Goal: Task Accomplishment & Management: Manage account settings

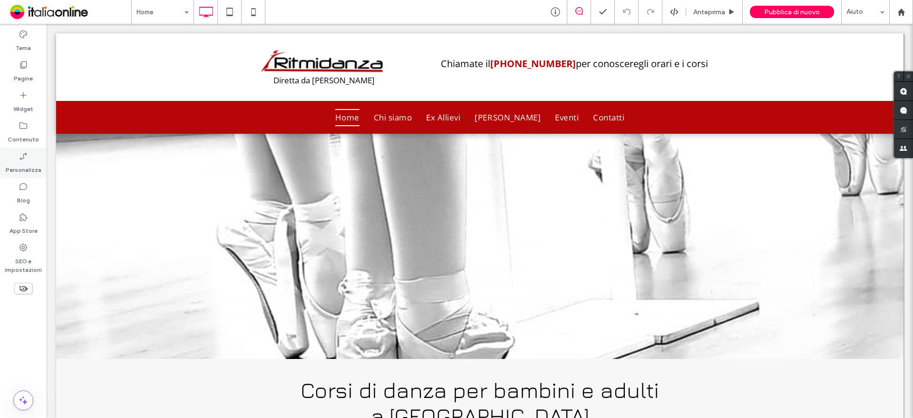
click at [30, 165] on label "Personalizza" at bounding box center [24, 167] width 36 height 13
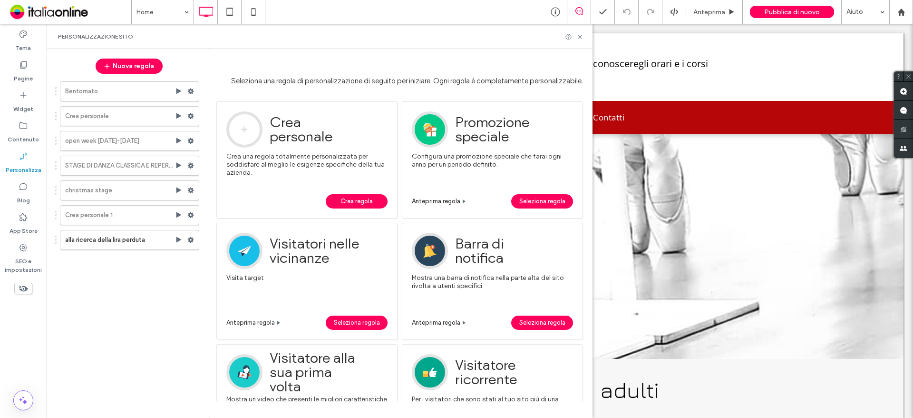
drag, startPoint x: 117, startPoint y: 66, endPoint x: 212, endPoint y: 40, distance: 97.6
click at [117, 66] on button "Nuova regola" at bounding box center [129, 65] width 67 height 15
drag, startPoint x: 133, startPoint y: 66, endPoint x: 136, endPoint y: 61, distance: 5.8
click at [133, 66] on button "Nuova regola" at bounding box center [129, 65] width 67 height 15
drag, startPoint x: 363, startPoint y: 203, endPoint x: 422, endPoint y: 98, distance: 119.9
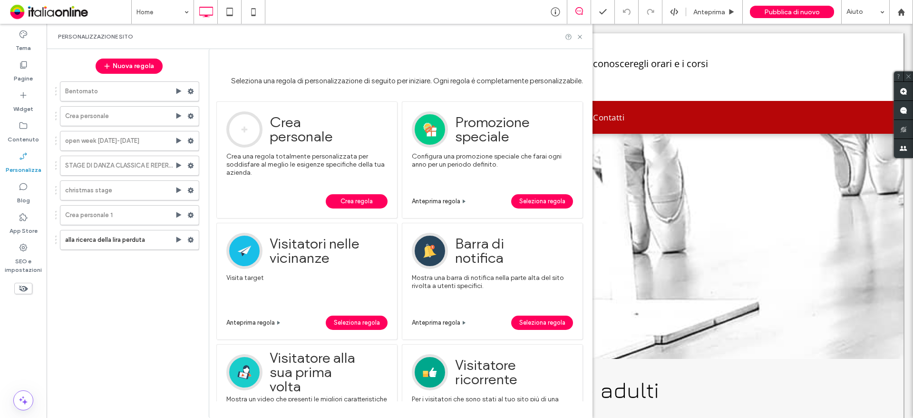
click at [363, 203] on span "Crea regola" at bounding box center [356, 201] width 32 height 14
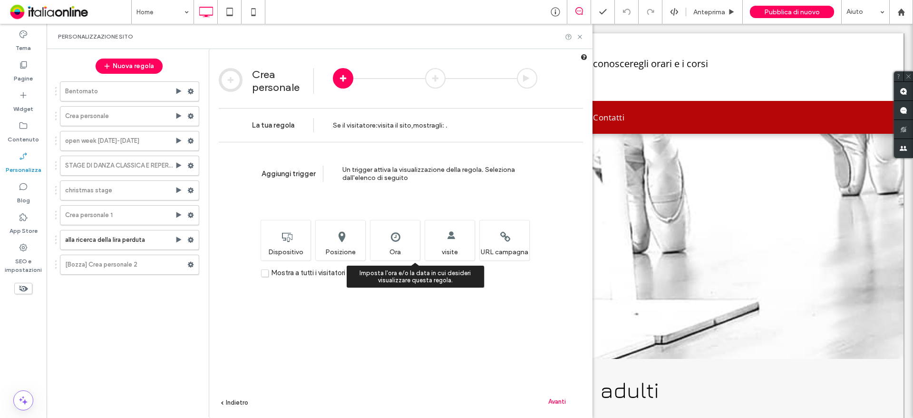
click at [398, 235] on div "Imposta l'ora e/o la data in cui desideri visualizzare questa regola. Ora" at bounding box center [395, 240] width 50 height 40
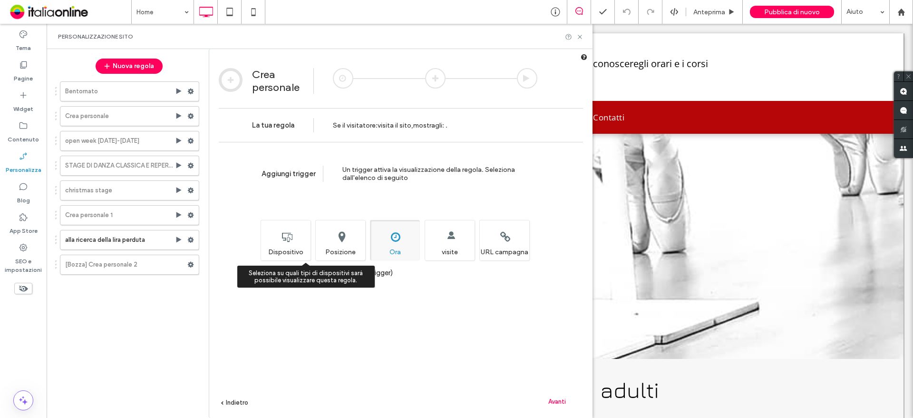
drag, startPoint x: 273, startPoint y: 233, endPoint x: 264, endPoint y: 234, distance: 9.2
click at [264, 234] on div "Seleziona su quali tipi di dispositivi sarà possibile visualizzare questa regol…" at bounding box center [286, 240] width 50 height 40
click at [275, 232] on div "Seleziona su quali tipi di dispositivi sarà possibile visualizzare questa regol…" at bounding box center [286, 240] width 50 height 40
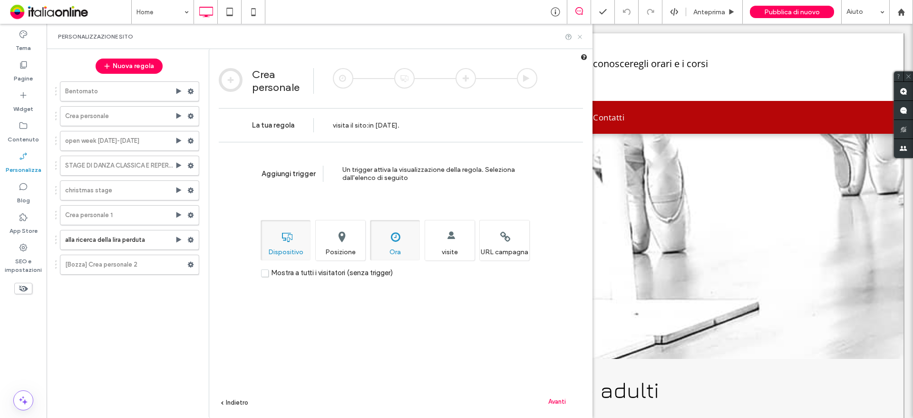
click at [580, 37] on use at bounding box center [580, 37] width 4 height 4
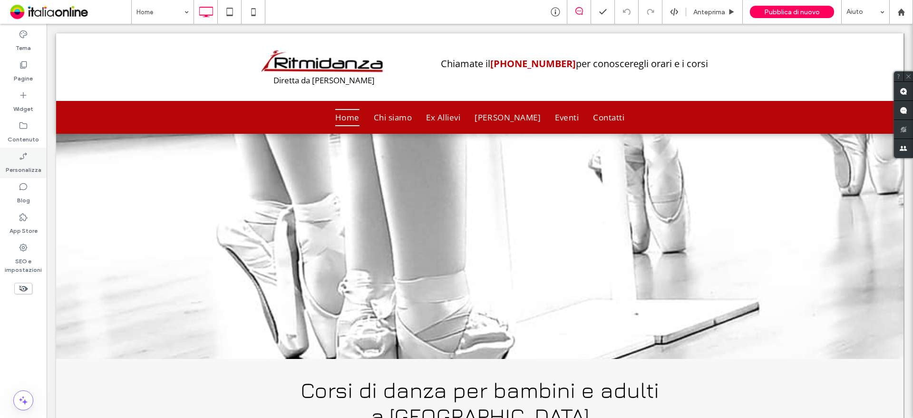
click at [15, 158] on div "Personalizza" at bounding box center [23, 162] width 47 height 30
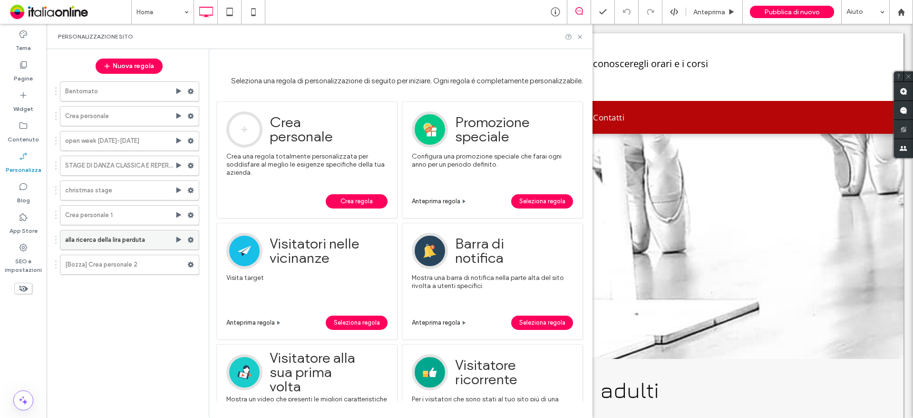
click at [142, 245] on label "alla ricerca della lira perduta" at bounding box center [120, 239] width 110 height 19
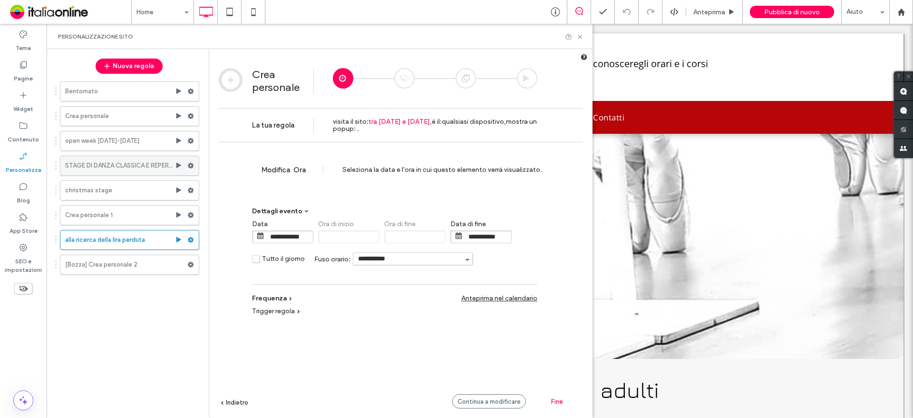
click at [129, 163] on label "STAGE DI DANZA CLASSICA E REPERTORIO CON ELENA DE LAURENTIIS" at bounding box center [120, 165] width 110 height 19
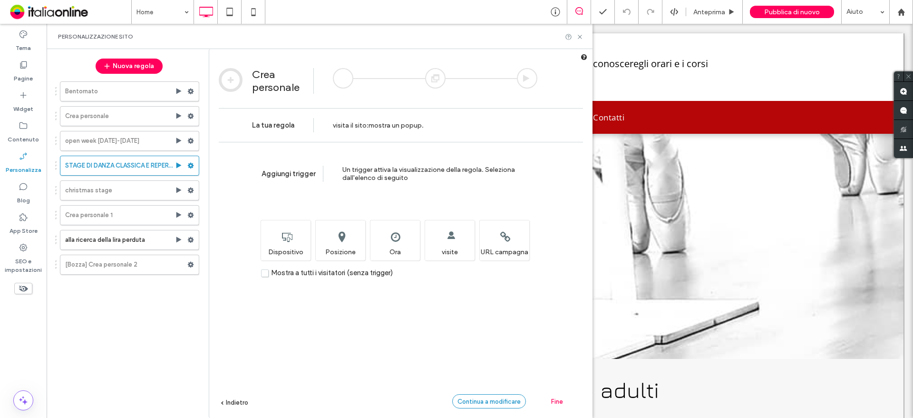
click at [502, 405] on div "Continua a modificare" at bounding box center [489, 401] width 74 height 14
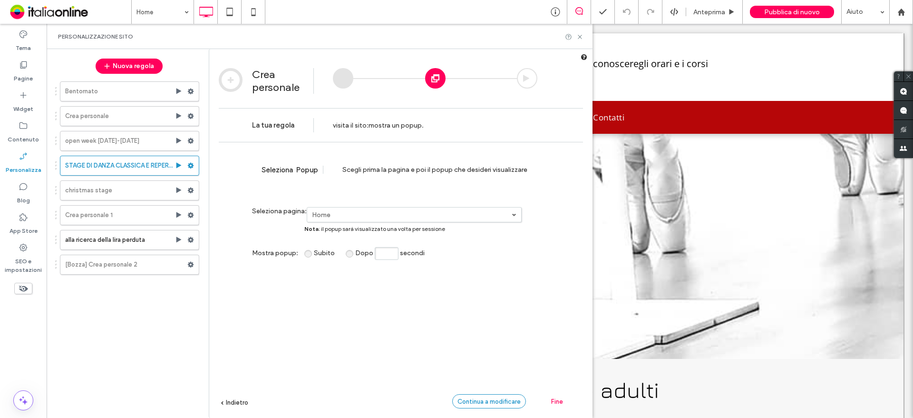
click at [502, 405] on div "Continua a modificare" at bounding box center [489, 401] width 74 height 14
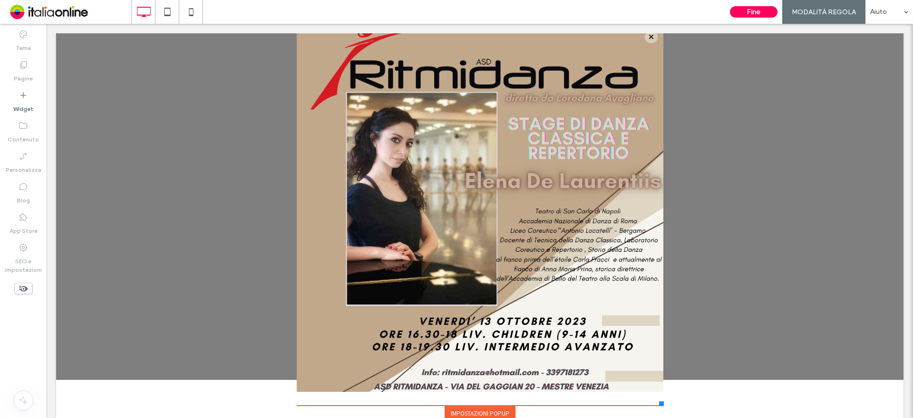
scroll to position [67, 0]
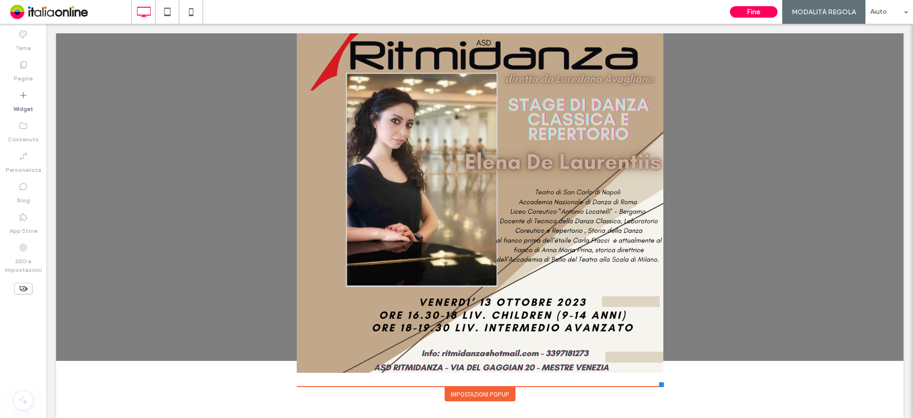
click at [493, 394] on div "Impostazioni popup" at bounding box center [480, 394] width 71 height 14
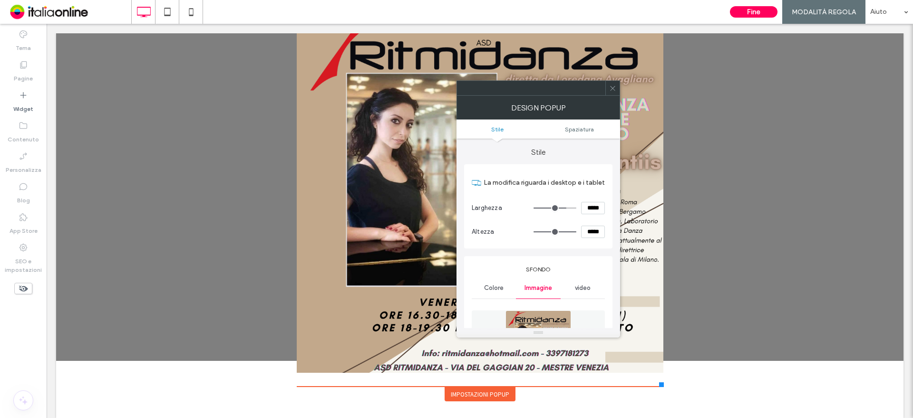
click at [612, 88] on use at bounding box center [612, 88] width 5 height 5
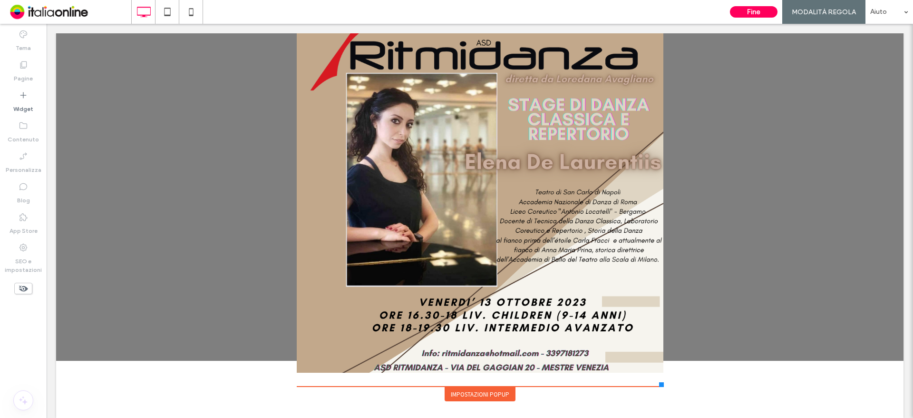
scroll to position [0, 0]
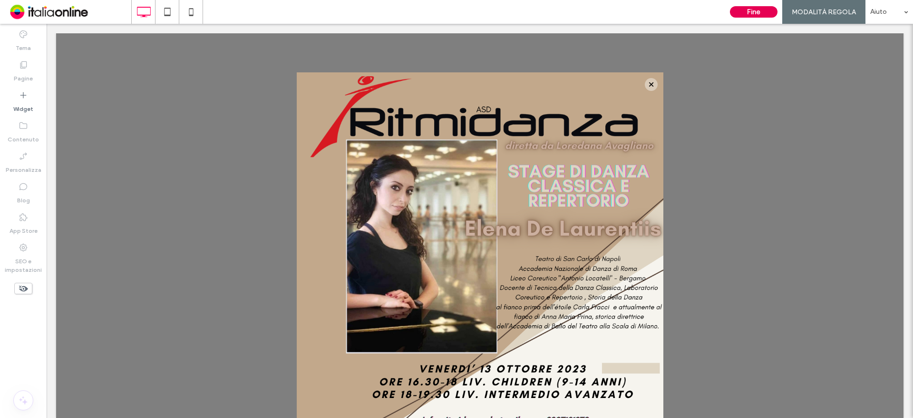
click at [749, 14] on button "Fine" at bounding box center [754, 11] width 48 height 11
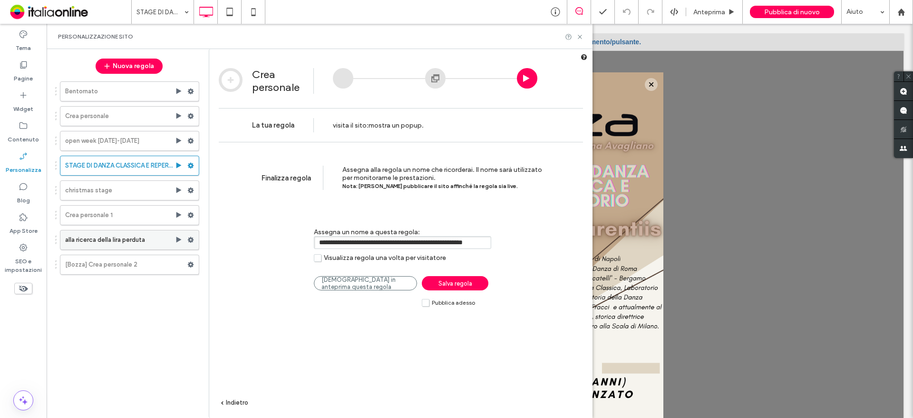
click at [86, 238] on label "alla ricerca della lira perduta" at bounding box center [120, 239] width 110 height 19
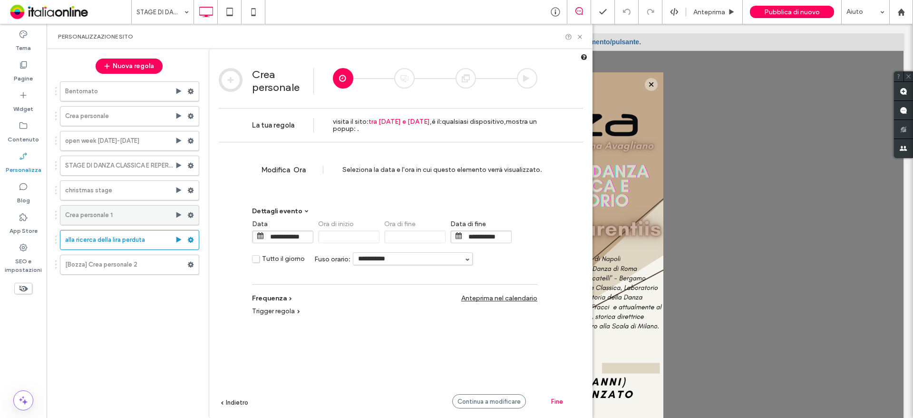
click at [100, 211] on label "Crea personale 1" at bounding box center [120, 214] width 110 height 19
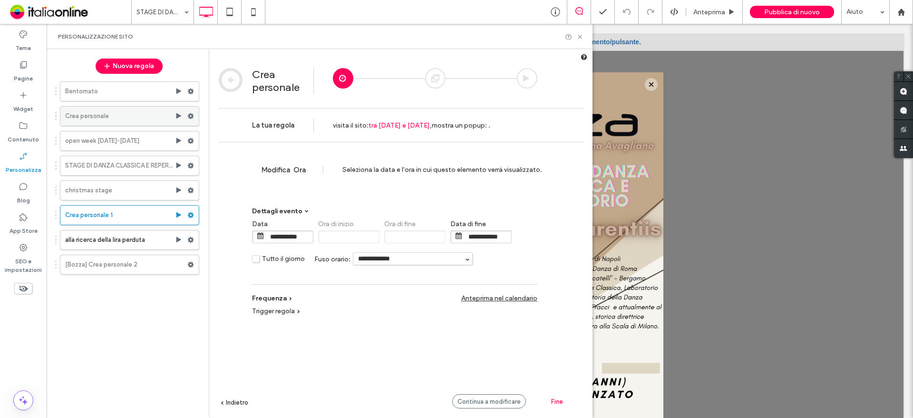
click at [122, 116] on label "Crea personale" at bounding box center [120, 116] width 110 height 19
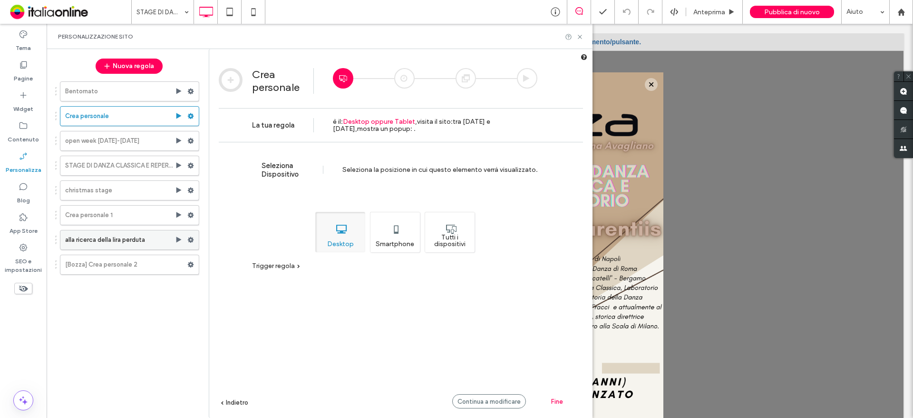
click at [125, 242] on label "alla ricerca della lira perduta" at bounding box center [120, 239] width 110 height 19
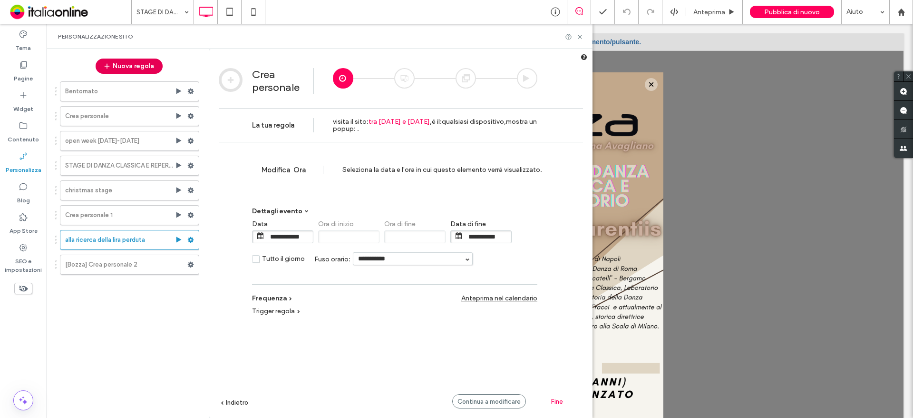
click at [123, 65] on button "Nuova regola" at bounding box center [129, 65] width 67 height 15
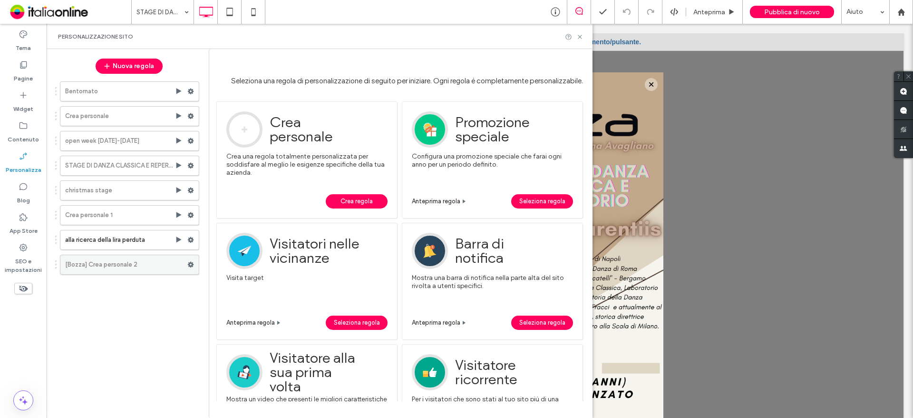
drag, startPoint x: 110, startPoint y: 262, endPoint x: 122, endPoint y: 265, distance: 12.3
click at [110, 262] on label "[Bozza] Crea personale 2" at bounding box center [126, 264] width 122 height 19
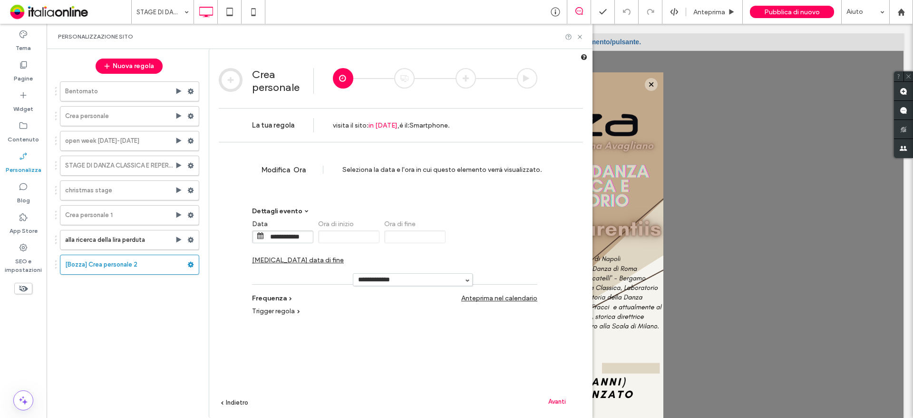
click at [558, 399] on span "Avanti" at bounding box center [557, 401] width 18 height 7
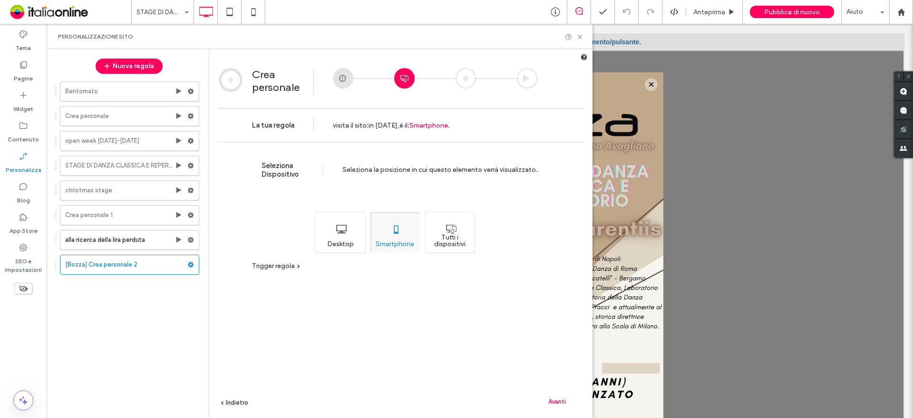
click at [466, 230] on div "Tutti i dispositivi" at bounding box center [450, 232] width 50 height 40
click at [558, 395] on div "Avanti" at bounding box center [557, 401] width 52 height 14
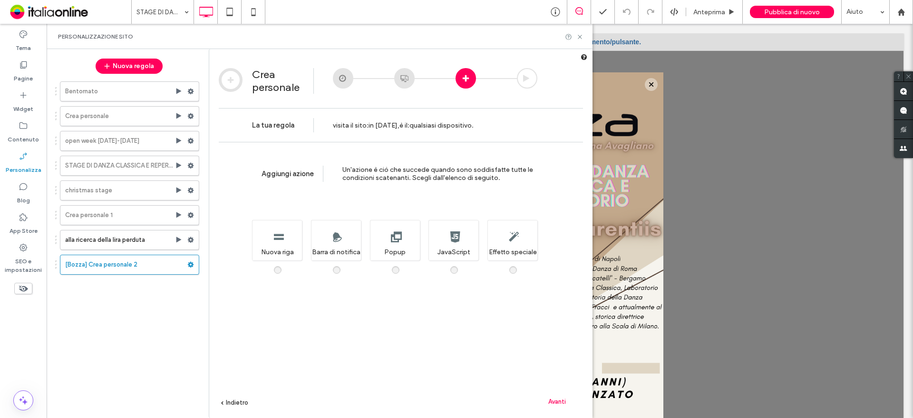
drag, startPoint x: 402, startPoint y: 249, endPoint x: 424, endPoint y: 255, distance: 22.6
click at [402, 249] on div "Quando questa regola è attiva, verrà visualizzato un popup con un messaggio per…" at bounding box center [395, 240] width 50 height 40
click at [553, 397] on div "Avanti" at bounding box center [557, 401] width 52 height 14
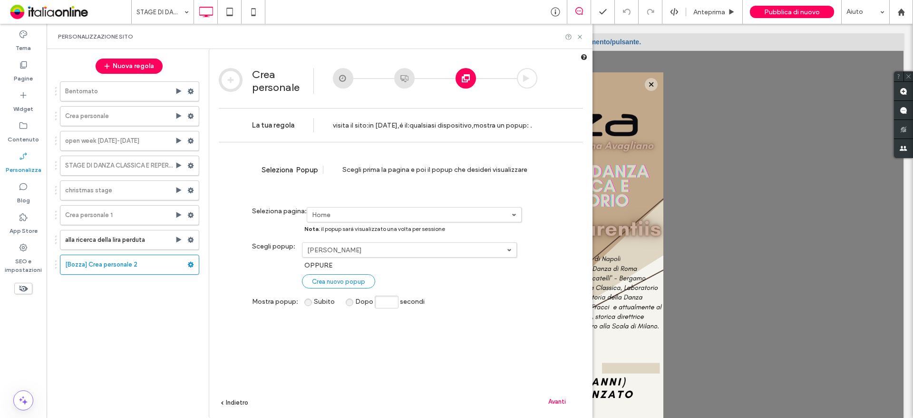
click at [356, 284] on span "Crea nuovo popup" at bounding box center [338, 281] width 53 height 7
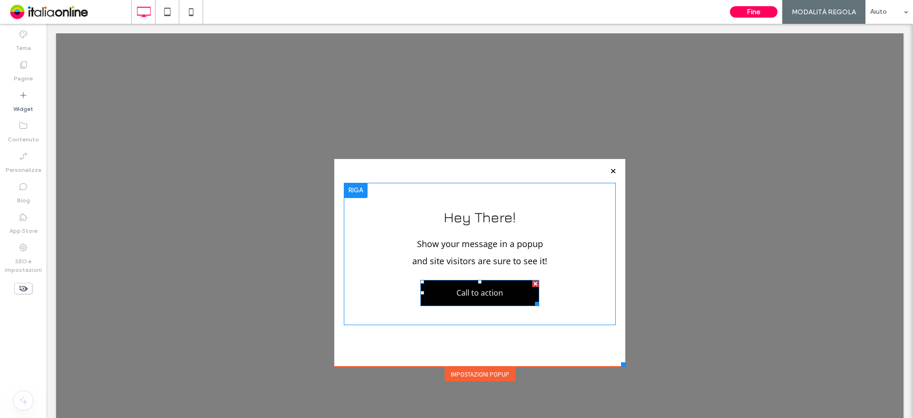
drag, startPoint x: 529, startPoint y: 282, endPoint x: 576, endPoint y: 299, distance: 50.4
click at [532, 282] on div at bounding box center [535, 283] width 7 height 7
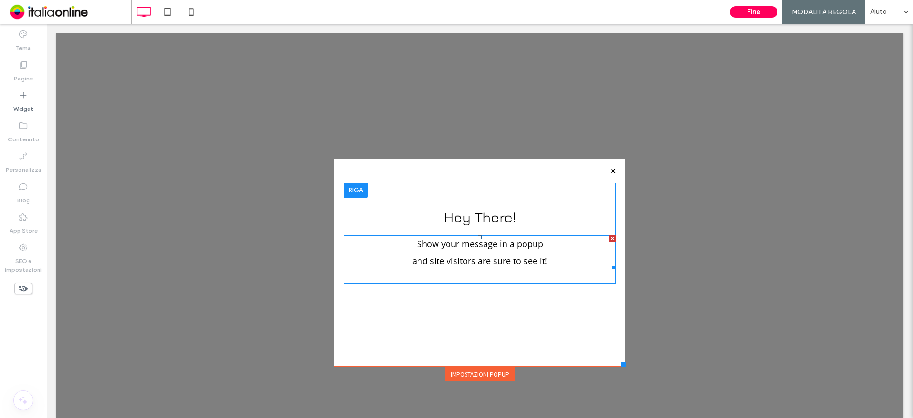
click at [609, 240] on div at bounding box center [612, 238] width 7 height 7
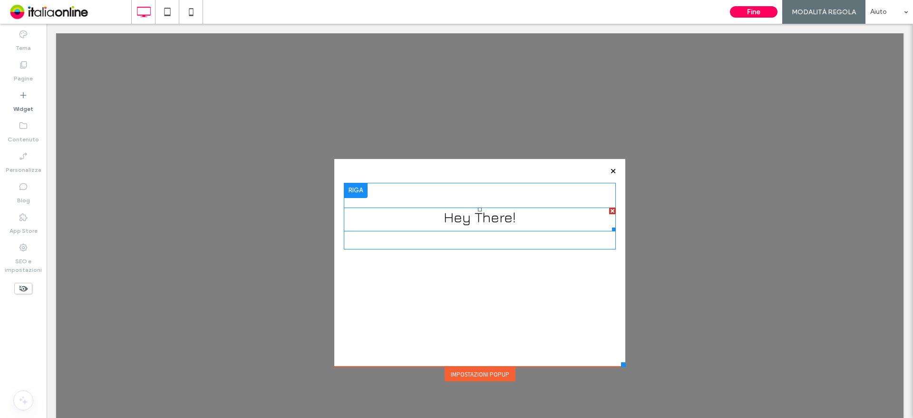
click at [609, 210] on div at bounding box center [612, 210] width 7 height 7
click at [445, 369] on div "Impostazioni popup" at bounding box center [480, 374] width 71 height 14
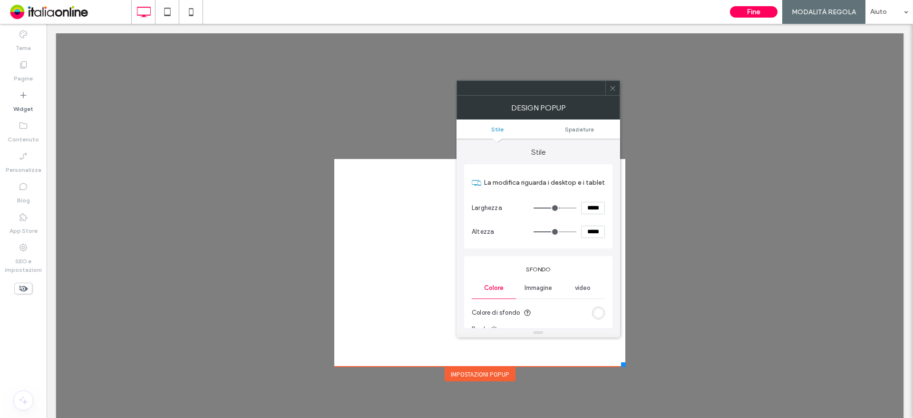
click at [540, 287] on span "Immagine" at bounding box center [539, 288] width 28 height 8
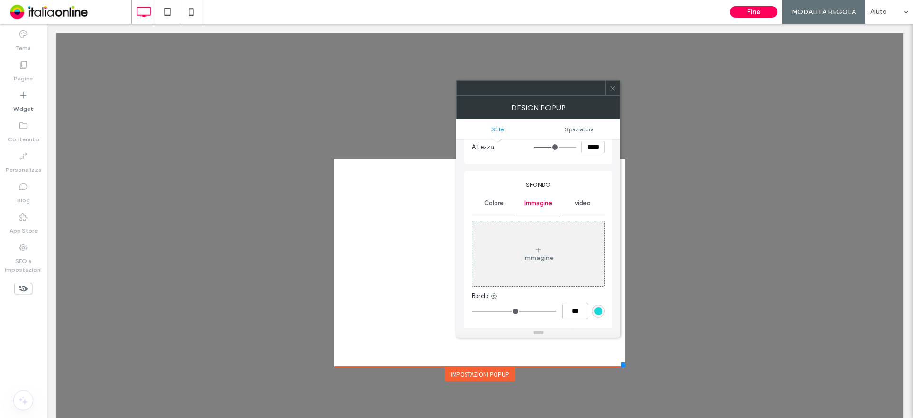
scroll to position [95, 0]
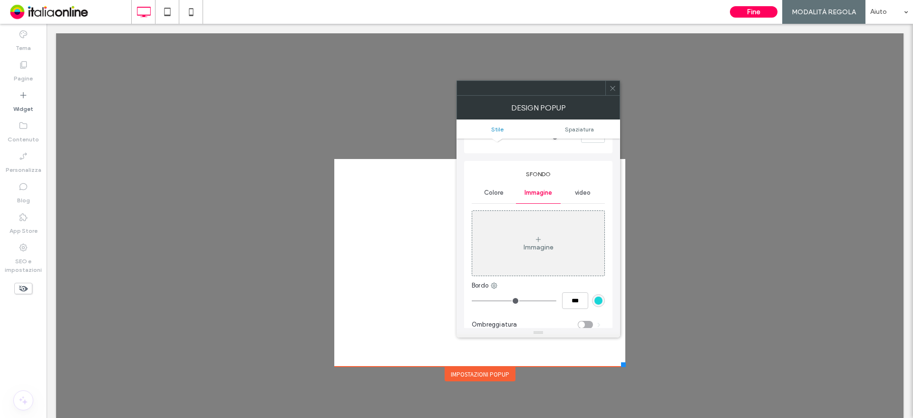
click at [533, 248] on div "Immagine" at bounding box center [539, 247] width 30 height 8
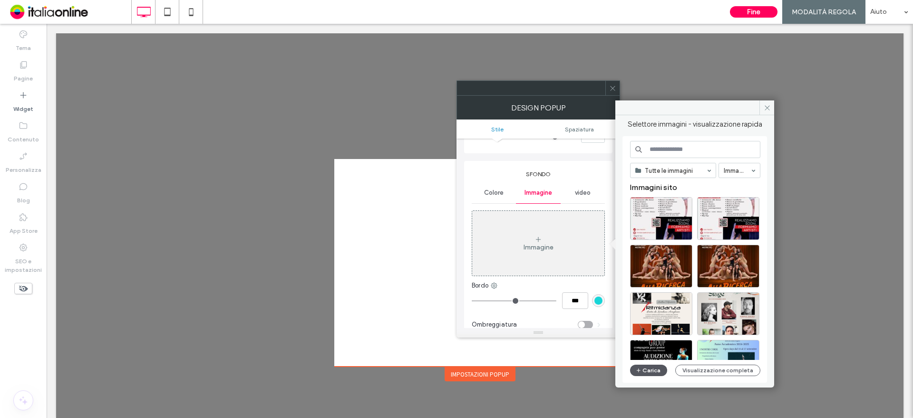
click at [648, 367] on button "Carica" at bounding box center [648, 369] width 37 height 11
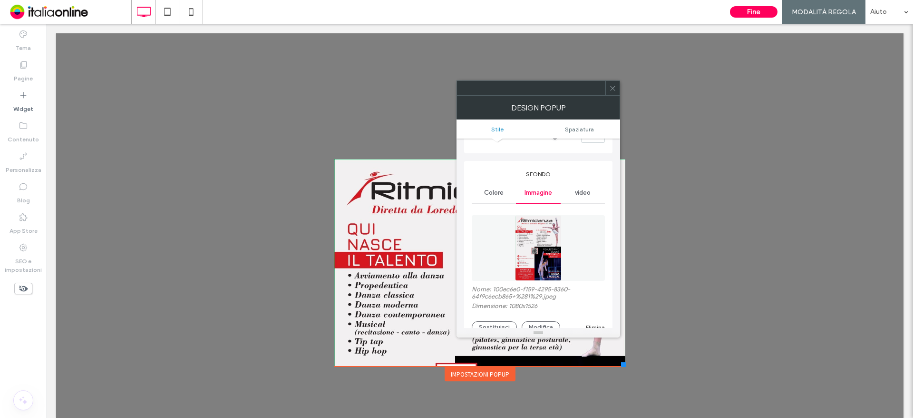
click at [610, 87] on icon at bounding box center [612, 88] width 7 height 7
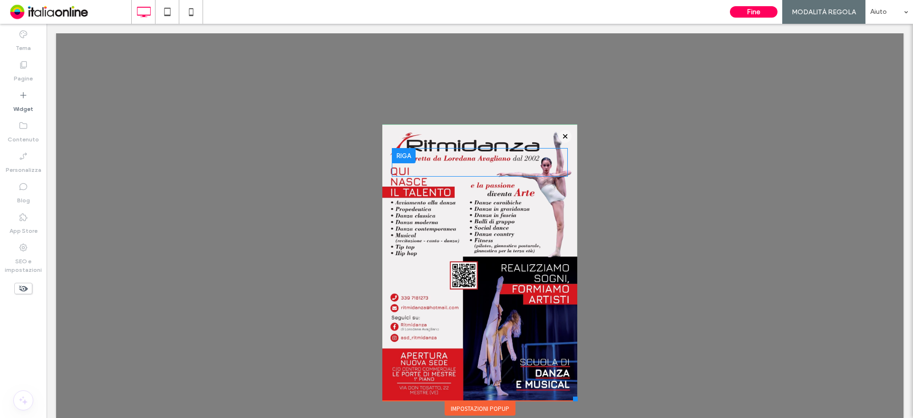
drag, startPoint x: 615, startPoint y: 364, endPoint x: 569, endPoint y: 400, distance: 58.2
click at [573, 400] on div at bounding box center [575, 398] width 5 height 5
click at [187, 12] on icon at bounding box center [191, 11] width 19 height 19
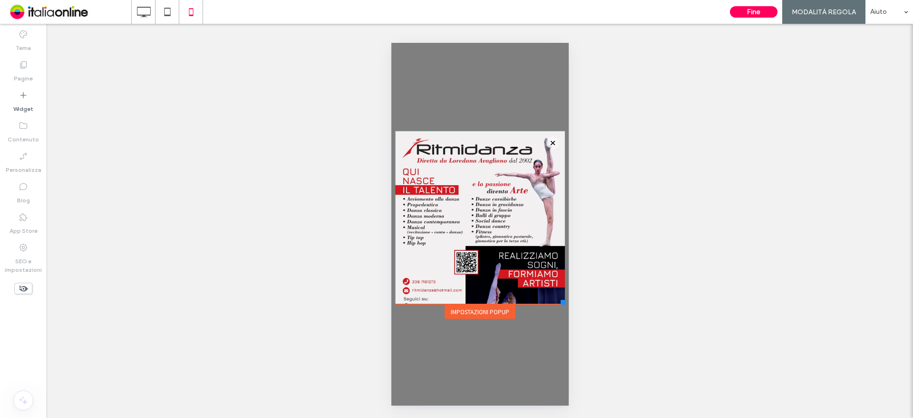
scroll to position [0, 0]
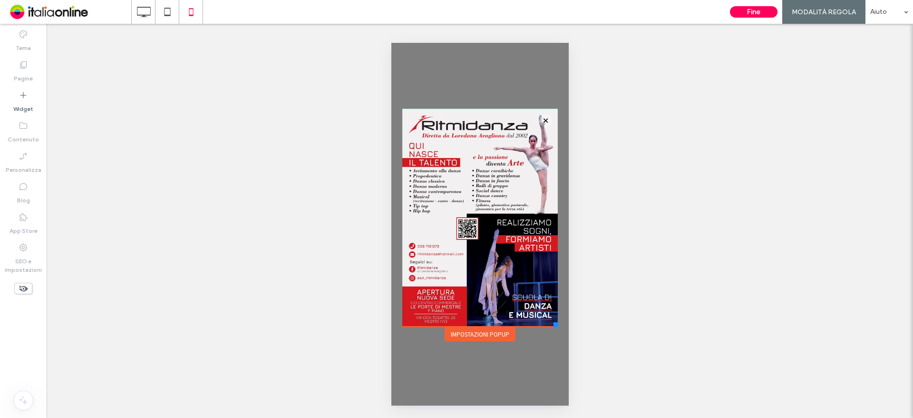
drag, startPoint x: 564, startPoint y: 302, endPoint x: 557, endPoint y: 326, distance: 24.8
click at [557, 326] on div at bounding box center [555, 324] width 5 height 5
click at [755, 12] on button "Fine" at bounding box center [754, 11] width 48 height 11
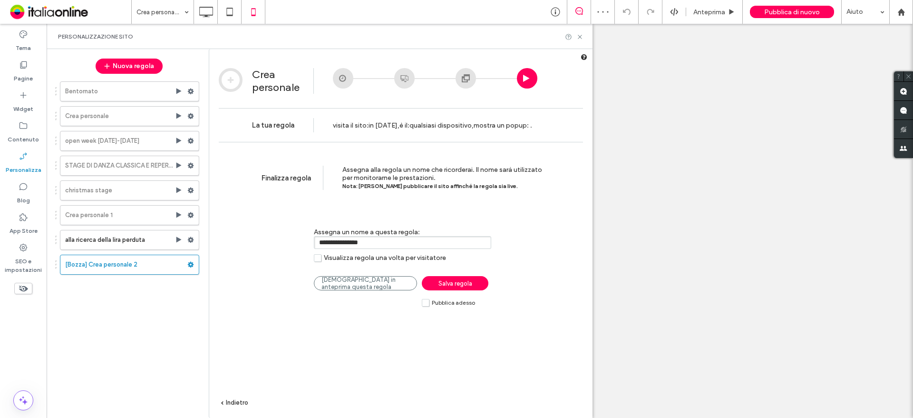
click at [448, 302] on span "Pubblica adesso" at bounding box center [453, 302] width 43 height 7
drag, startPoint x: 448, startPoint y: 283, endPoint x: 597, endPoint y: 210, distance: 166.1
click at [448, 283] on span "Salva regola" at bounding box center [455, 283] width 34 height 7
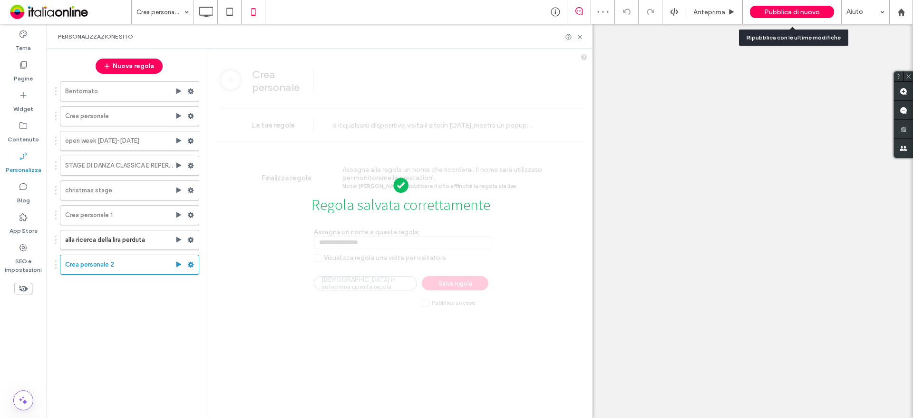
click at [778, 11] on span "Pubblica di nuovo" at bounding box center [792, 12] width 56 height 8
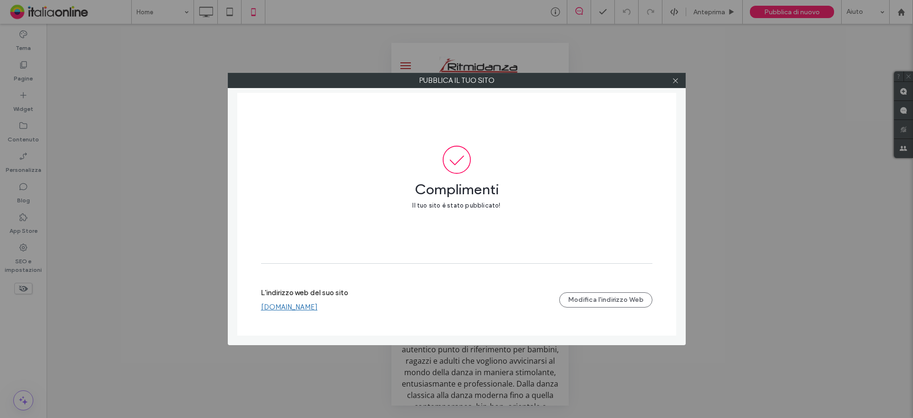
click at [281, 311] on div "L'indirizzo web del suo sito www.ritmidanza.com Modifica l'indirizzo Web" at bounding box center [456, 299] width 391 height 30
click at [281, 305] on link "www.ritmidanza.com" at bounding box center [289, 306] width 57 height 9
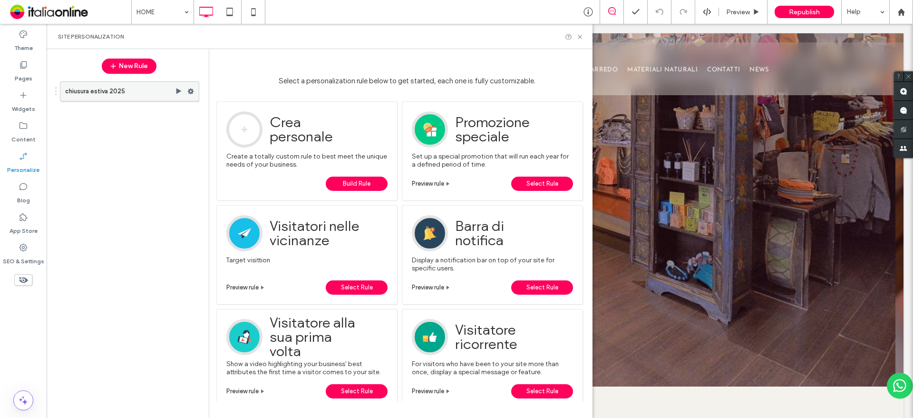
click at [122, 89] on label "chiusura estiva 2025" at bounding box center [120, 91] width 110 height 19
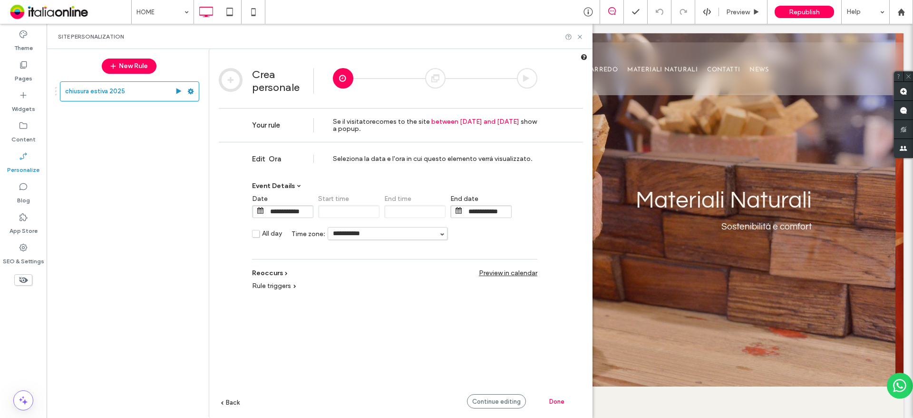
drag, startPoint x: 511, startPoint y: 400, endPoint x: 346, endPoint y: 19, distance: 415.7
click at [511, 398] on span "Continue editing" at bounding box center [496, 401] width 49 height 7
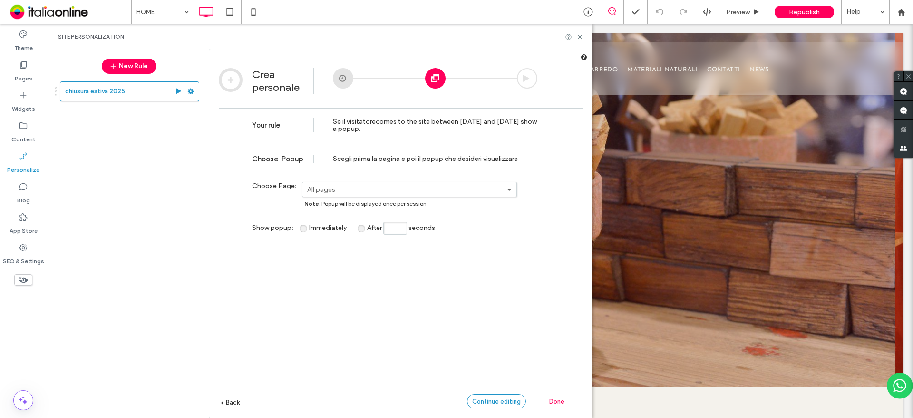
click at [481, 398] on span "Continue editing" at bounding box center [496, 401] width 49 height 7
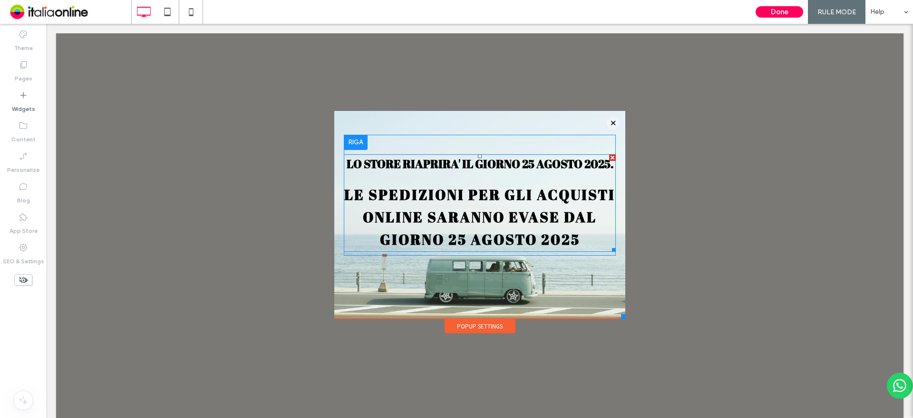
click at [463, 221] on strong "LE SPEDIZIONI PER GLI ACQUISTI ONLINE SARANNO EVASE DAL GIORNO 25 AGOSTO 2025" at bounding box center [479, 217] width 271 height 64
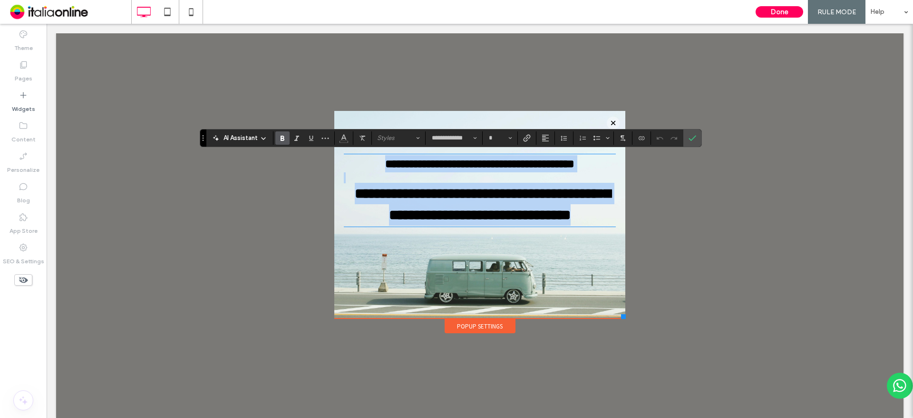
click at [579, 225] on h2 "**********" at bounding box center [480, 204] width 272 height 43
click at [573, 225] on h2 "**********" at bounding box center [480, 204] width 272 height 43
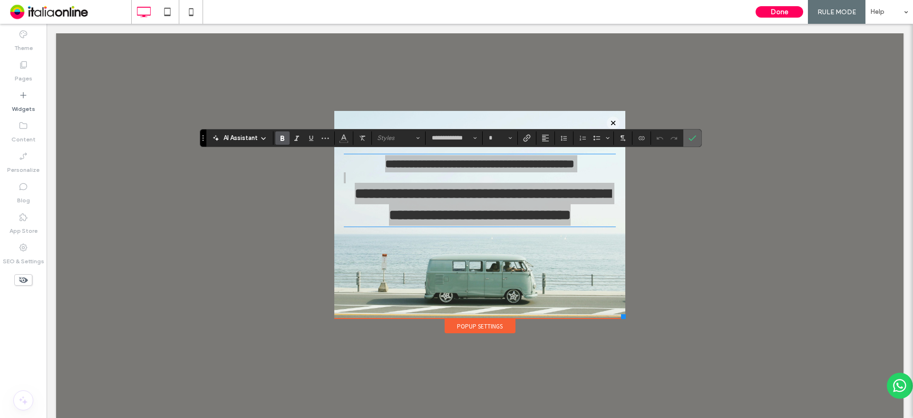
click at [693, 133] on span "Confirm" at bounding box center [693, 138] width 8 height 16
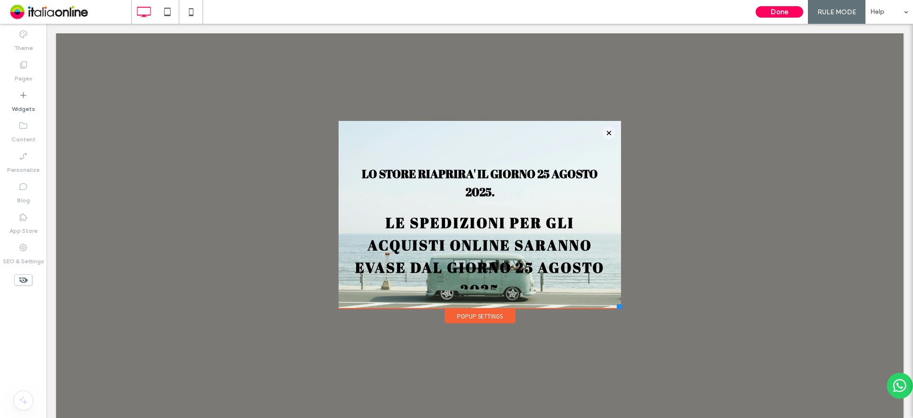
drag, startPoint x: 616, startPoint y: 316, endPoint x: 606, endPoint y: 303, distance: 16.3
click at [617, 308] on div at bounding box center [619, 306] width 5 height 5
click at [508, 256] on h2 "LE SPEDIZIONI PER GLI ACQUISTI ONLINE SARANNO EVASE DAL GIORNO 25 AGOSTO 2025" at bounding box center [479, 256] width 263 height 89
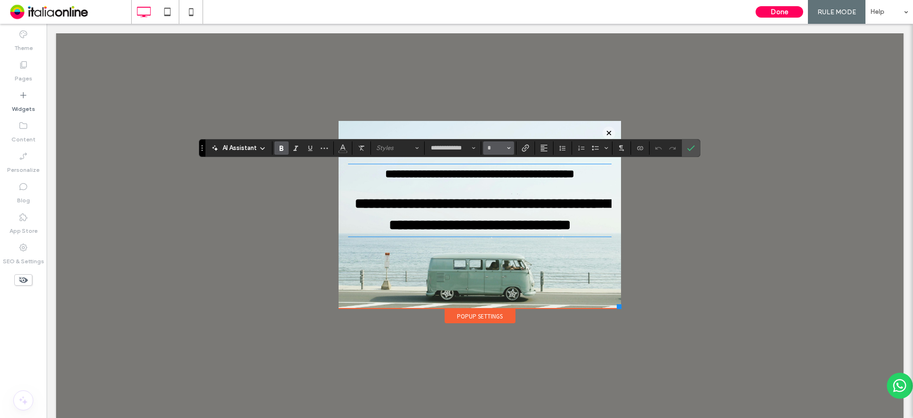
click at [509, 150] on span "Size" at bounding box center [509, 148] width 4 height 12
click at [501, 172] on label "24" at bounding box center [498, 174] width 30 height 13
type input "**"
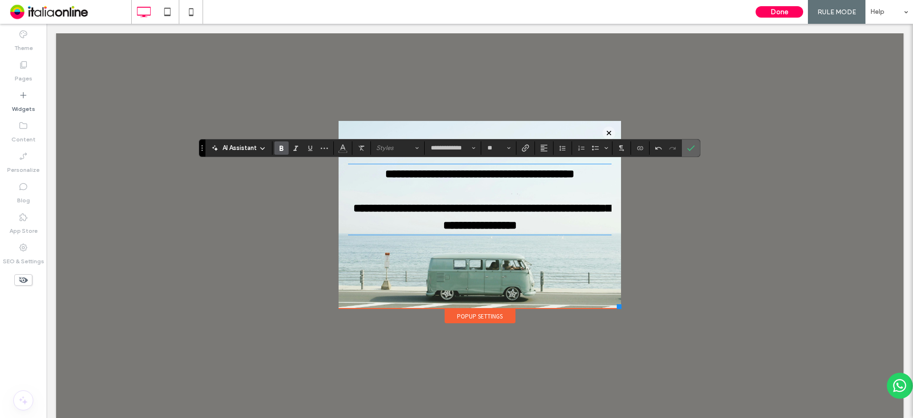
click at [696, 149] on label "Confirm" at bounding box center [691, 147] width 14 height 17
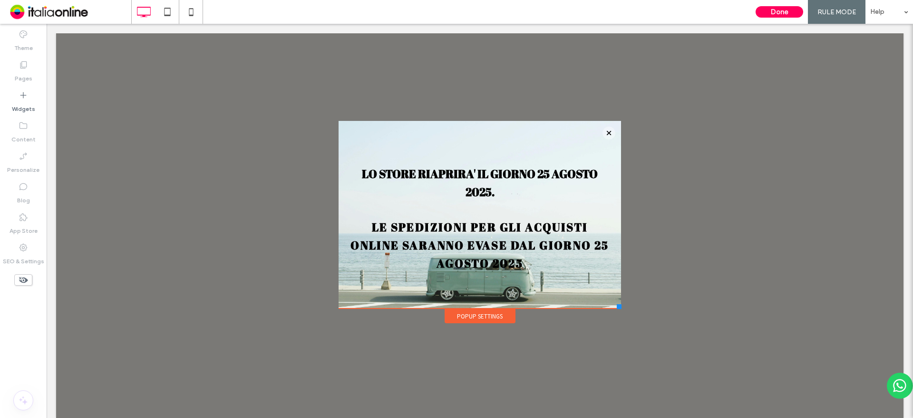
click at [493, 316] on div "Popup Settings" at bounding box center [480, 316] width 71 height 14
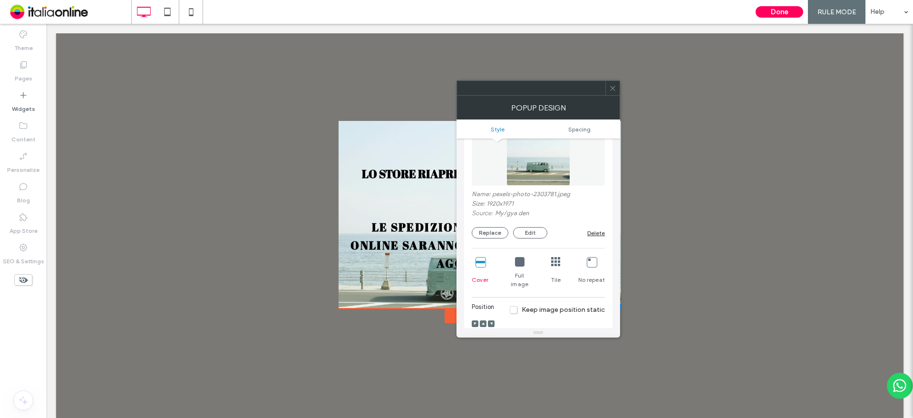
scroll to position [333, 0]
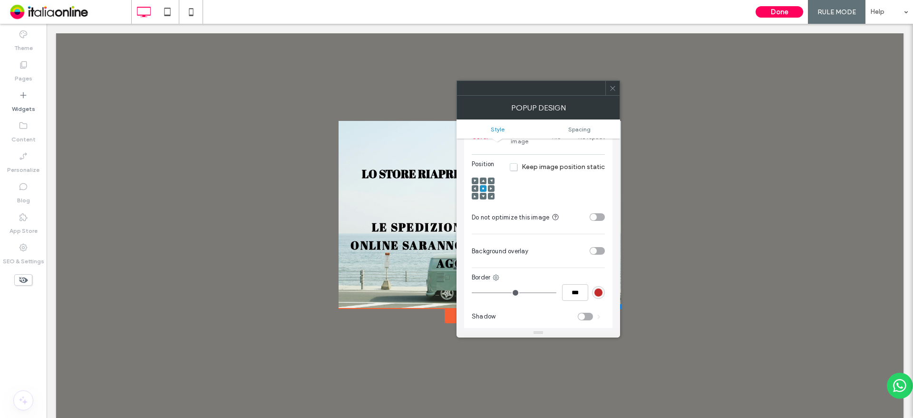
click at [596, 239] on section "Background overlay" at bounding box center [538, 251] width 133 height 24
click at [596, 247] on div "toggle" at bounding box center [597, 251] width 15 height 8
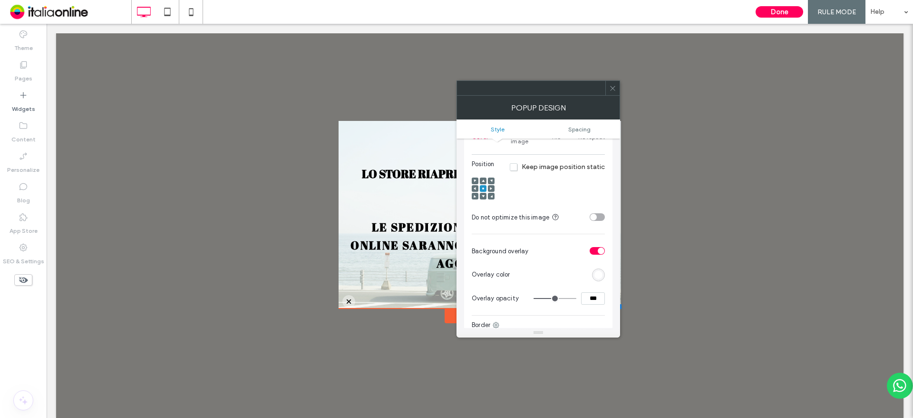
drag, startPoint x: 615, startPoint y: 89, endPoint x: 615, endPoint y: 96, distance: 6.7
click at [615, 89] on icon at bounding box center [612, 88] width 7 height 7
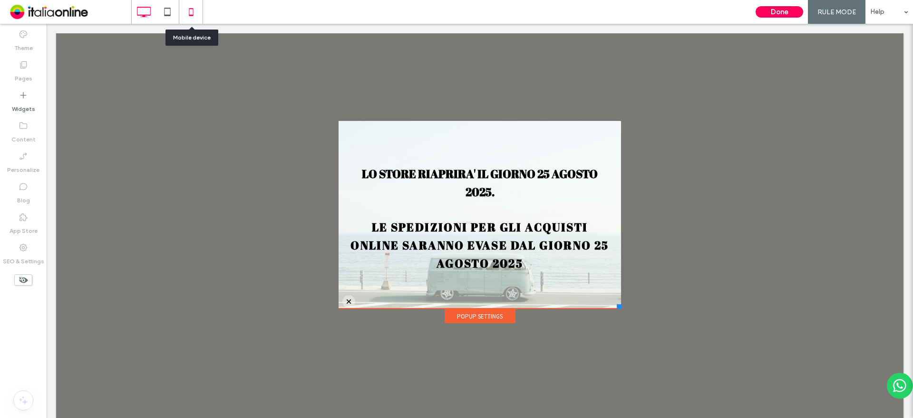
click at [197, 14] on icon at bounding box center [191, 11] width 19 height 19
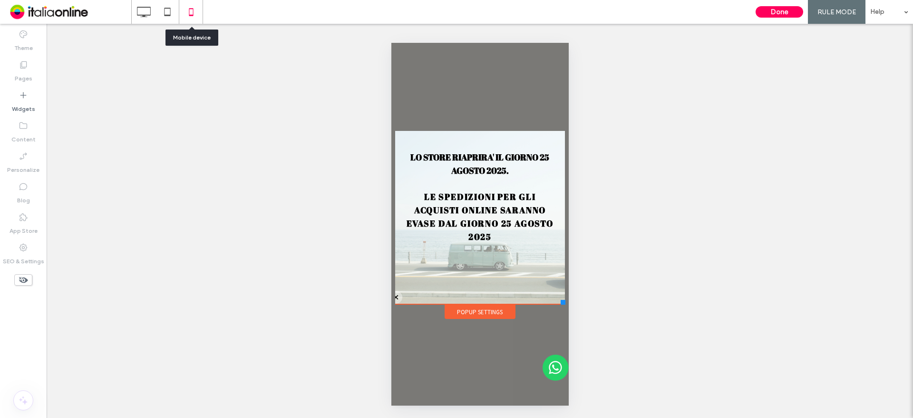
scroll to position [0, 0]
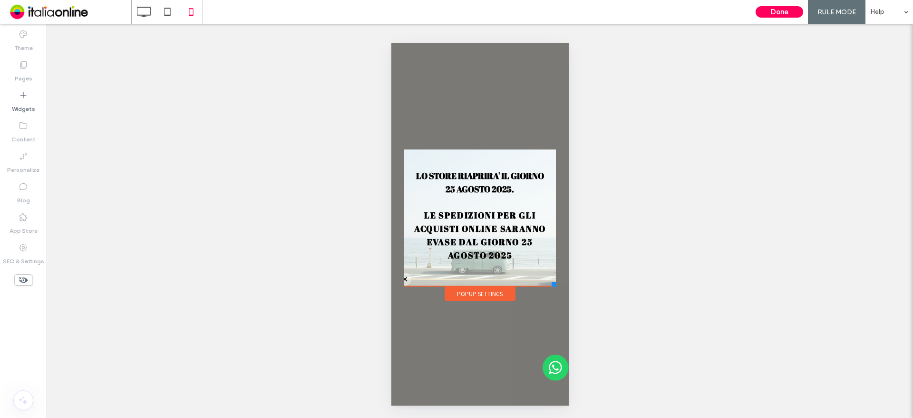
drag, startPoint x: 562, startPoint y: 303, endPoint x: 555, endPoint y: 282, distance: 21.4
click at [555, 282] on div at bounding box center [553, 284] width 5 height 5
click at [509, 240] on div at bounding box center [456, 209] width 913 height 418
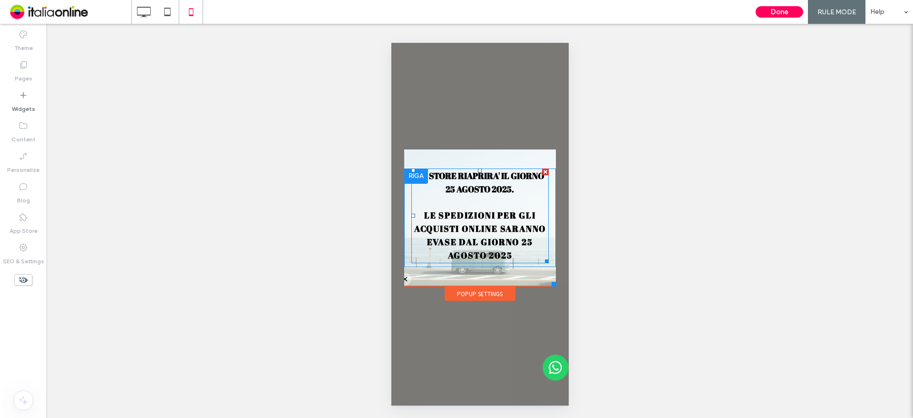
drag, startPoint x: 900, startPoint y: 282, endPoint x: 508, endPoint y: 240, distance: 393.7
click at [508, 240] on strong "LE SPEDIZIONI PER GLI ACQUISTI ONLINE SARANNO EVASE DAL GIORNO 25 AGOSTO 2025" at bounding box center [480, 234] width 132 height 51
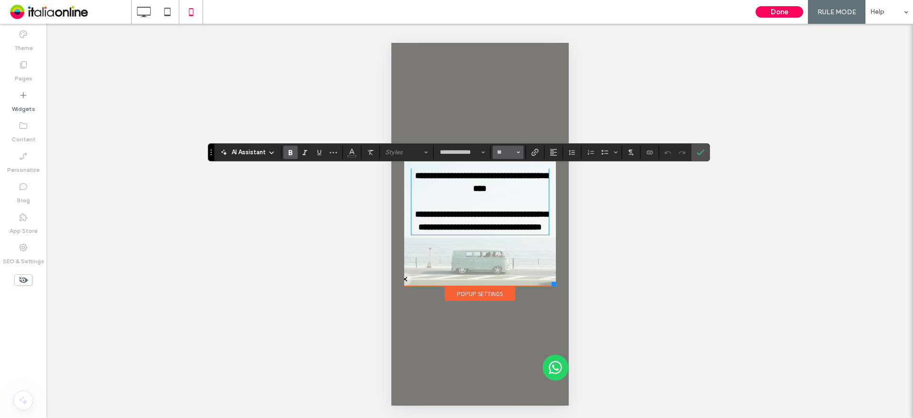
click at [518, 155] on span "Size" at bounding box center [518, 152] width 4 height 12
click at [506, 246] on label "16" at bounding box center [508, 247] width 30 height 13
type input "**"
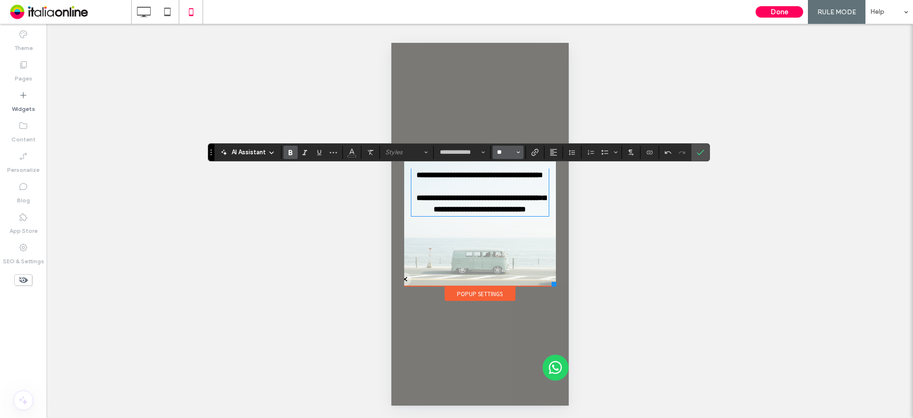
click at [511, 148] on input "**" at bounding box center [505, 152] width 19 height 8
click at [507, 229] on label "14" at bounding box center [508, 233] width 30 height 13
type input "**"
click at [700, 153] on use "Confirm" at bounding box center [701, 152] width 8 height 6
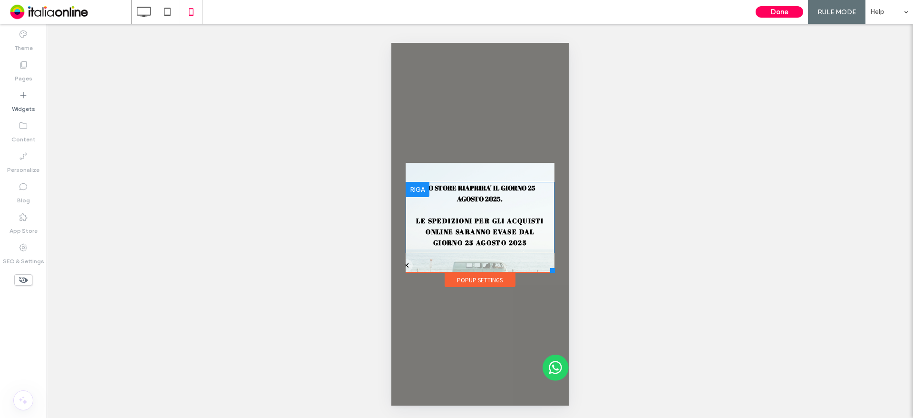
drag, startPoint x: 554, startPoint y: 285, endPoint x: 554, endPoint y: 275, distance: 9.5
click at [554, 275] on div "Click To Paste HOME ABBIGLIAMENTO ABITI MAGLIE E BLUSE PANTALONI SCIARPE COLLAN…" at bounding box center [480, 223] width 154 height 127
drag, startPoint x: 900, startPoint y: 325, endPoint x: 509, endPoint y: 282, distance: 393.7
click at [509, 282] on div "Popup Settings" at bounding box center [479, 279] width 71 height 14
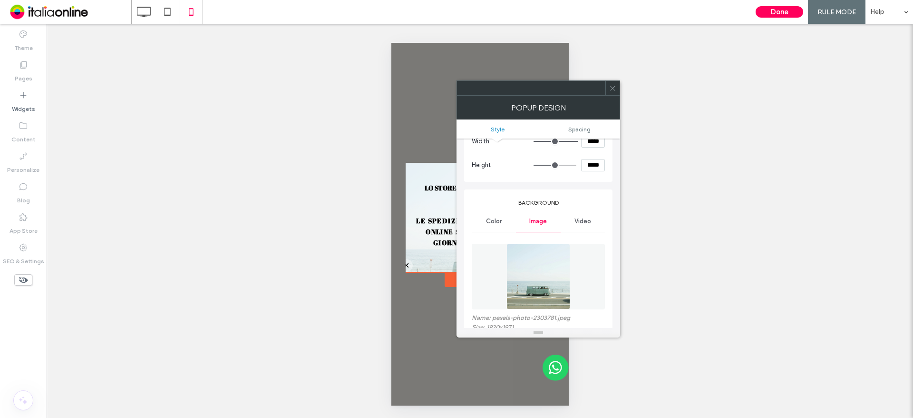
scroll to position [190, 0]
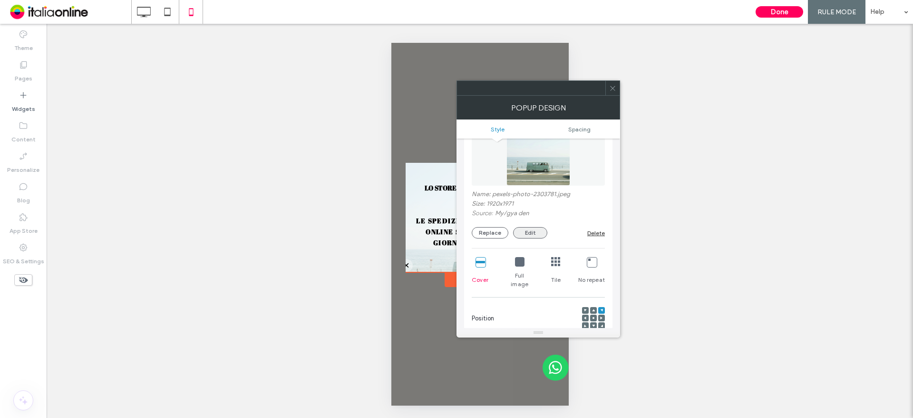
click at [538, 237] on button "Edit" at bounding box center [530, 232] width 34 height 11
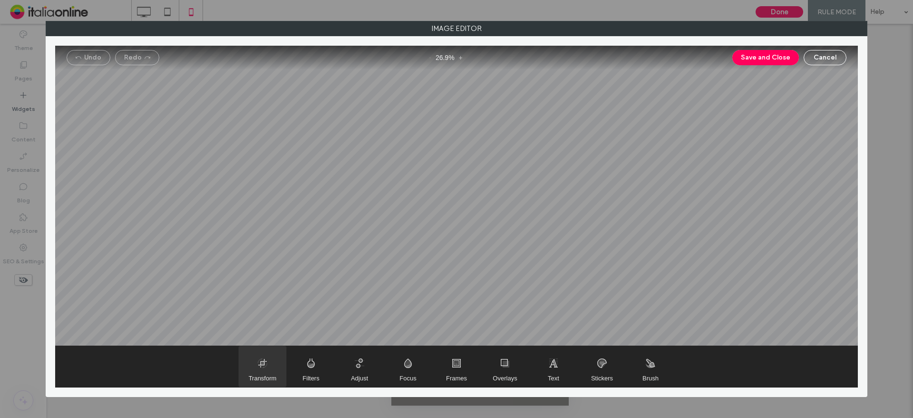
click at [261, 373] on span "Transform" at bounding box center [263, 366] width 48 height 41
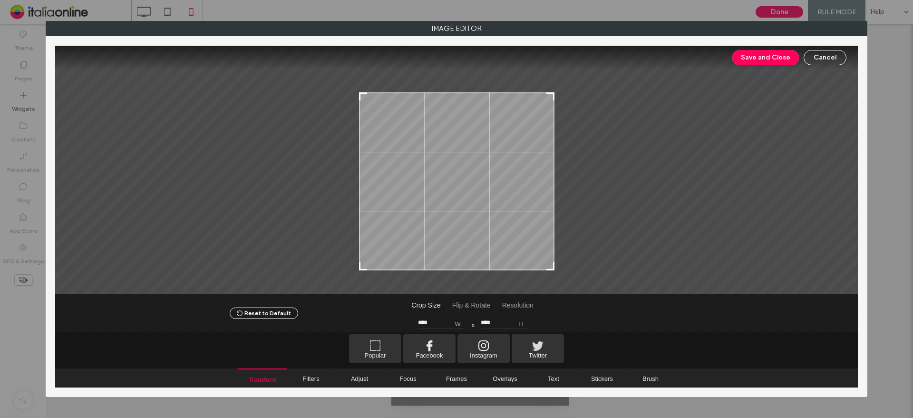
type input "****"
drag, startPoint x: 550, startPoint y: 73, endPoint x: 555, endPoint y: 101, distance: 28.5
click at [555, 101] on div at bounding box center [456, 170] width 803 height 248
drag, startPoint x: 771, startPoint y: 58, endPoint x: 763, endPoint y: 62, distance: 9.4
click at [771, 58] on button "Save and Close" at bounding box center [765, 57] width 67 height 15
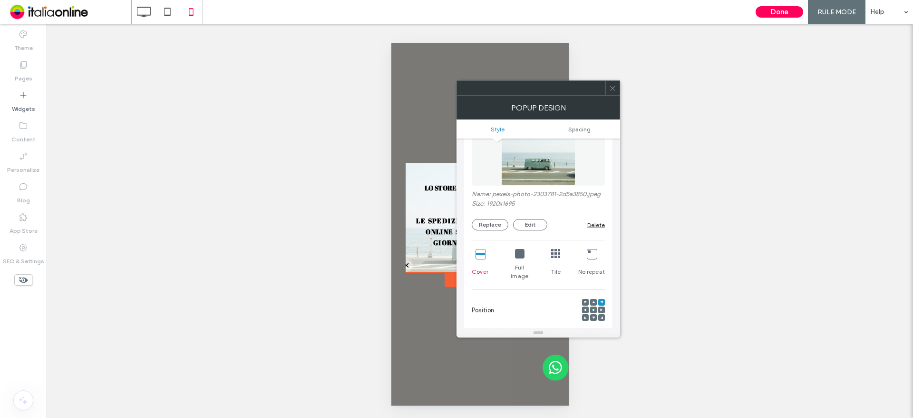
click at [615, 86] on icon at bounding box center [612, 88] width 7 height 7
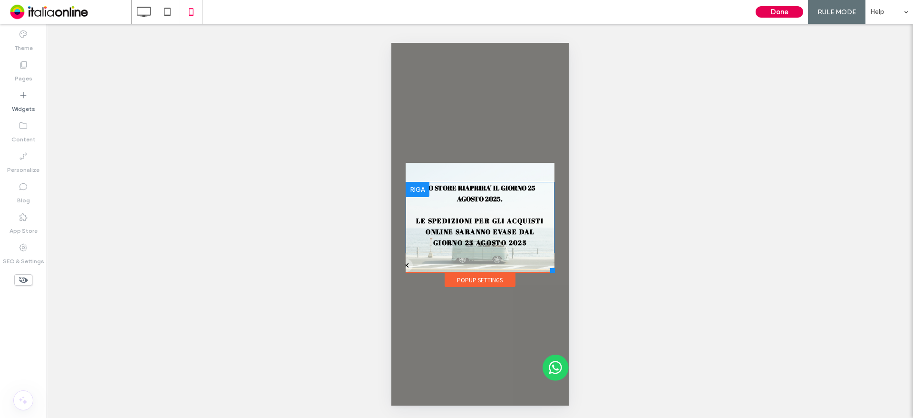
click at [782, 12] on button "Done" at bounding box center [780, 11] width 48 height 11
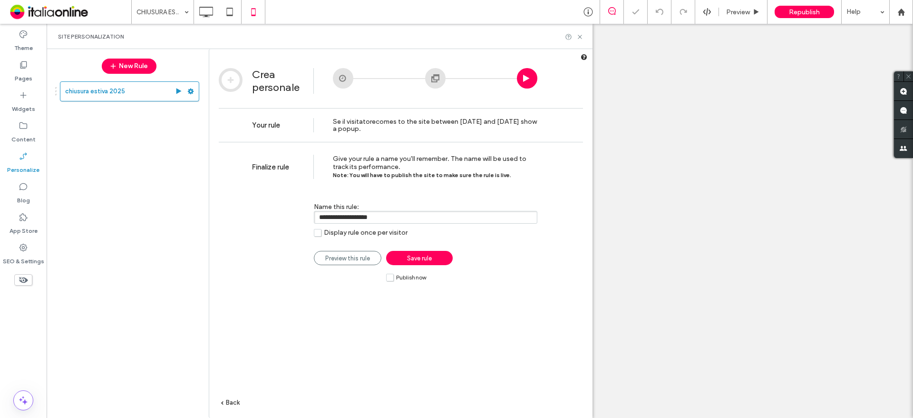
click at [410, 274] on span "Publish now" at bounding box center [411, 277] width 30 height 8
click at [411, 256] on span "Save rule" at bounding box center [419, 257] width 25 height 7
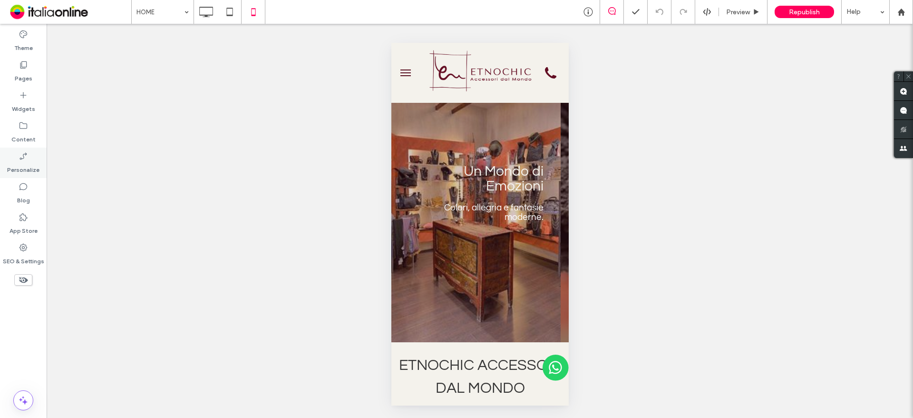
click at [28, 156] on icon at bounding box center [24, 156] width 10 height 10
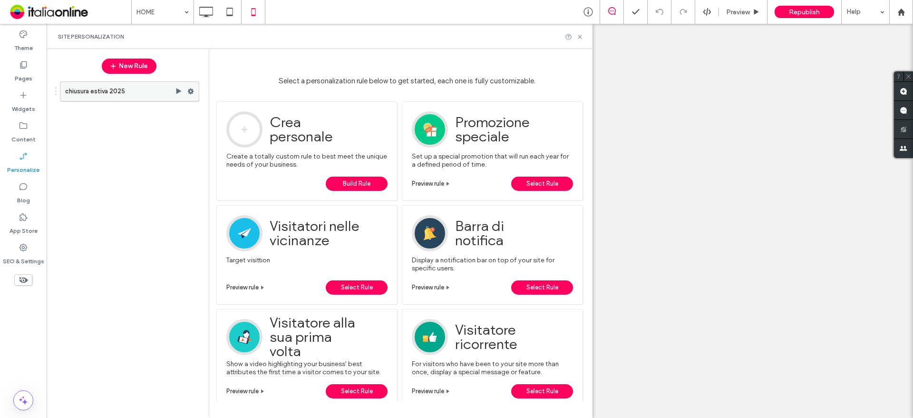
click at [135, 95] on label "chiusura estiva 2025" at bounding box center [120, 91] width 110 height 19
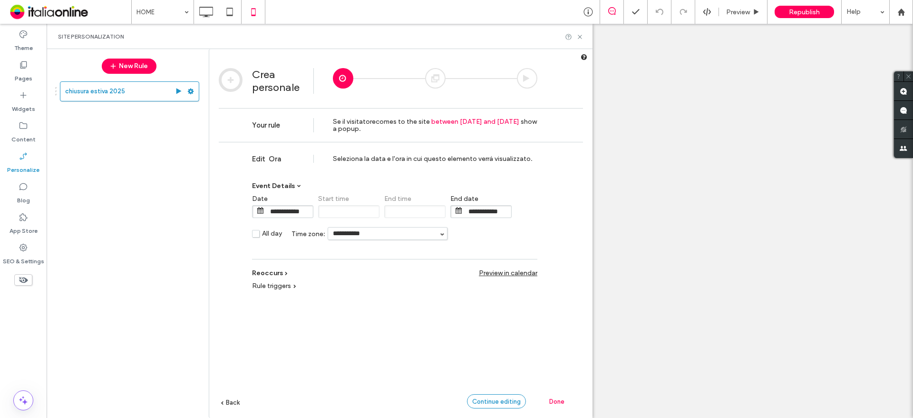
click at [502, 398] on span "Continue editing" at bounding box center [496, 401] width 49 height 7
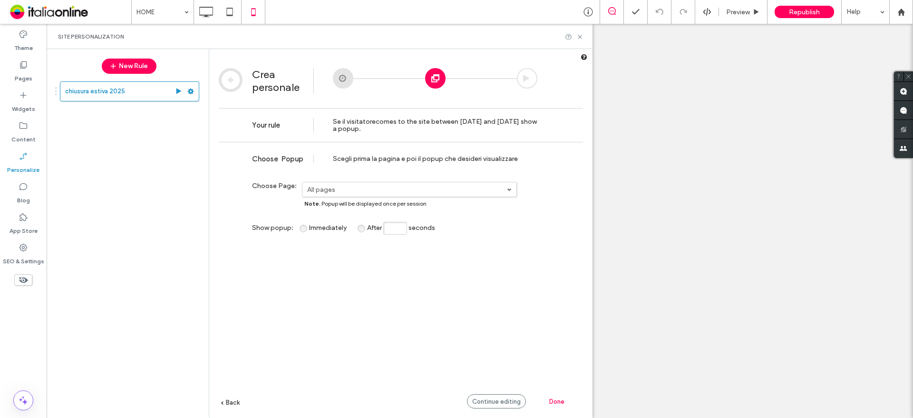
click at [397, 184] on link "All pages" at bounding box center [409, 189] width 214 height 14
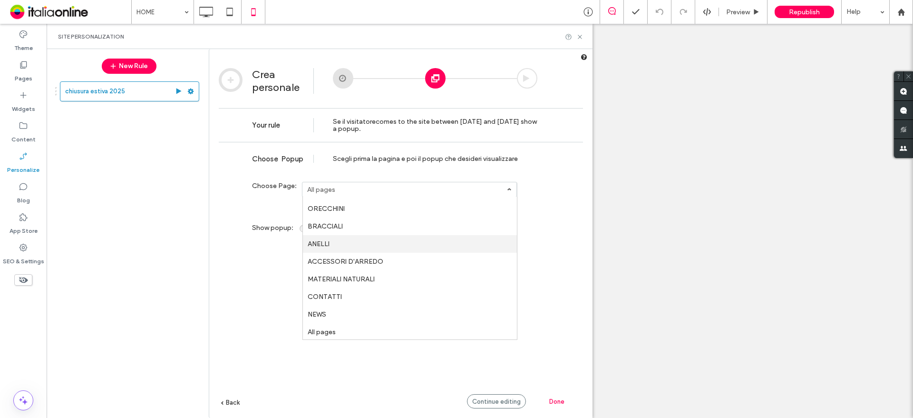
scroll to position [51, 0]
click at [358, 325] on link "All pages" at bounding box center [410, 330] width 214 height 18
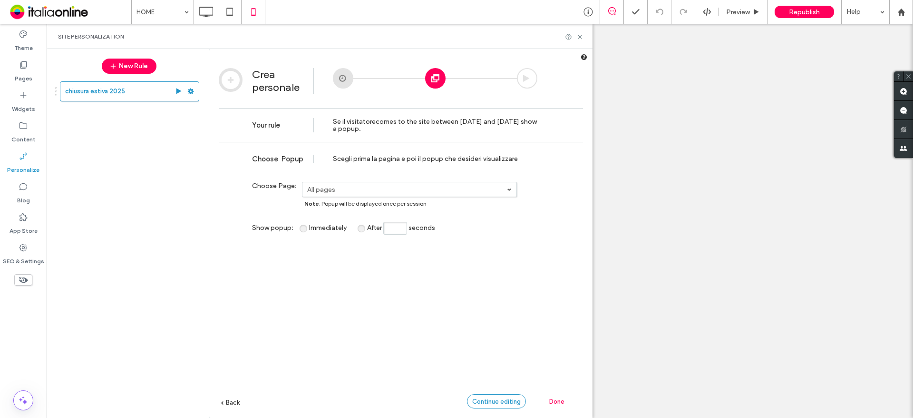
click at [518, 401] on span "Continue editing" at bounding box center [496, 401] width 49 height 7
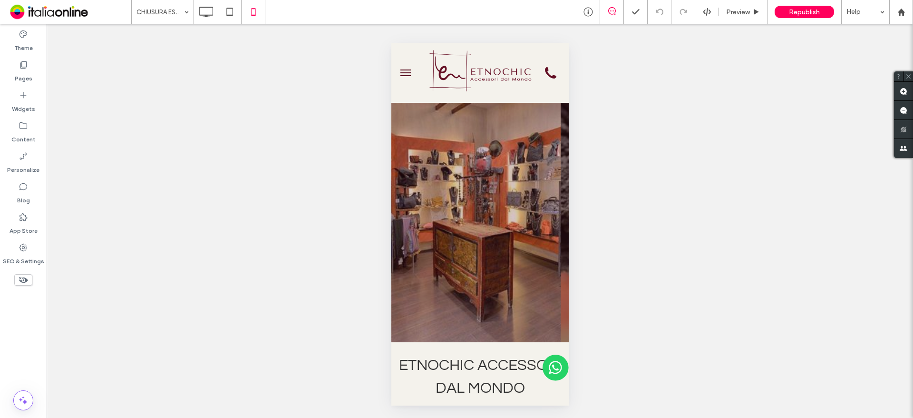
click at [20, 152] on div at bounding box center [456, 209] width 913 height 418
click at [28, 168] on div at bounding box center [456, 209] width 913 height 418
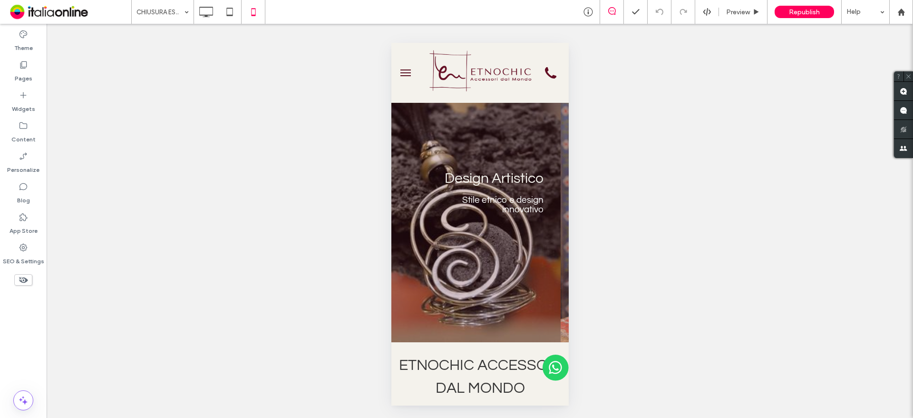
click at [792, 14] on div at bounding box center [456, 209] width 913 height 418
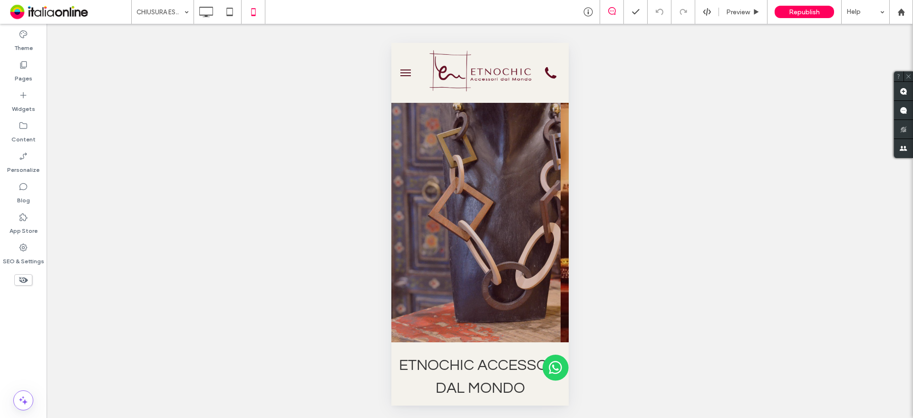
click at [793, 12] on div at bounding box center [456, 209] width 913 height 418
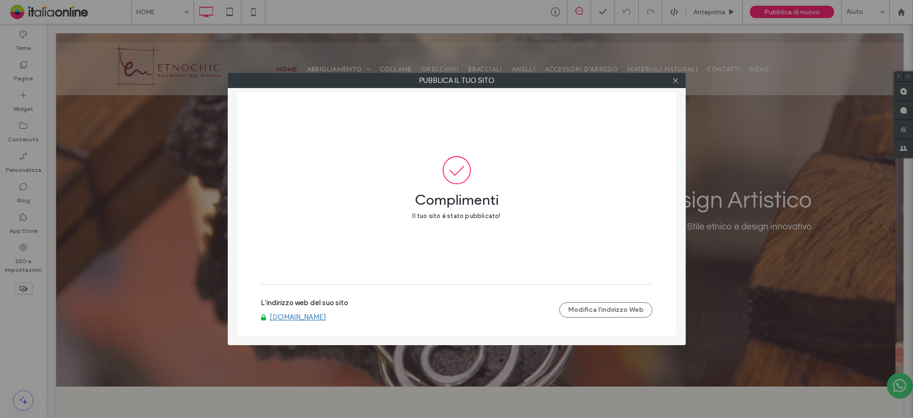
click at [308, 318] on link "www.etnochicroma.com" at bounding box center [298, 316] width 57 height 9
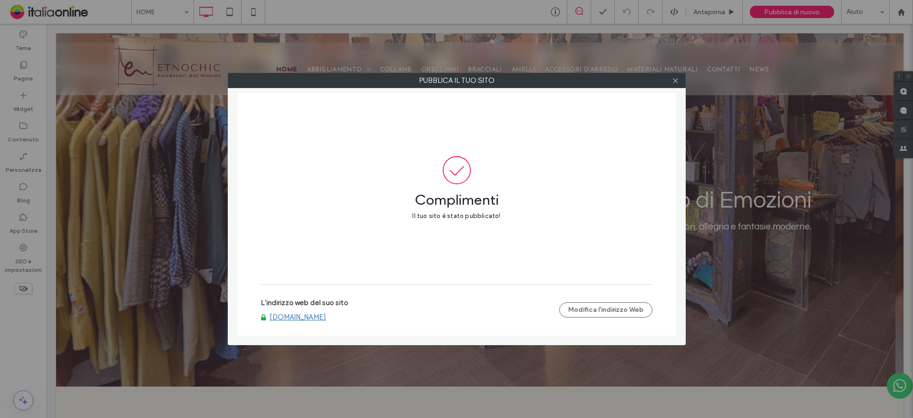
click at [289, 319] on link "www.etnochicroma.com" at bounding box center [298, 316] width 57 height 9
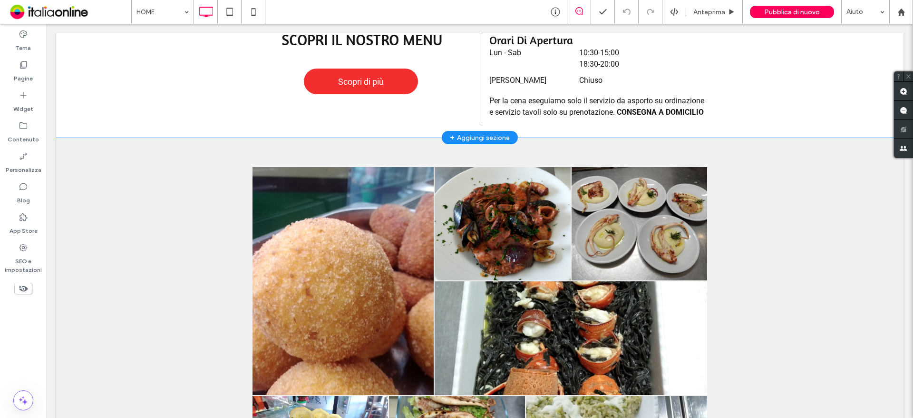
scroll to position [285, 0]
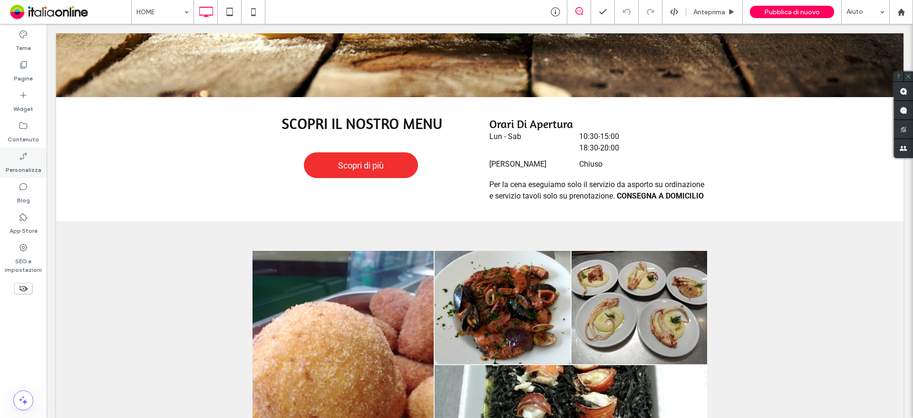
click at [33, 173] on label "Personalizza" at bounding box center [24, 167] width 36 height 13
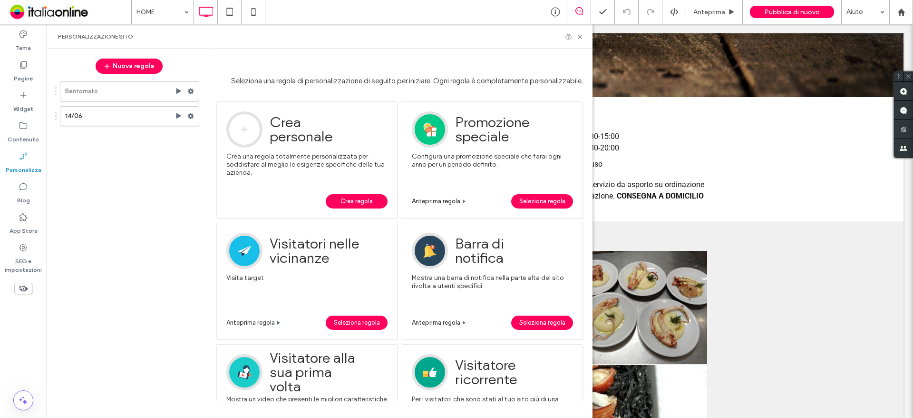
click at [348, 201] on span "Crea regola" at bounding box center [356, 201] width 32 height 14
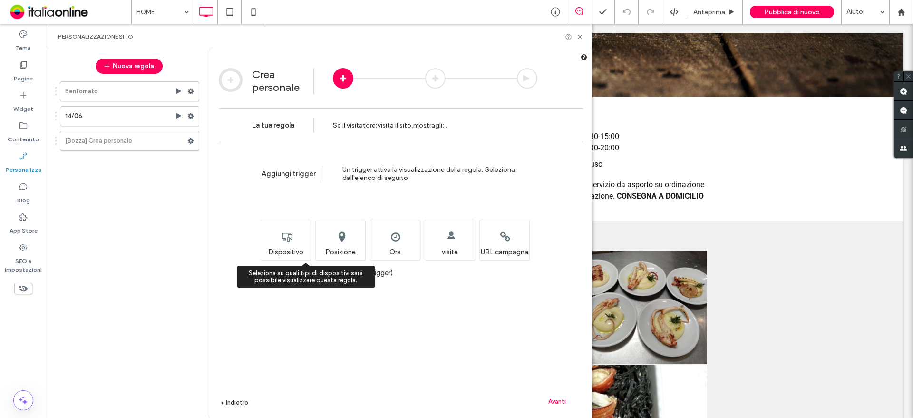
click at [300, 252] on div "Seleziona su quali tipi di dispositivi sarà possibile visualizzare questa regol…" at bounding box center [286, 240] width 50 height 40
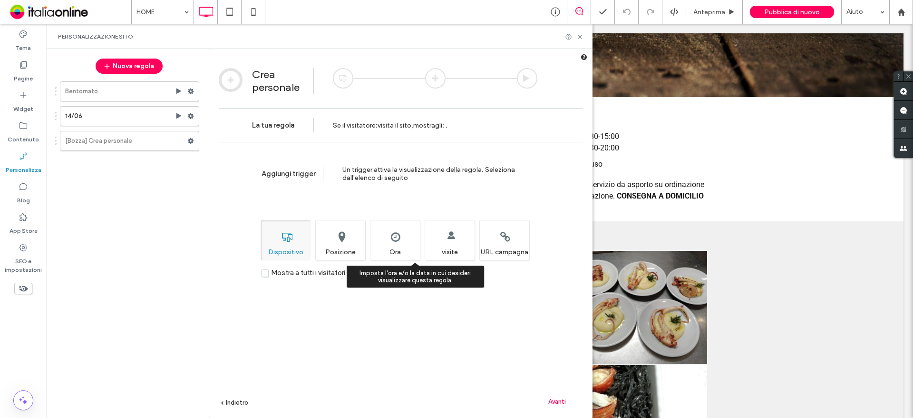
click at [385, 234] on div "Imposta l'ora e/o la data in cui desideri visualizzare questa regola. Ora" at bounding box center [395, 240] width 50 height 40
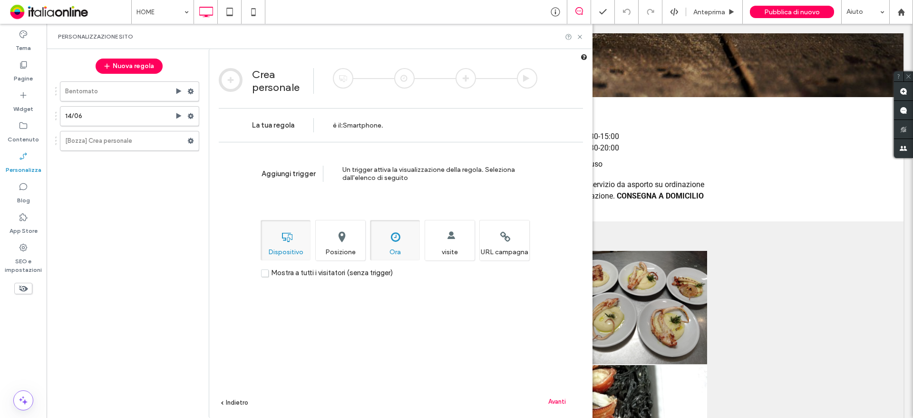
click at [549, 403] on span "Avanti" at bounding box center [557, 401] width 18 height 7
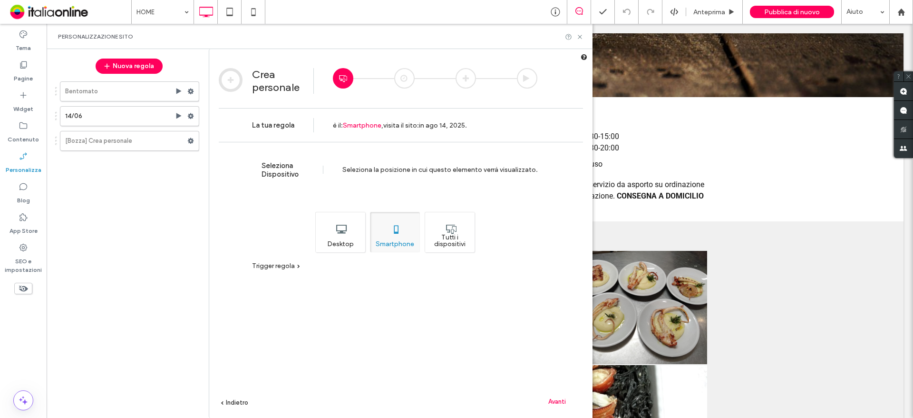
drag, startPoint x: 447, startPoint y: 241, endPoint x: 459, endPoint y: 260, distance: 22.4
click at [447, 241] on div "Tutti i dispositivi" at bounding box center [450, 232] width 50 height 40
click at [556, 400] on span "Avanti" at bounding box center [557, 401] width 18 height 7
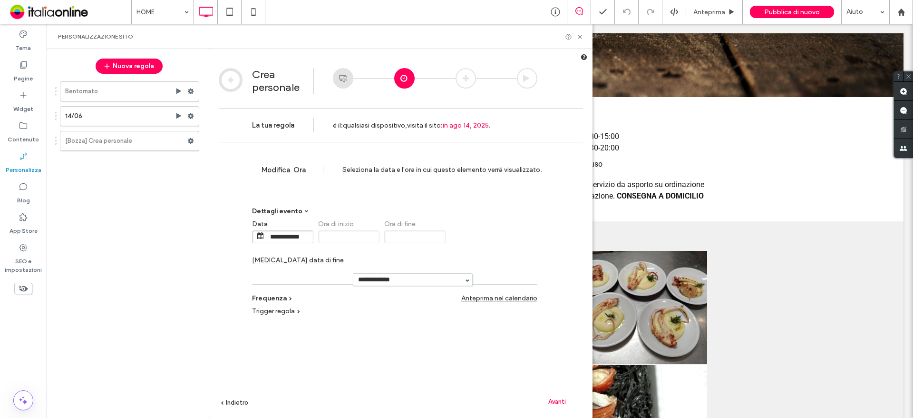
click at [344, 256] on span "Cambia data di fine" at bounding box center [298, 260] width 92 height 8
click at [475, 243] on span "**********" at bounding box center [480, 236] width 61 height 13
click at [476, 240] on input "**********" at bounding box center [488, 237] width 48 height 12
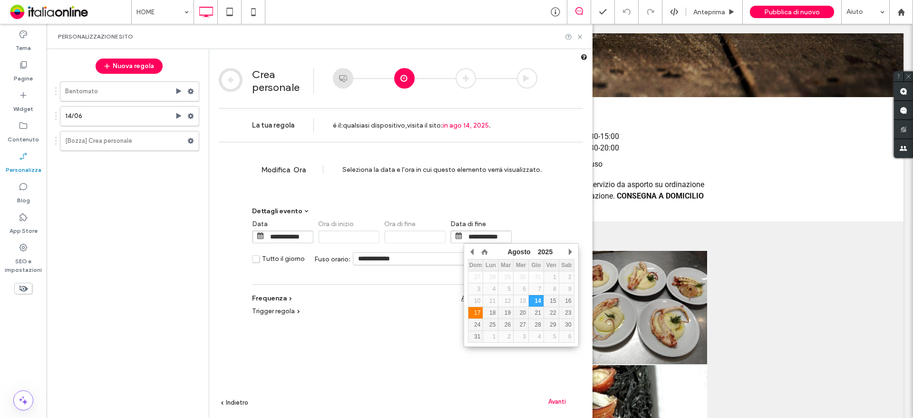
click at [478, 313] on div "17" at bounding box center [475, 312] width 15 height 7
type input "**********"
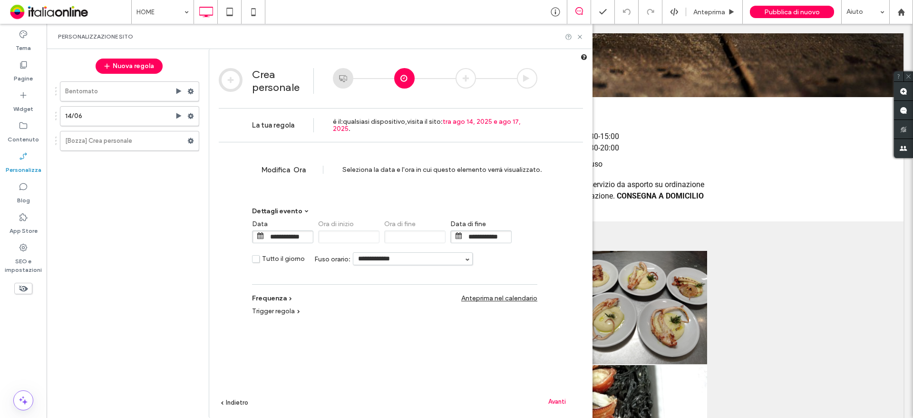
click at [564, 403] on span "Avanti" at bounding box center [557, 401] width 18 height 7
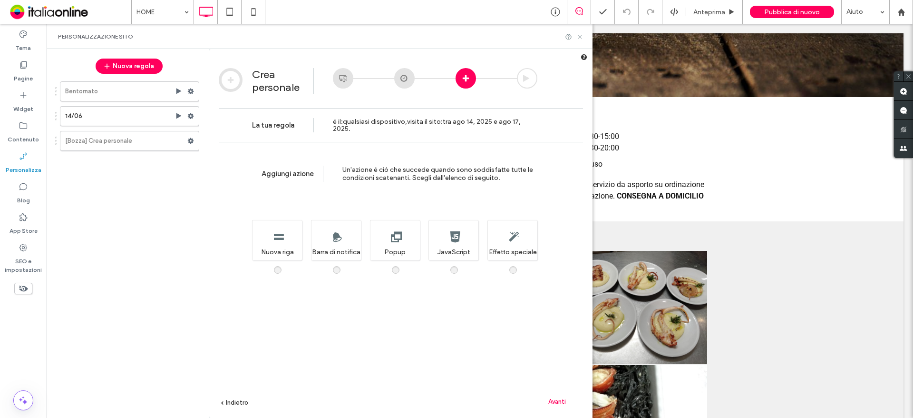
click at [581, 37] on icon at bounding box center [579, 36] width 7 height 7
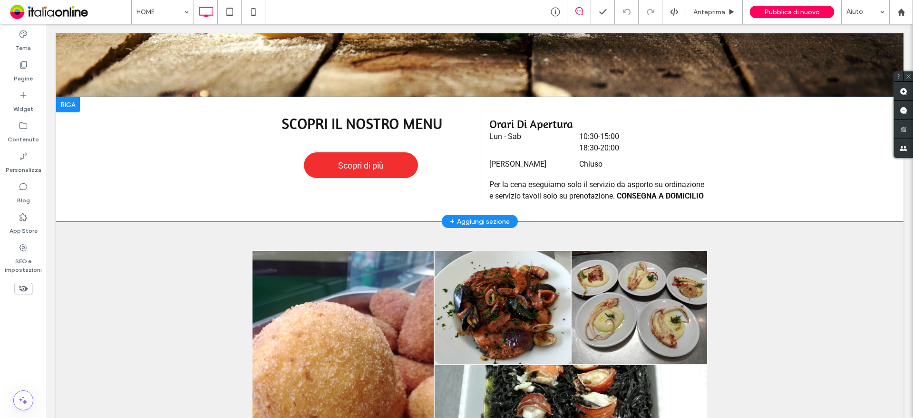
click at [64, 97] on div at bounding box center [68, 104] width 24 height 15
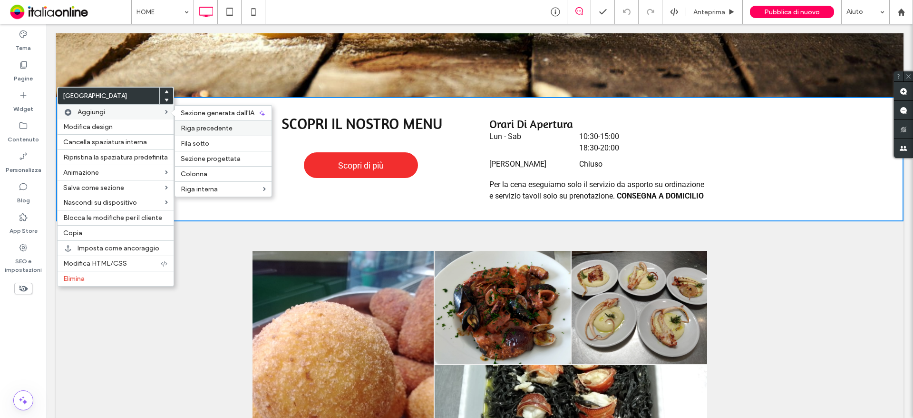
click at [185, 127] on span "Riga precedente" at bounding box center [207, 128] width 52 height 8
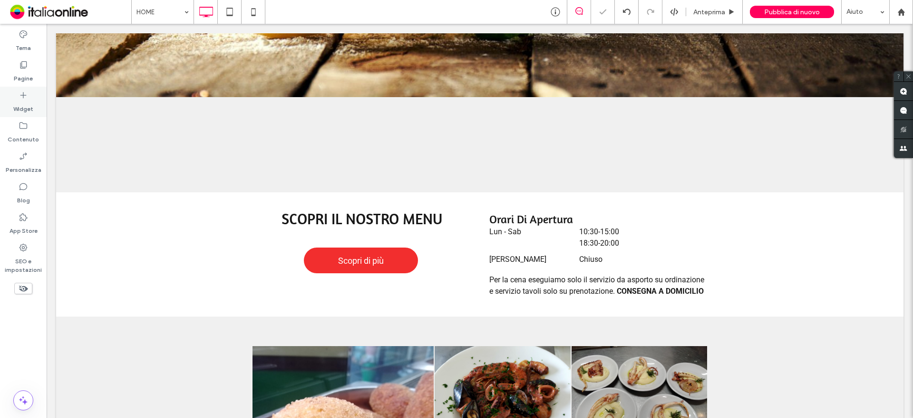
click at [18, 99] on div "Widget" at bounding box center [23, 102] width 47 height 30
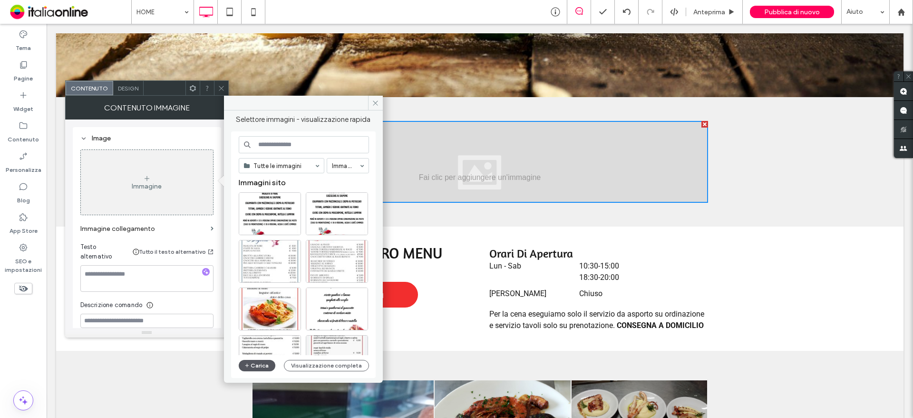
click at [249, 366] on icon "button" at bounding box center [247, 365] width 6 height 8
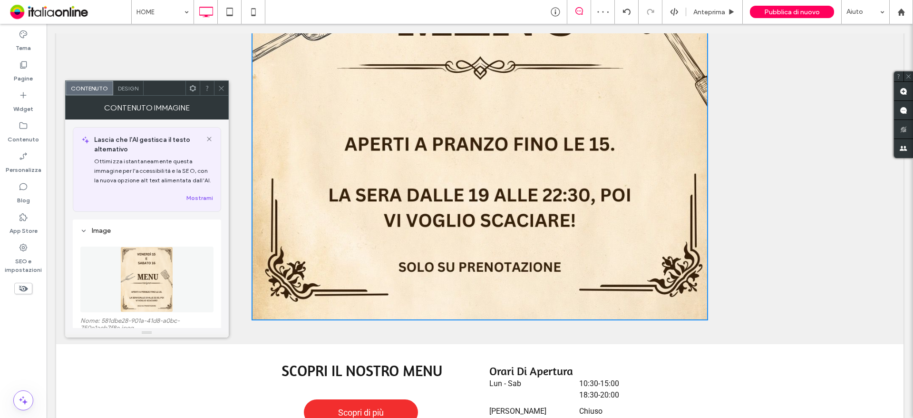
scroll to position [761, 0]
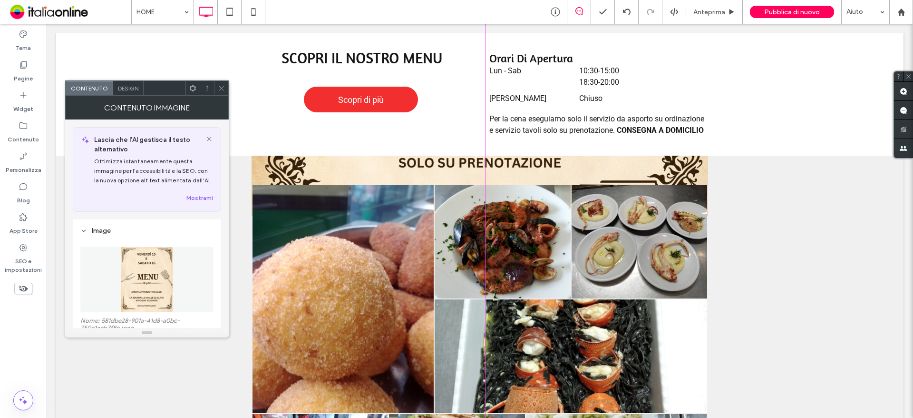
drag, startPoint x: 702, startPoint y: 205, endPoint x: 666, endPoint y: 70, distance: 139.9
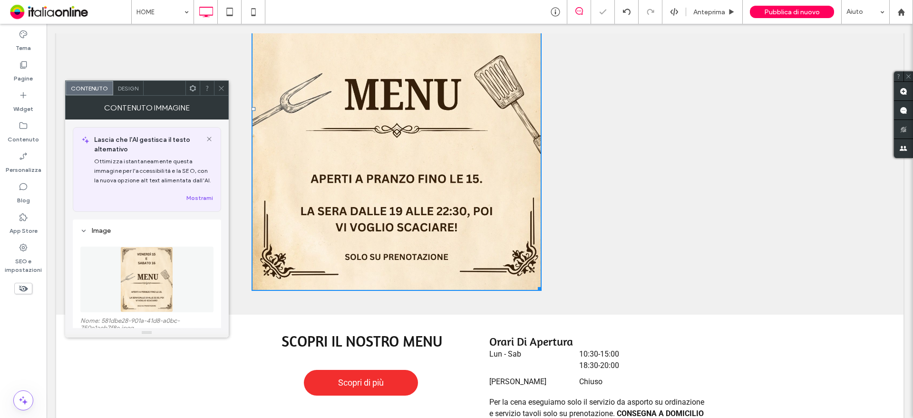
scroll to position [476, 0]
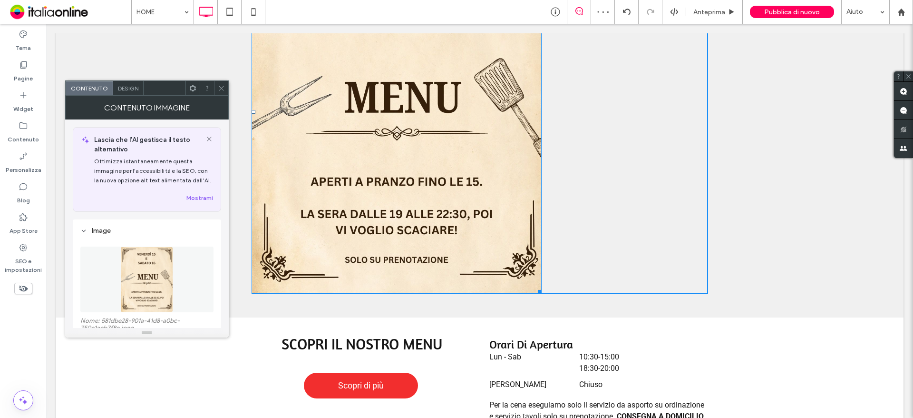
drag, startPoint x: 534, startPoint y: 281, endPoint x: 481, endPoint y: 168, distance: 124.7
click at [481, 168] on div "Click To Paste Click To Paste W:390 H:487 Riga + Aggiungi sezione" at bounding box center [479, 112] width 847 height 410
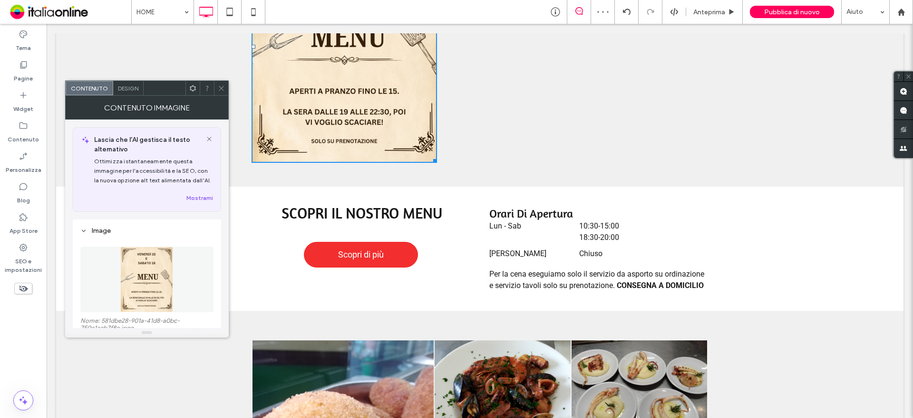
click at [220, 88] on icon at bounding box center [221, 88] width 7 height 7
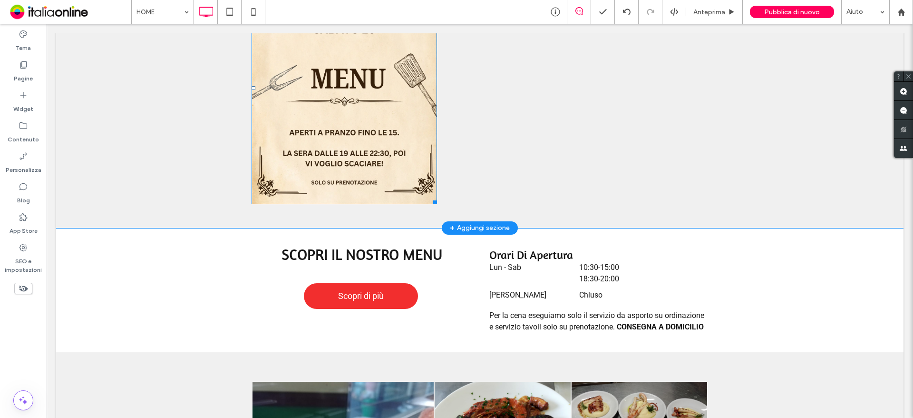
scroll to position [380, 0]
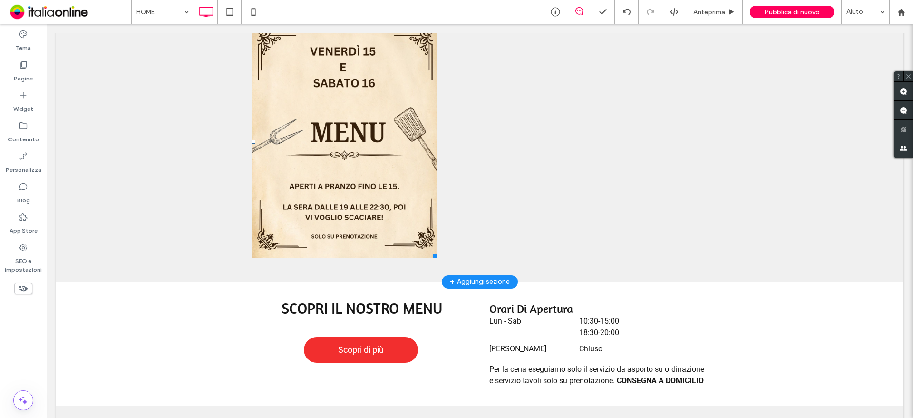
click at [312, 119] on img at bounding box center [344, 142] width 185 height 232
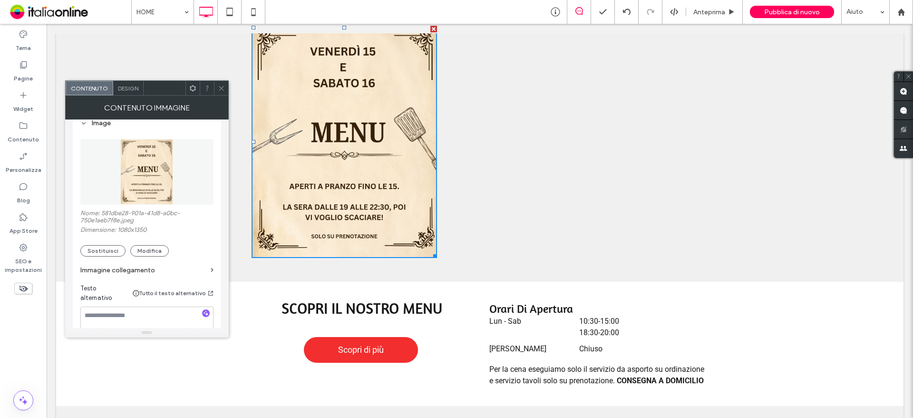
scroll to position [88, 0]
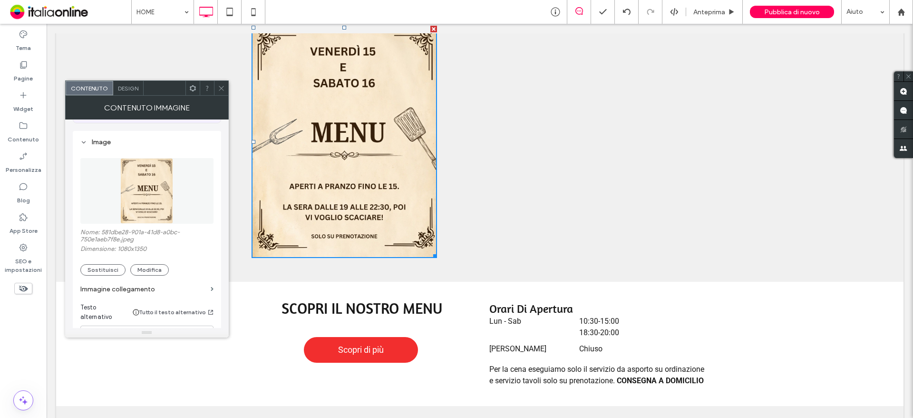
click at [132, 86] on span "Design" at bounding box center [128, 88] width 20 height 7
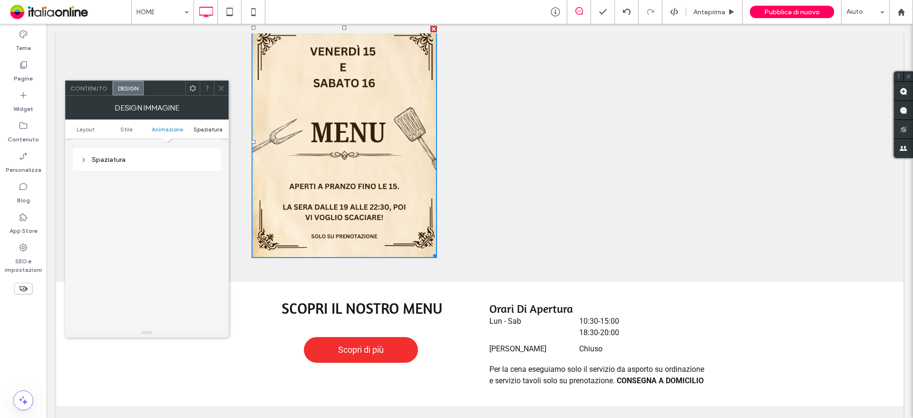
scroll to position [486, 0]
click at [224, 94] on span at bounding box center [221, 88] width 7 height 14
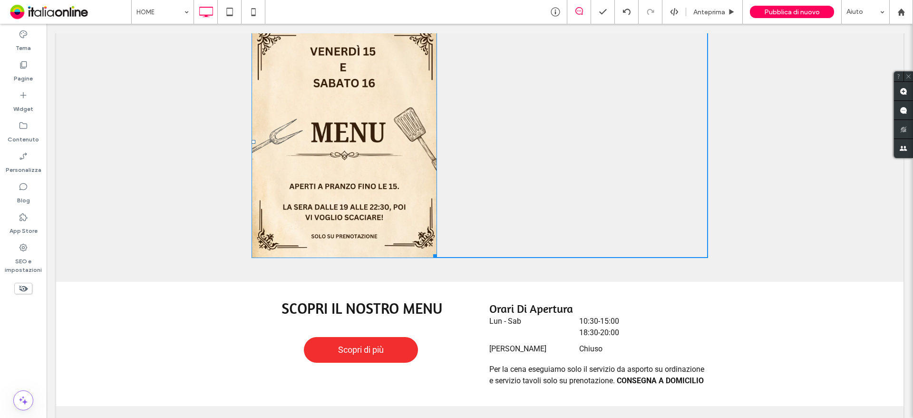
drag, startPoint x: 250, startPoint y: 129, endPoint x: 401, endPoint y: 140, distance: 151.6
click at [401, 140] on div "L:318" at bounding box center [344, 142] width 185 height 232
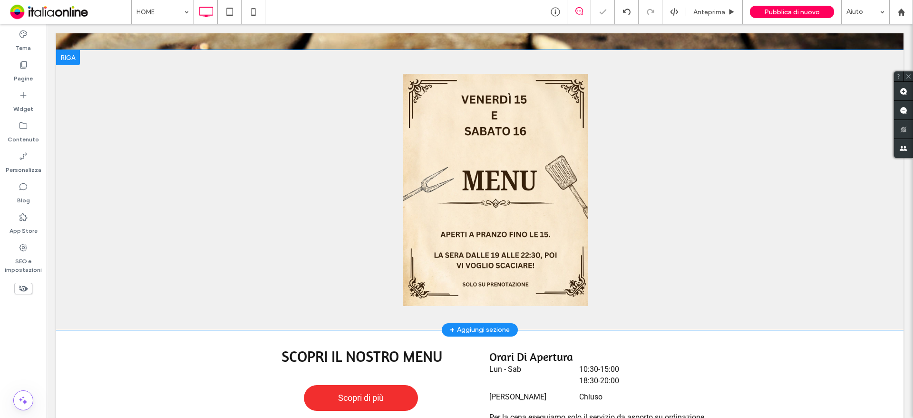
scroll to position [333, 0]
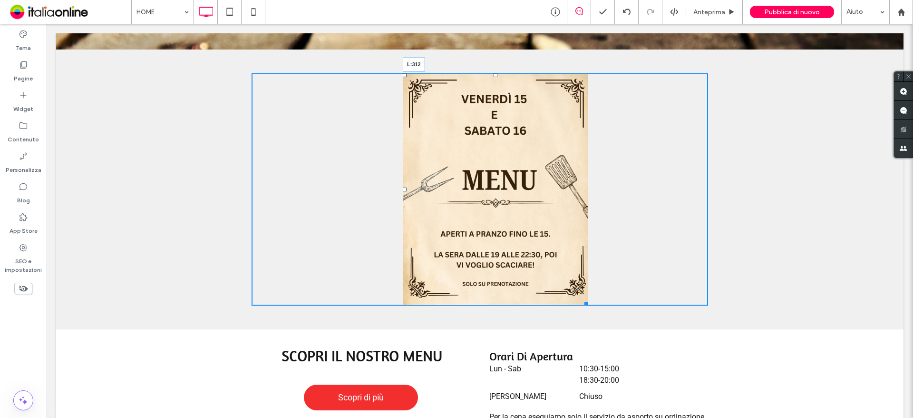
click at [403, 187] on div at bounding box center [405, 189] width 4 height 4
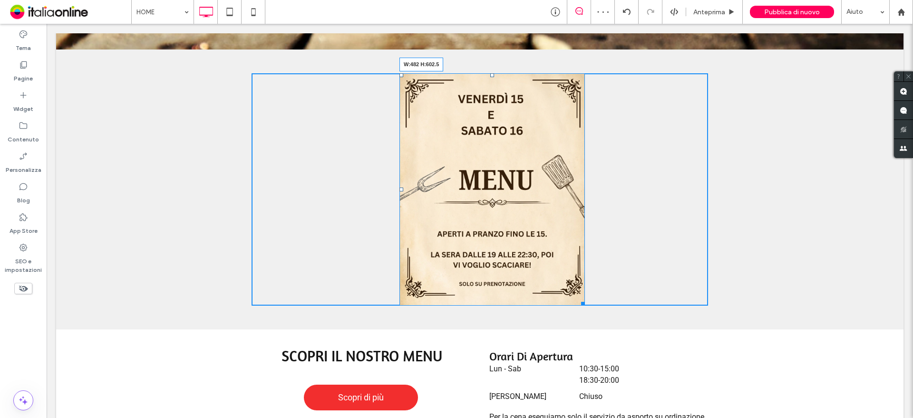
drag, startPoint x: 580, startPoint y: 291, endPoint x: 628, endPoint y: 345, distance: 73.1
click at [628, 305] on div "Click To Paste Click To Paste W:482 H:602.5" at bounding box center [480, 189] width 457 height 232
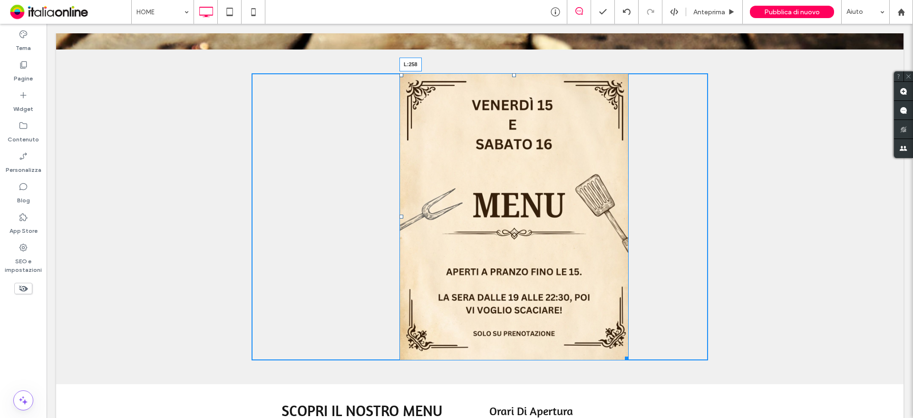
drag, startPoint x: 395, startPoint y: 207, endPoint x: 370, endPoint y: 213, distance: 25.8
click at [399, 213] on div "L:258" at bounding box center [513, 216] width 229 height 287
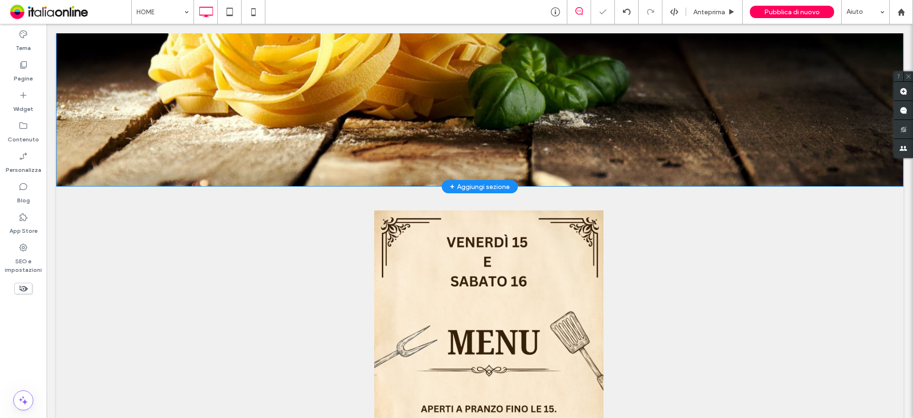
scroll to position [143, 0]
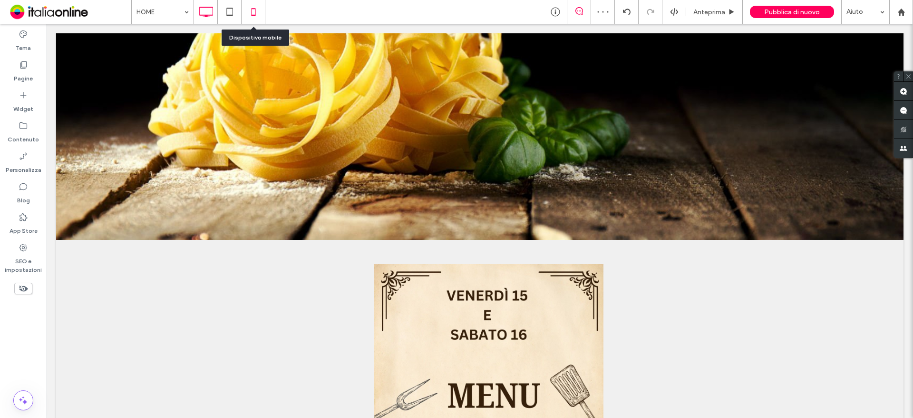
click at [250, 7] on icon at bounding box center [253, 11] width 19 height 19
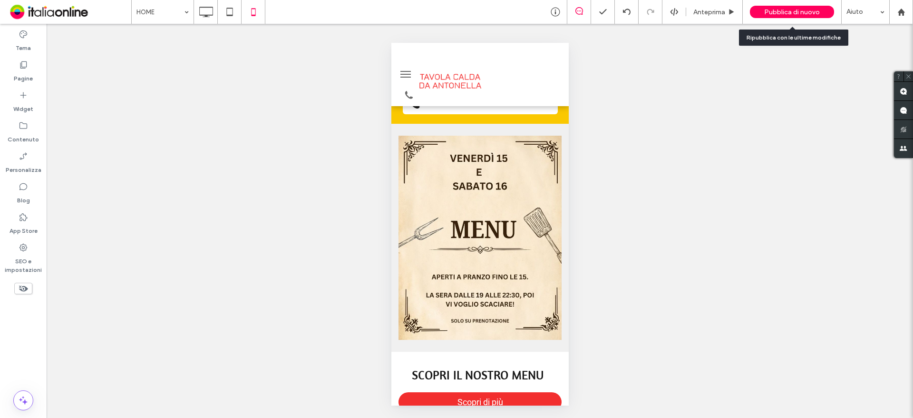
click at [785, 13] on span "Pubblica di nuovo" at bounding box center [792, 12] width 56 height 8
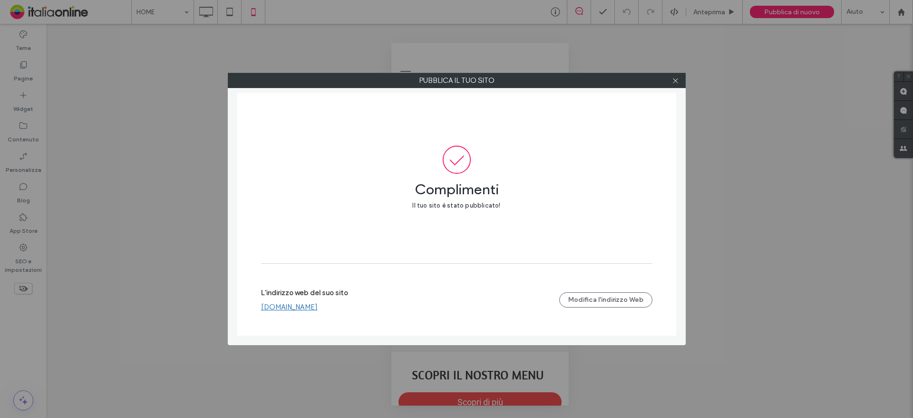
click at [316, 300] on label "L'indirizzo web del suo sito" at bounding box center [304, 295] width 87 height 14
drag, startPoint x: 316, startPoint y: 309, endPoint x: 318, endPoint y: 302, distance: 6.9
click at [316, 309] on link "www.tavolacaldadaantonella.it" at bounding box center [289, 306] width 57 height 9
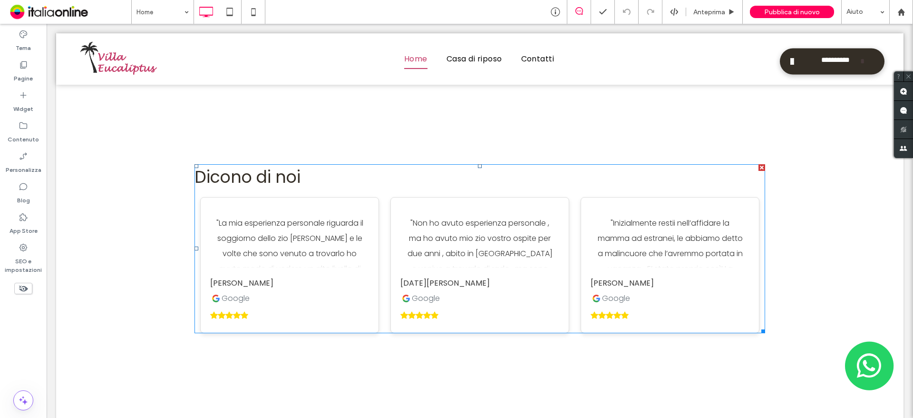
scroll to position [1503, 0]
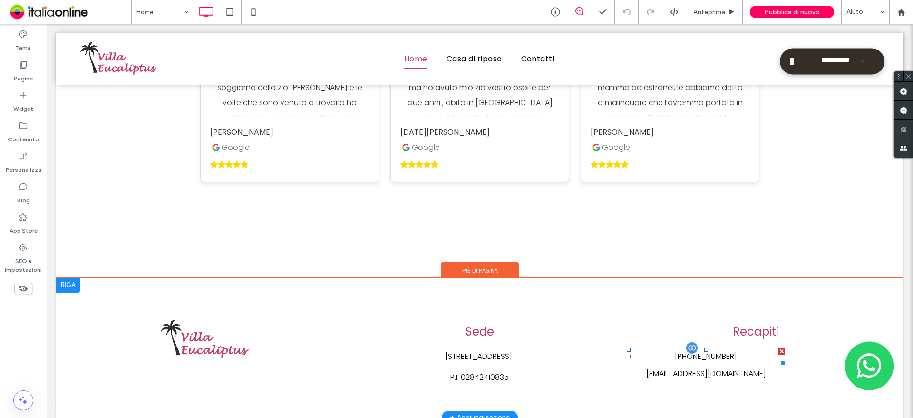
click at [723, 348] on div "[PHONE_NUMBER]" at bounding box center [706, 356] width 158 height 17
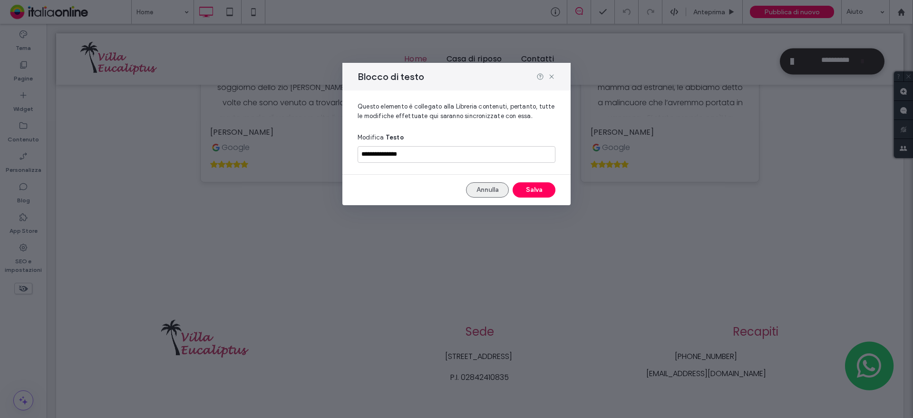
click at [501, 189] on button "Annulla" at bounding box center [487, 189] width 43 height 15
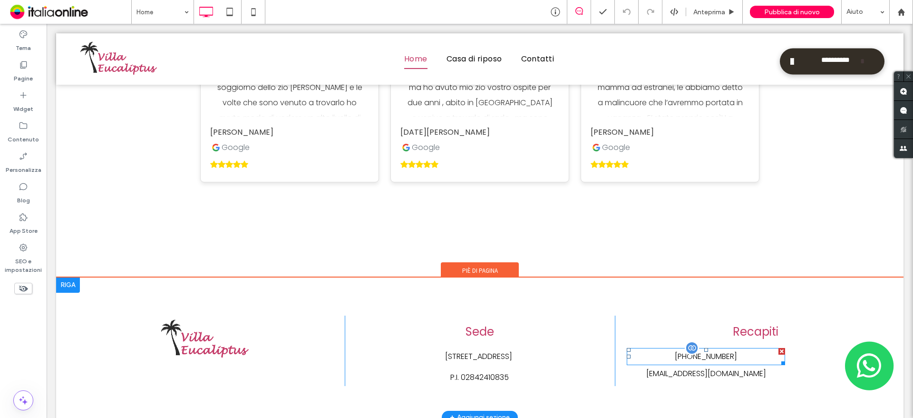
click at [673, 348] on div "[PHONE_NUMBER]" at bounding box center [706, 356] width 158 height 17
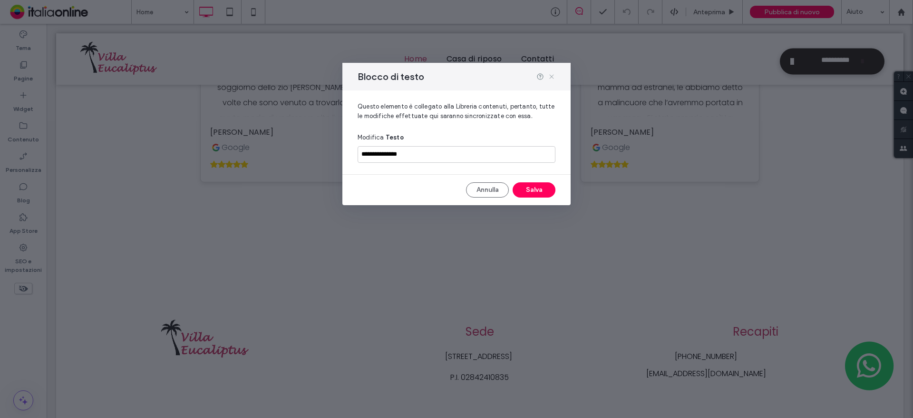
click at [549, 76] on icon at bounding box center [552, 77] width 8 height 8
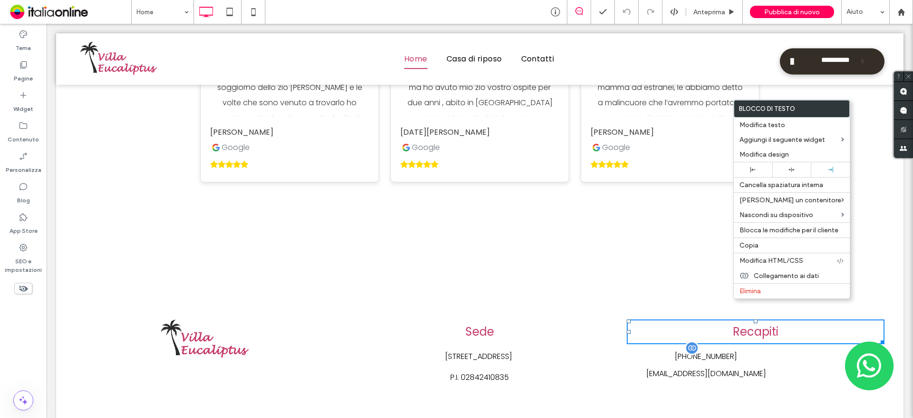
click at [645, 348] on div "[PHONE_NUMBER]" at bounding box center [706, 356] width 158 height 17
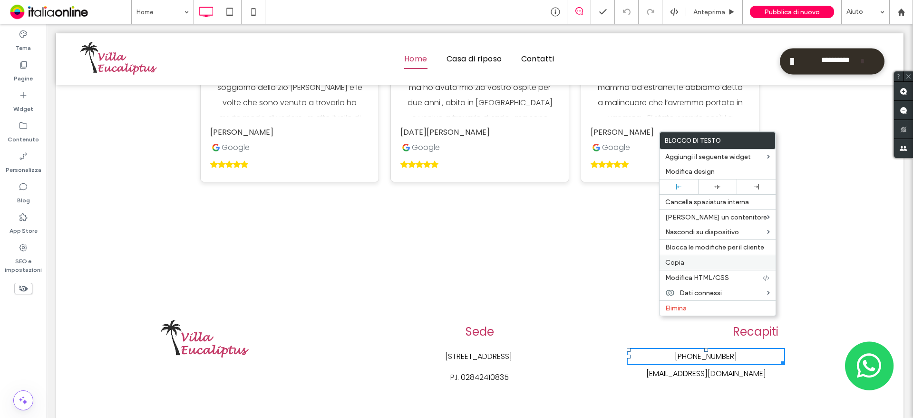
click at [668, 254] on div "Copia" at bounding box center [718, 261] width 116 height 15
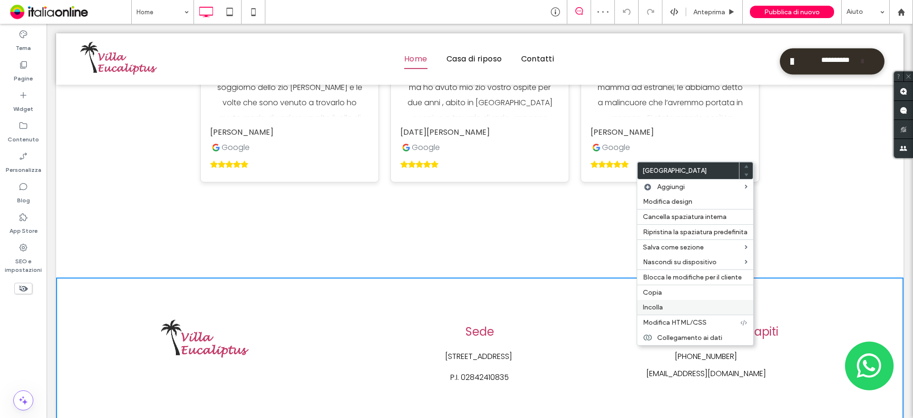
click at [655, 300] on div "Incolla" at bounding box center [695, 307] width 116 height 15
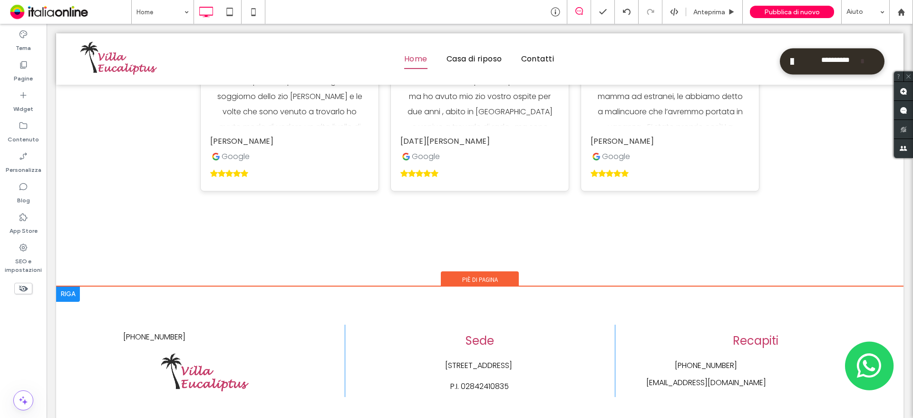
scroll to position [1505, 0]
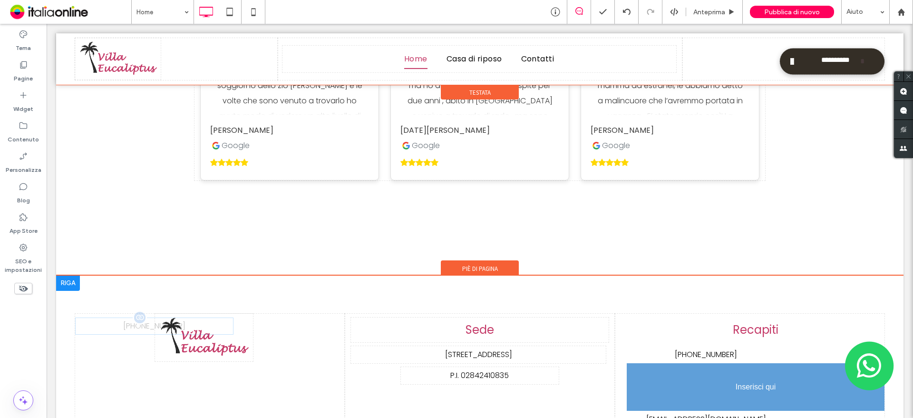
drag, startPoint x: 163, startPoint y: 282, endPoint x: 712, endPoint y: 377, distance: 557.8
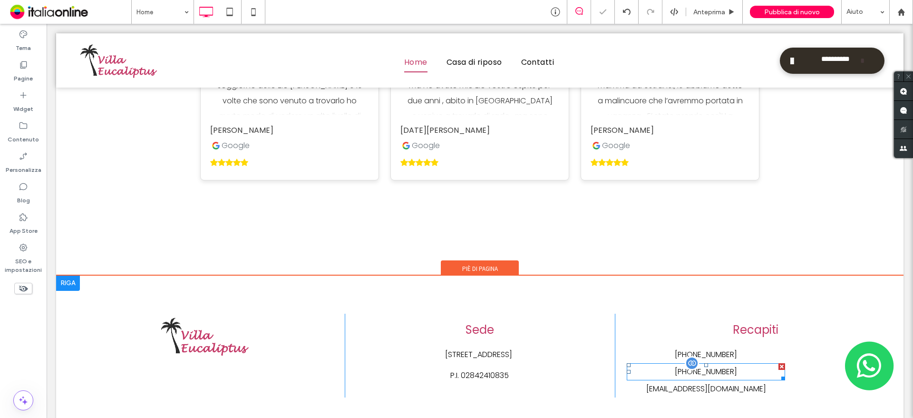
click at [685, 356] on div at bounding box center [692, 363] width 14 height 14
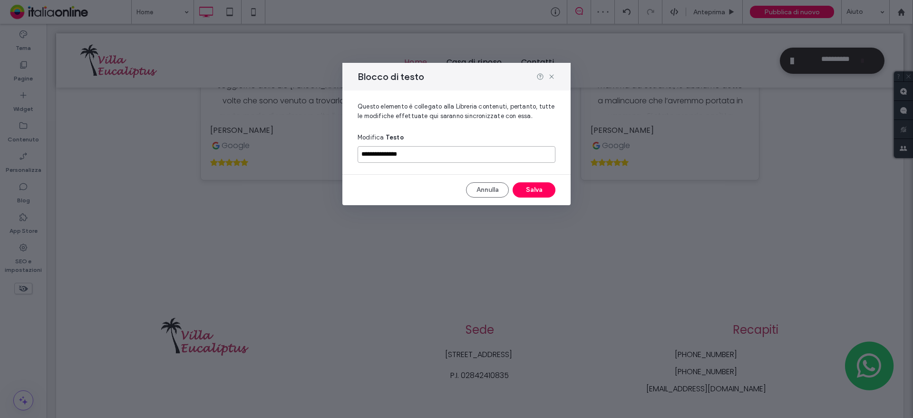
drag, startPoint x: 415, startPoint y: 154, endPoint x: 373, endPoint y: 155, distance: 41.9
click at [373, 155] on input "**********" at bounding box center [457, 154] width 198 height 17
paste input
drag, startPoint x: 374, startPoint y: 151, endPoint x: 408, endPoint y: 157, distance: 34.3
click at [408, 157] on input "**********" at bounding box center [457, 154] width 198 height 17
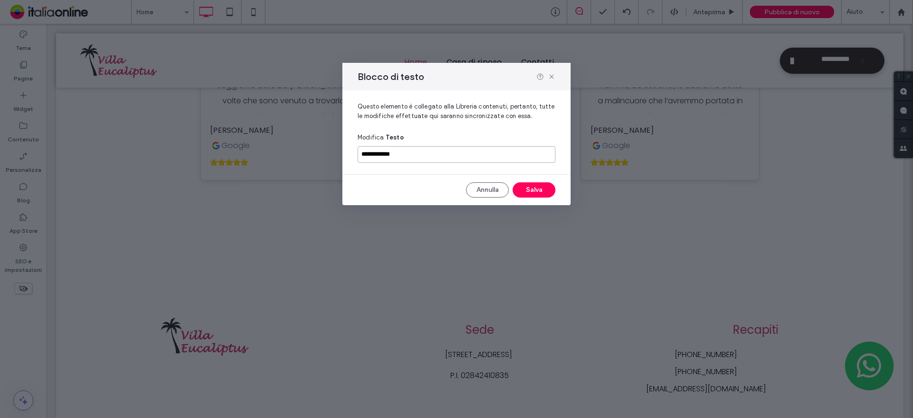
paste input "***"
type input "**********"
click at [521, 187] on button "Salva" at bounding box center [534, 189] width 43 height 15
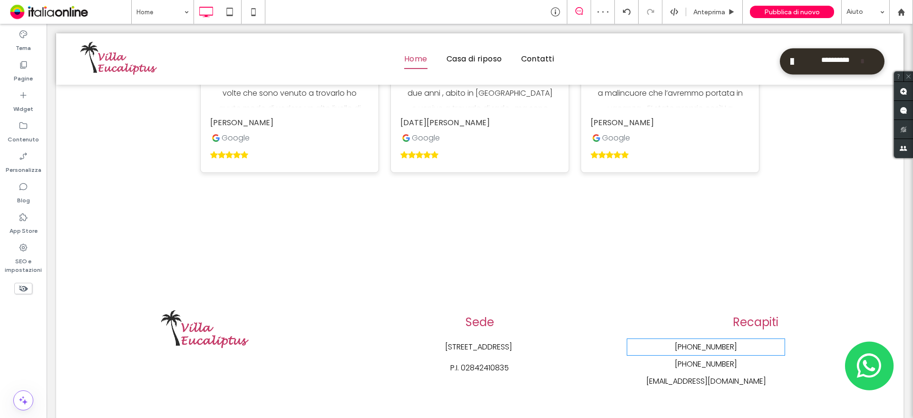
scroll to position [1514, 0]
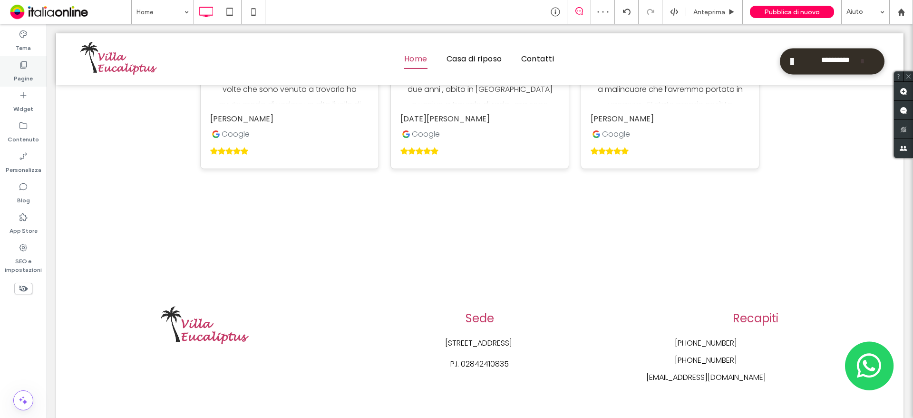
click at [28, 75] on label "Pagine" at bounding box center [23, 75] width 19 height 13
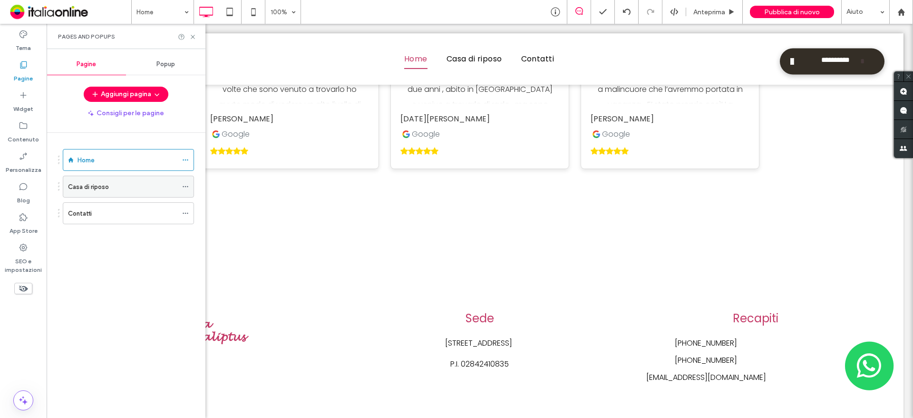
click at [75, 188] on label "Casa di riposo" at bounding box center [88, 186] width 41 height 17
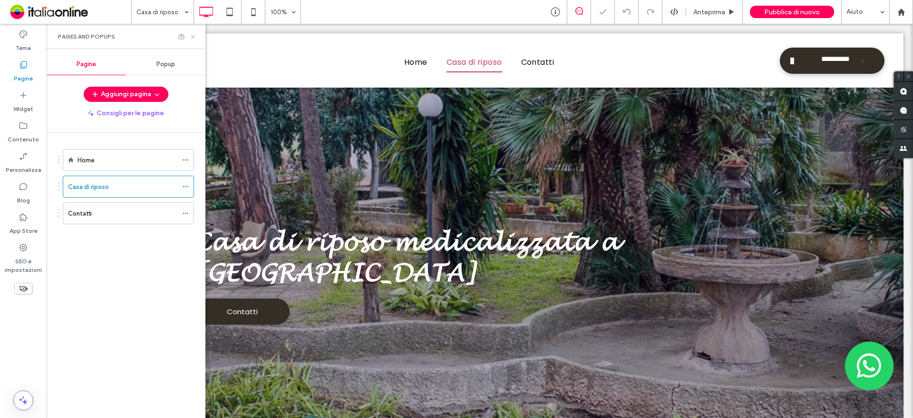
click at [191, 38] on use at bounding box center [193, 37] width 4 height 4
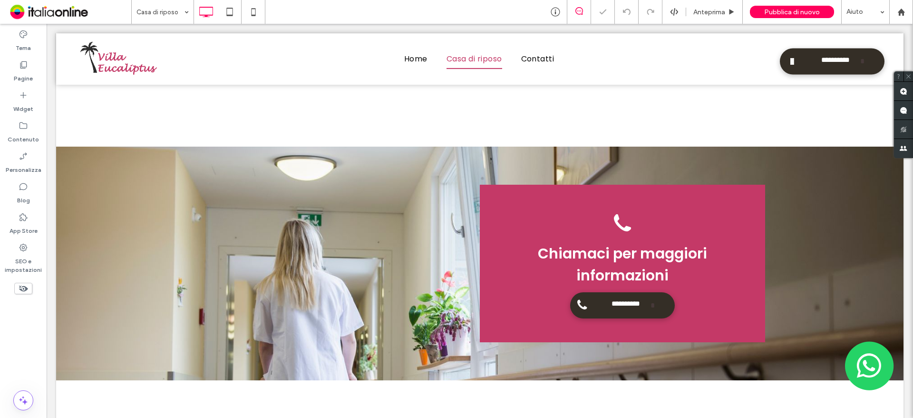
scroll to position [1157, 0]
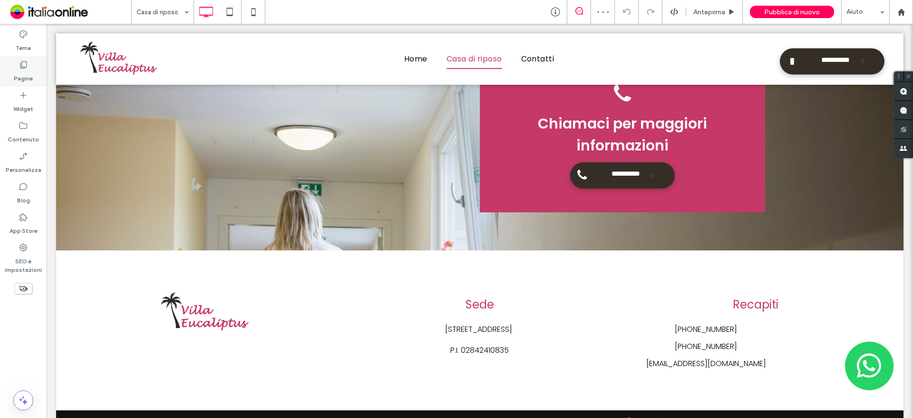
drag, startPoint x: 13, startPoint y: 68, endPoint x: 19, endPoint y: 68, distance: 6.2
click at [13, 68] on div "Pagine" at bounding box center [23, 71] width 47 height 30
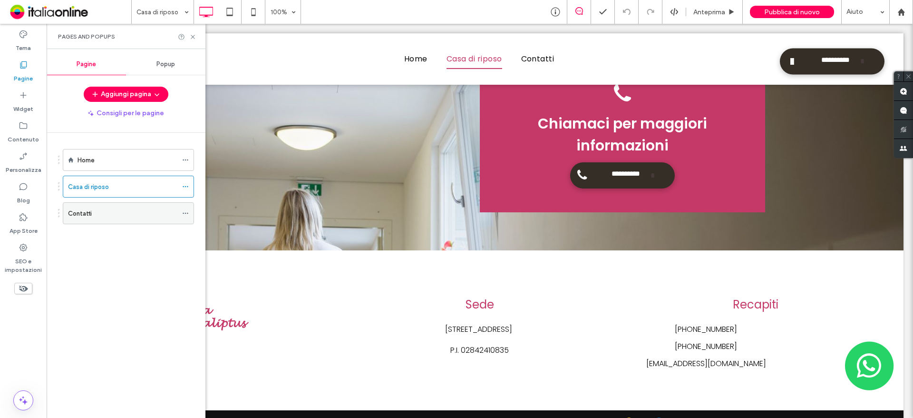
click at [94, 216] on div "Contatti" at bounding box center [122, 213] width 109 height 10
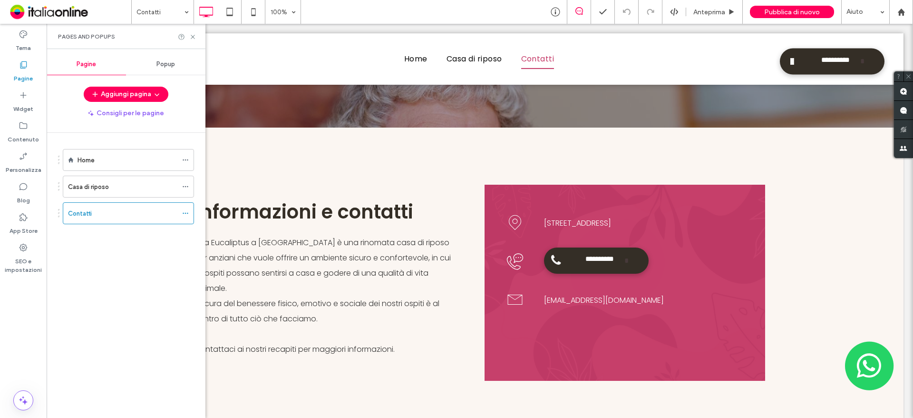
scroll to position [197, 0]
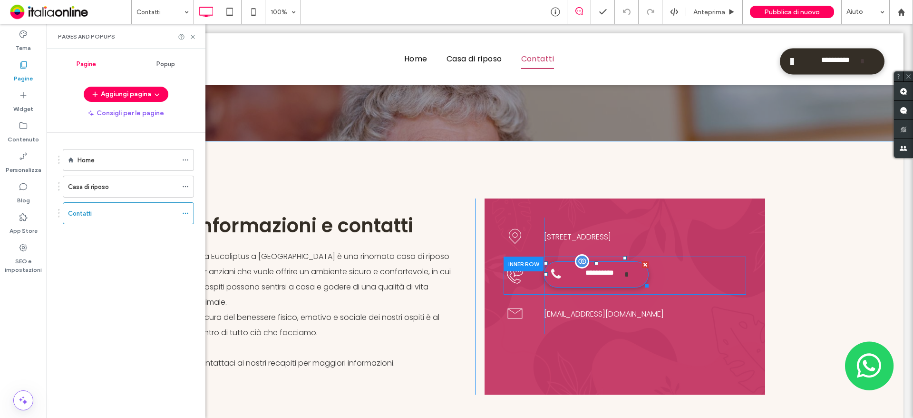
click at [551, 268] on span at bounding box center [556, 274] width 10 height 12
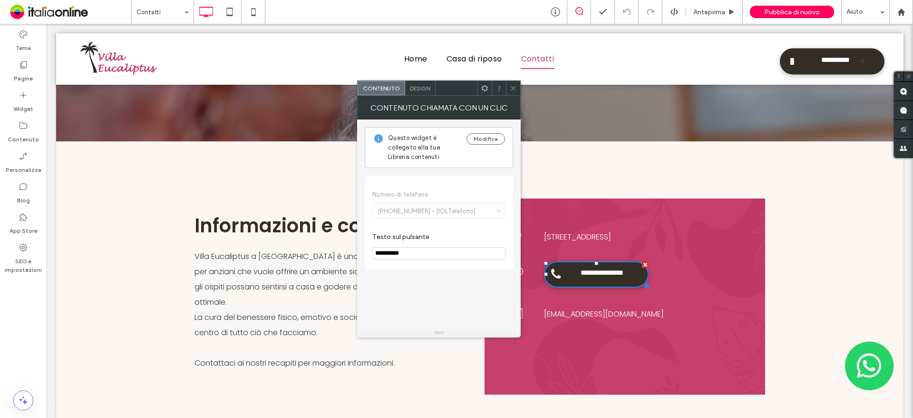
click at [510, 91] on icon at bounding box center [513, 88] width 7 height 7
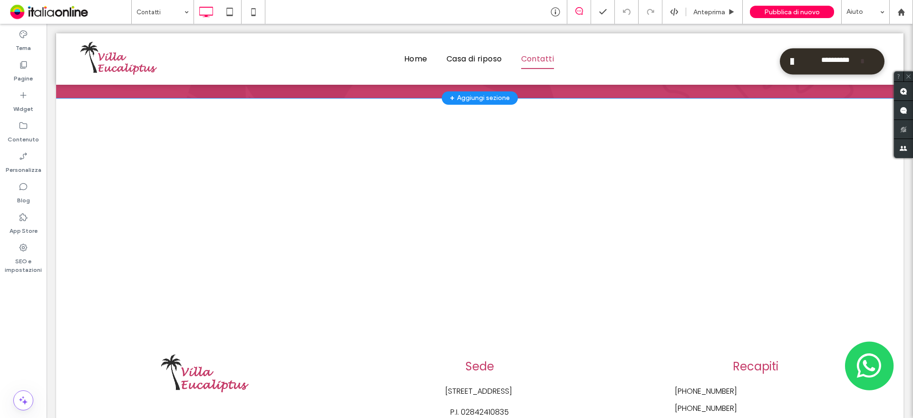
scroll to position [1006, 0]
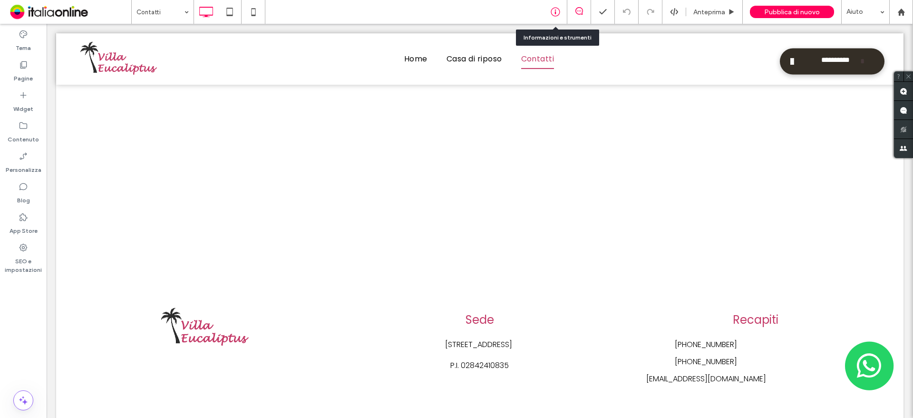
click at [550, 15] on div at bounding box center [555, 12] width 23 height 10
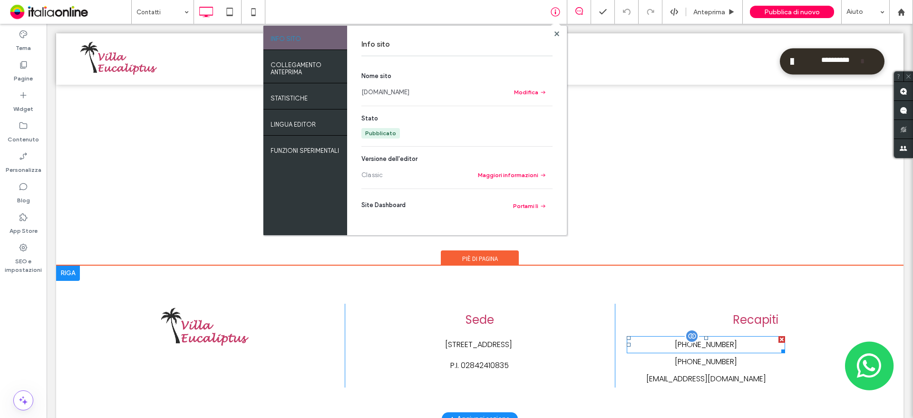
click at [709, 336] on div "+39 320 3623759" at bounding box center [706, 344] width 158 height 17
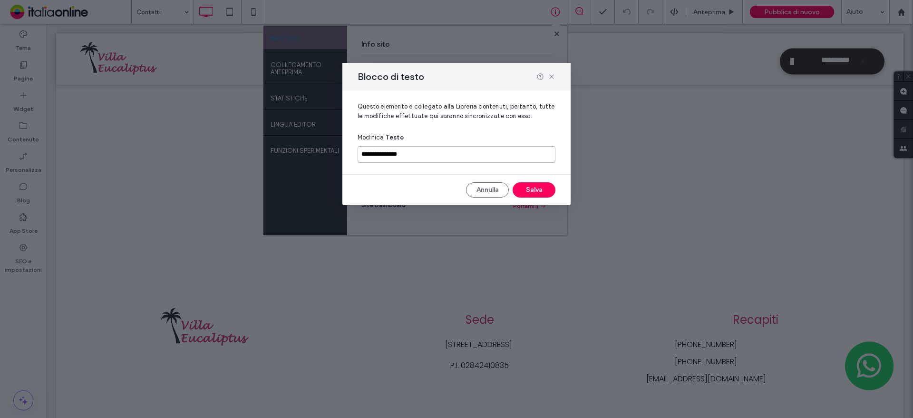
drag, startPoint x: 480, startPoint y: 161, endPoint x: 418, endPoint y: 156, distance: 62.5
click at [446, 157] on input "**********" at bounding box center [457, 154] width 198 height 17
drag, startPoint x: 373, startPoint y: 151, endPoint x: 437, endPoint y: 150, distance: 63.7
click at [437, 150] on input "**********" at bounding box center [457, 154] width 198 height 17
paste input
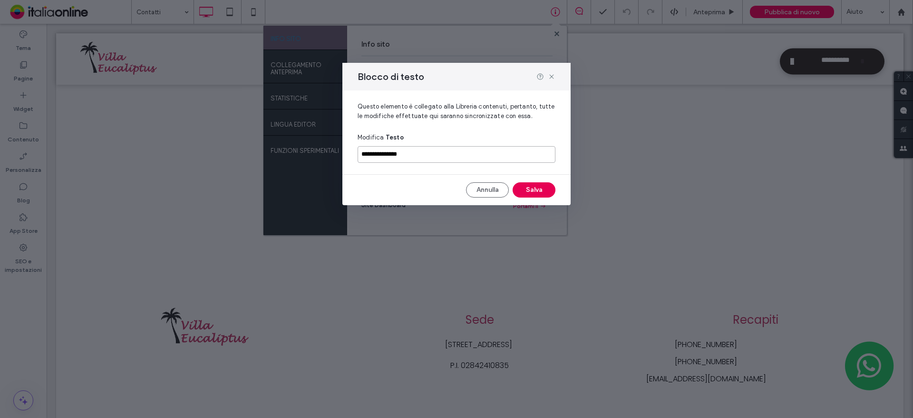
type input "**********"
click at [518, 192] on button "Salva" at bounding box center [534, 189] width 43 height 15
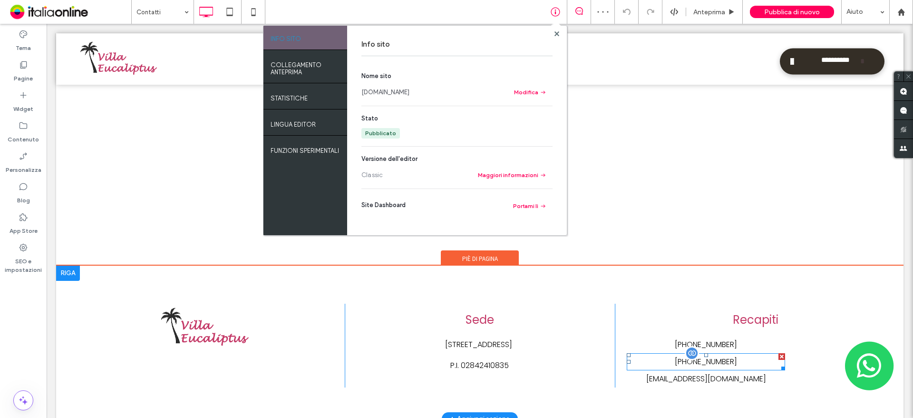
click at [778, 353] on div at bounding box center [781, 356] width 7 height 7
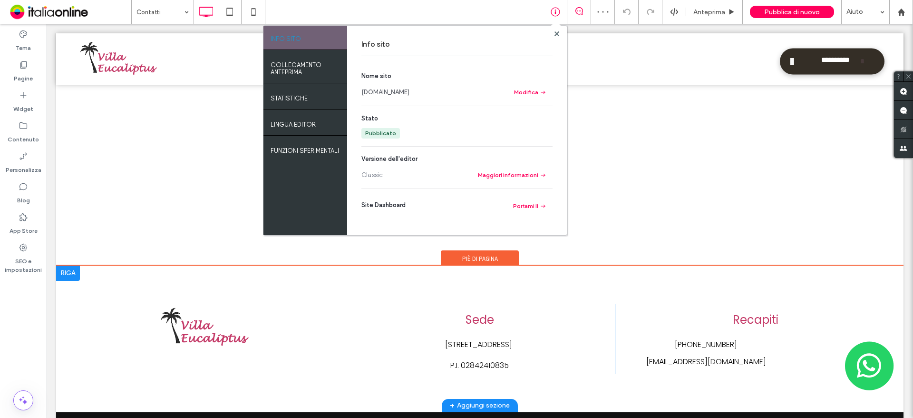
scroll to position [992, 0]
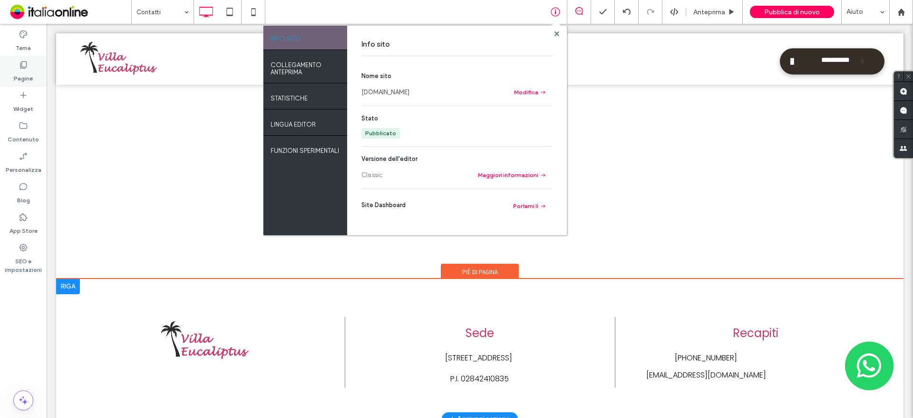
click at [17, 79] on label "Pagine" at bounding box center [23, 75] width 19 height 13
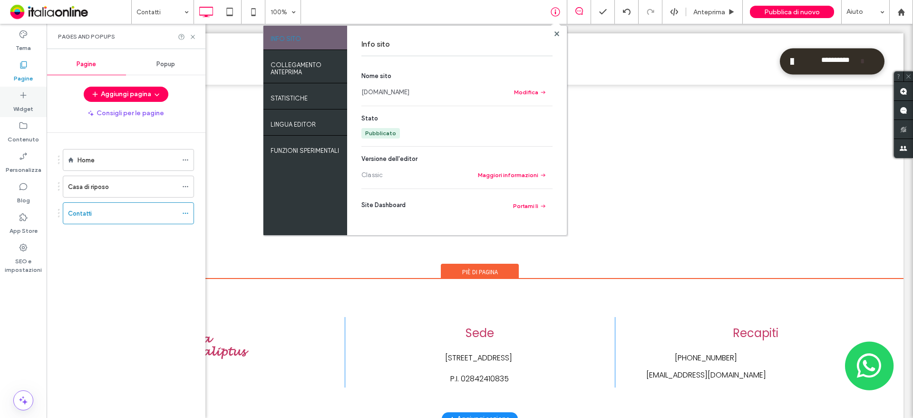
click at [26, 116] on div "Widget" at bounding box center [23, 102] width 47 height 30
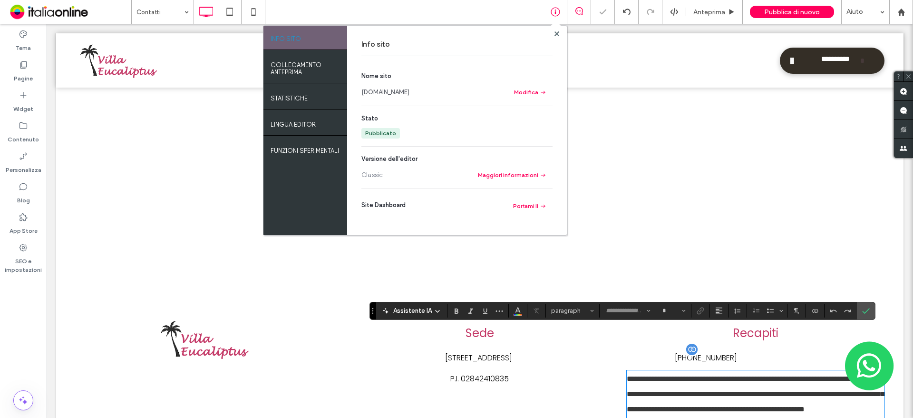
type input "*******"
type input "**"
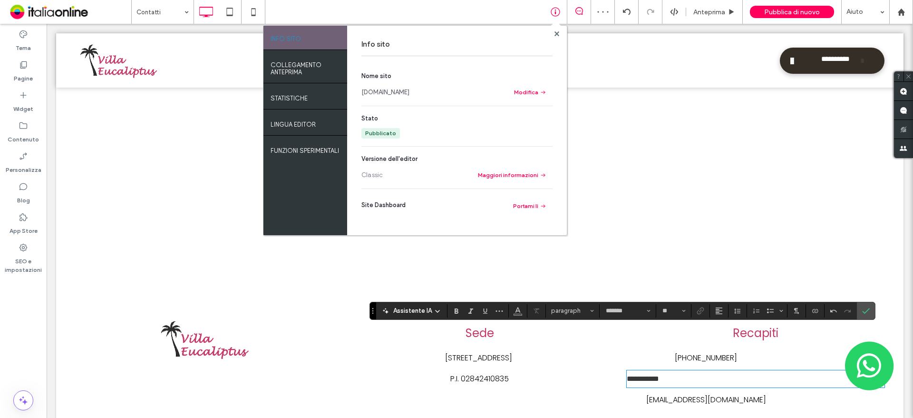
scroll to position [0, 0]
click at [627, 375] on span "**********" at bounding box center [643, 378] width 32 height 7
drag, startPoint x: 639, startPoint y: 335, endPoint x: 690, endPoint y: 332, distance: 51.0
click at [690, 371] on p "**********" at bounding box center [756, 378] width 258 height 15
drag, startPoint x: 638, startPoint y: 335, endPoint x: 698, endPoint y: 329, distance: 60.7
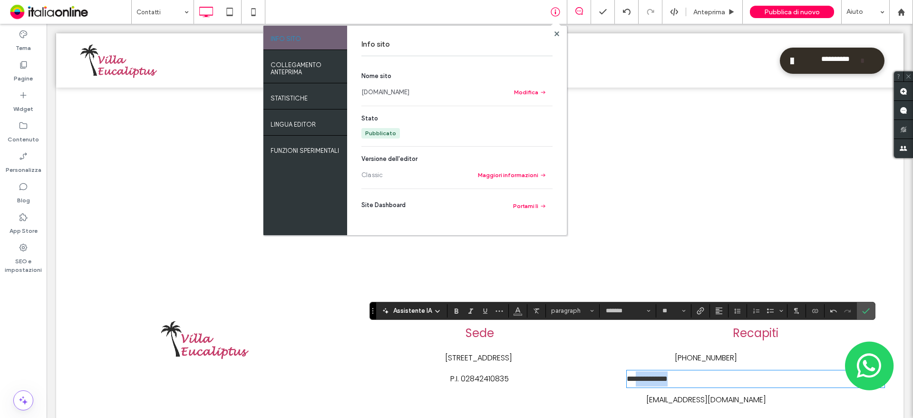
click at [698, 371] on p "**********" at bounding box center [756, 378] width 258 height 15
click at [661, 371] on p "***" at bounding box center [756, 378] width 258 height 15
click at [867, 308] on icon "Conferma" at bounding box center [866, 311] width 8 height 8
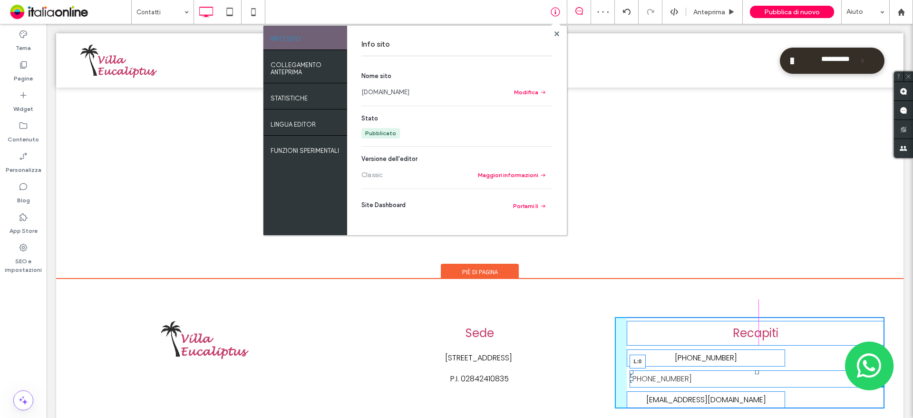
drag, startPoint x: 623, startPoint y: 336, endPoint x: 687, endPoint y: 340, distance: 63.4
click at [687, 370] on div "+39 320 3623759 L:0" at bounding box center [757, 378] width 255 height 17
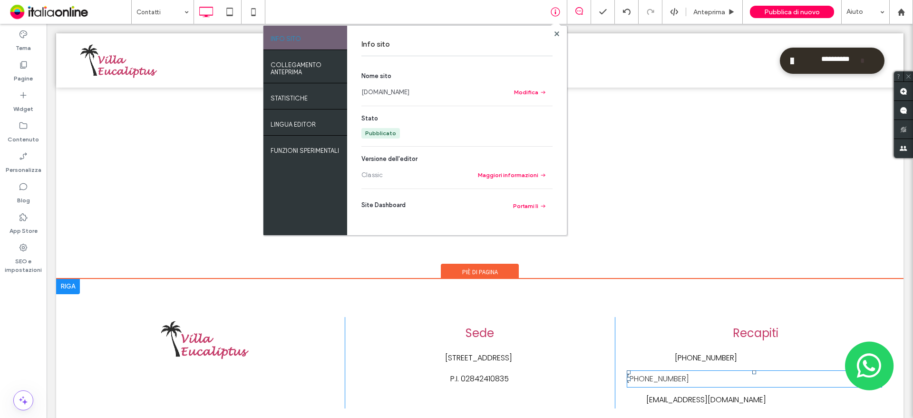
click at [835, 371] on p "+39 320 3623759" at bounding box center [754, 378] width 255 height 15
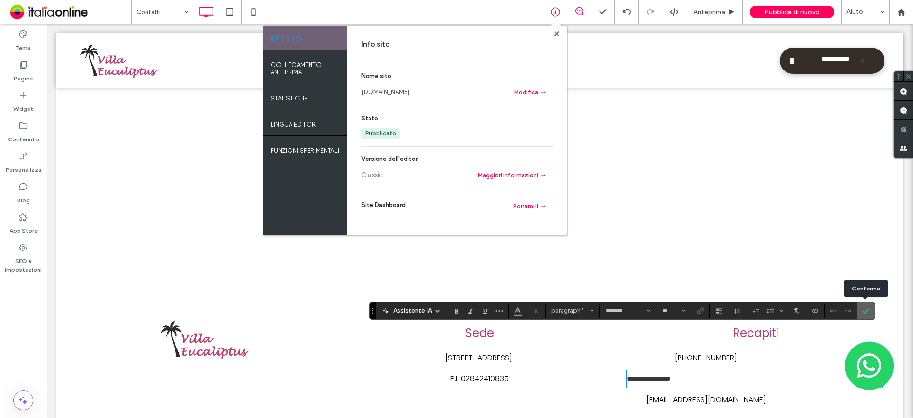
click at [862, 313] on icon "Conferma" at bounding box center [866, 311] width 8 height 8
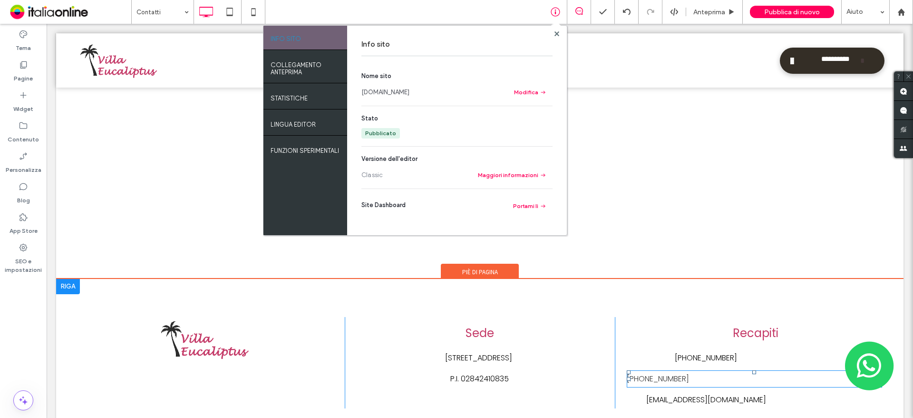
click at [627, 373] on span "+39 320 3623759" at bounding box center [658, 378] width 62 height 11
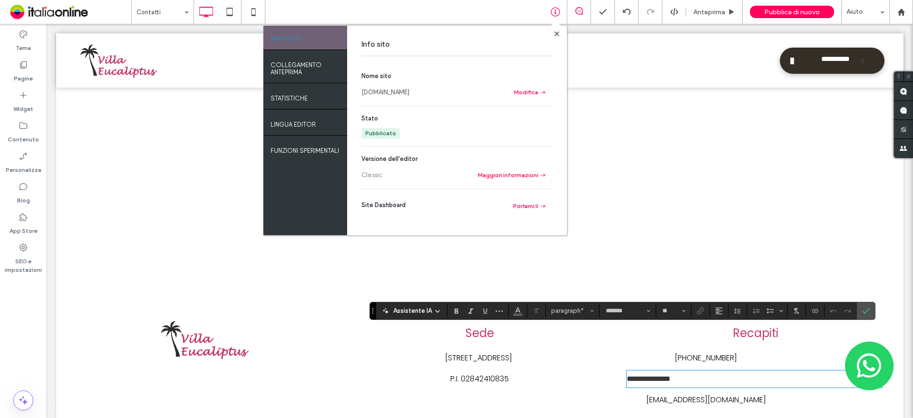
click at [627, 375] on span "**********" at bounding box center [649, 378] width 44 height 7
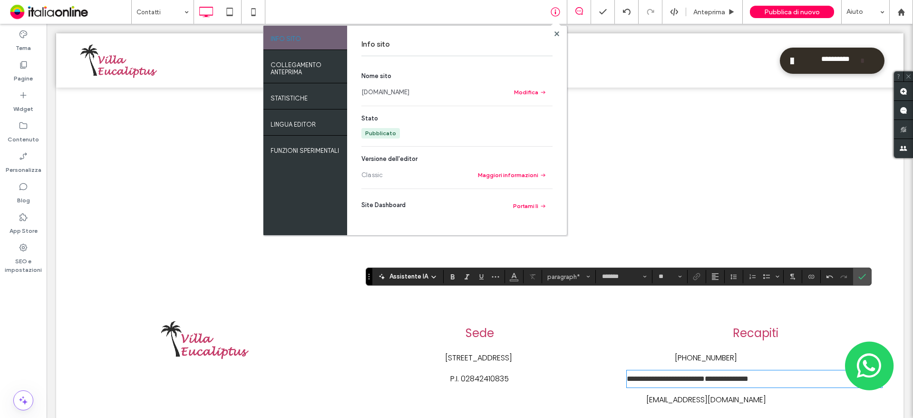
drag, startPoint x: 373, startPoint y: 308, endPoint x: 370, endPoint y: 277, distance: 31.0
click at [370, 277] on section "Trascina" at bounding box center [369, 276] width 6 height 17
drag, startPoint x: 737, startPoint y: 332, endPoint x: 657, endPoint y: 329, distance: 80.0
click at [657, 371] on p "**********" at bounding box center [754, 378] width 255 height 15
click at [517, 276] on button "Colore" at bounding box center [514, 276] width 14 height 13
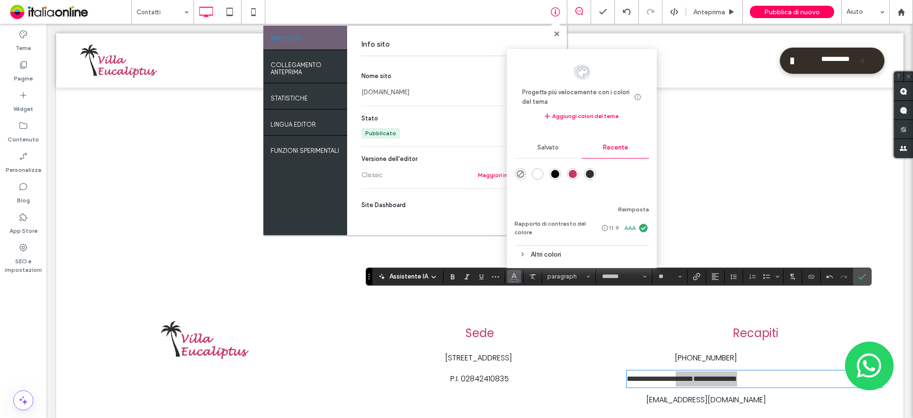
click at [554, 178] on div "rgba(0, 0, 0, 1)" at bounding box center [555, 174] width 12 height 12
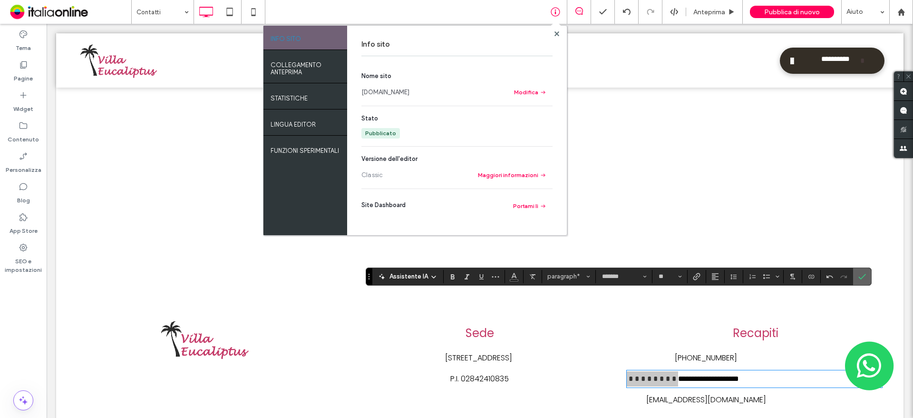
click at [855, 275] on label "Conferma" at bounding box center [862, 276] width 14 height 17
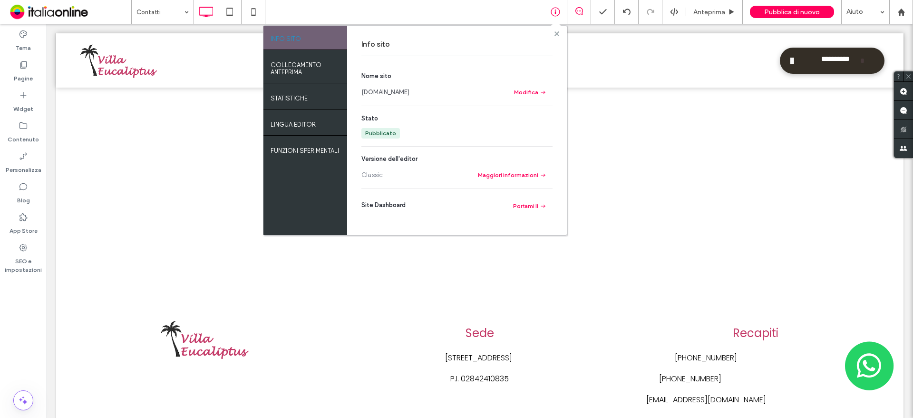
click at [556, 35] on use at bounding box center [556, 33] width 5 height 5
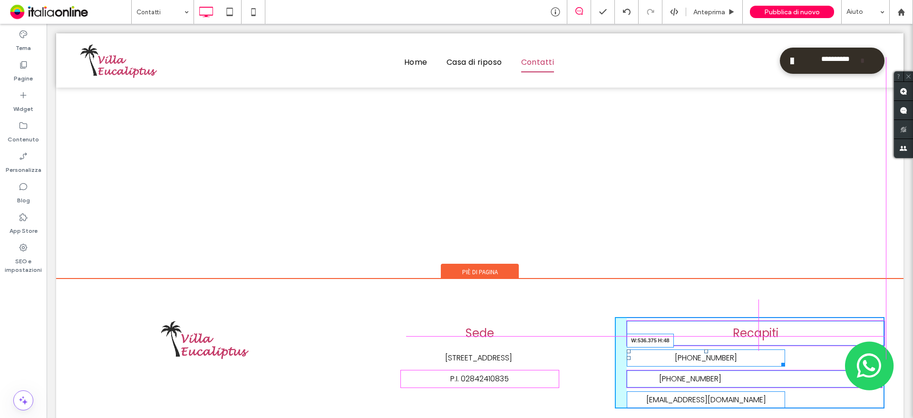
drag, startPoint x: 778, startPoint y: 321, endPoint x: 885, endPoint y: 366, distance: 115.7
click at [894, 329] on div "Click To Paste Sede Via torrente papardo, 1 - 98158 Messina (ME) P.I. 028424108…" at bounding box center [479, 362] width 847 height 167
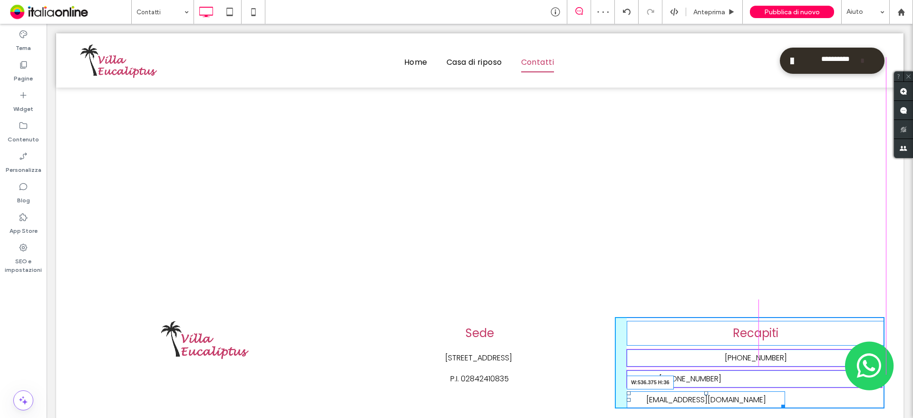
drag, startPoint x: 855, startPoint y: 368, endPoint x: 835, endPoint y: 376, distance: 22.2
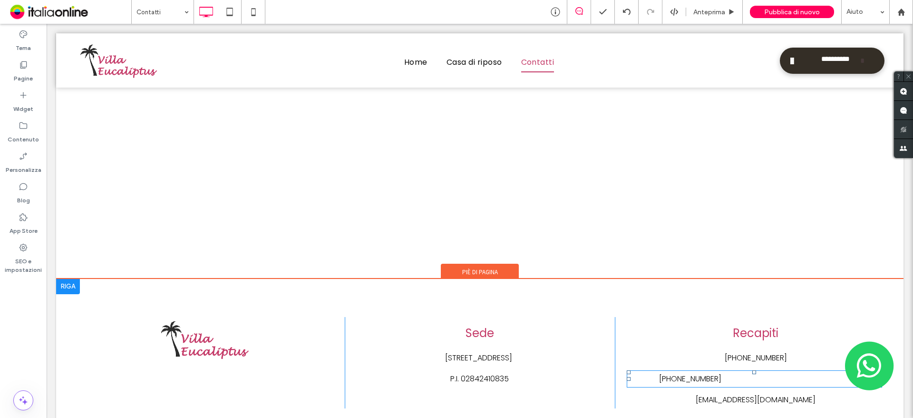
click at [659, 373] on span "+39 320 3623759" at bounding box center [690, 378] width 62 height 11
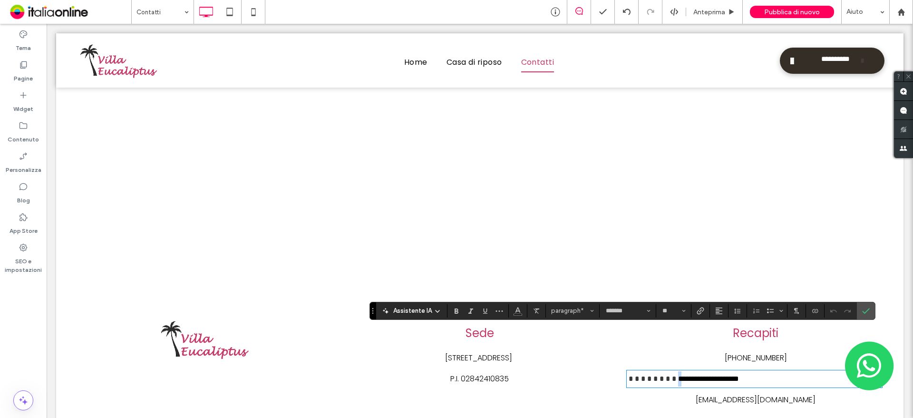
click at [678, 375] on span "**********" at bounding box center [708, 378] width 61 height 7
click at [868, 311] on icon "Conferma" at bounding box center [866, 311] width 8 height 8
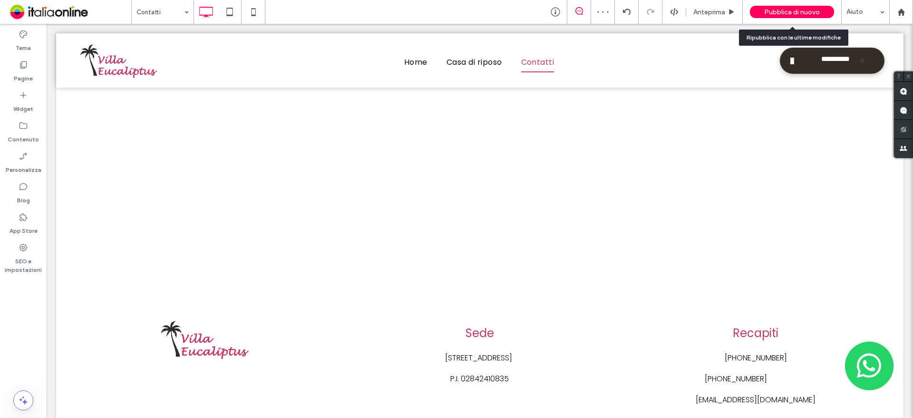
click at [786, 12] on span "Pubblica di nuovo" at bounding box center [792, 12] width 56 height 8
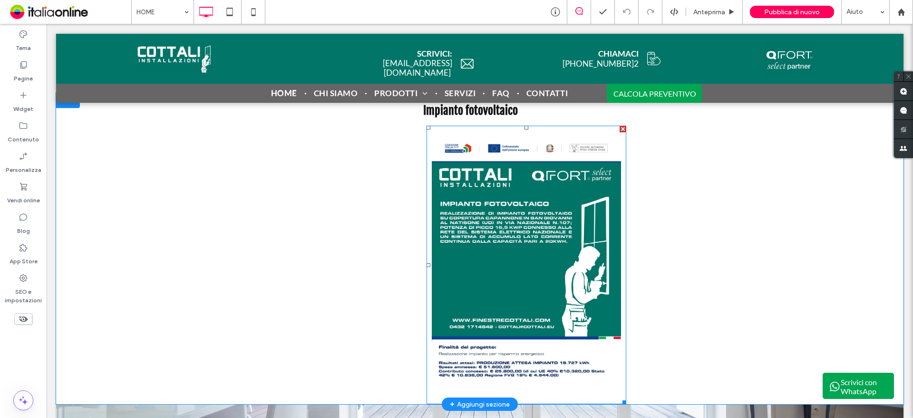
click at [427, 262] on div at bounding box center [527, 265] width 200 height 278
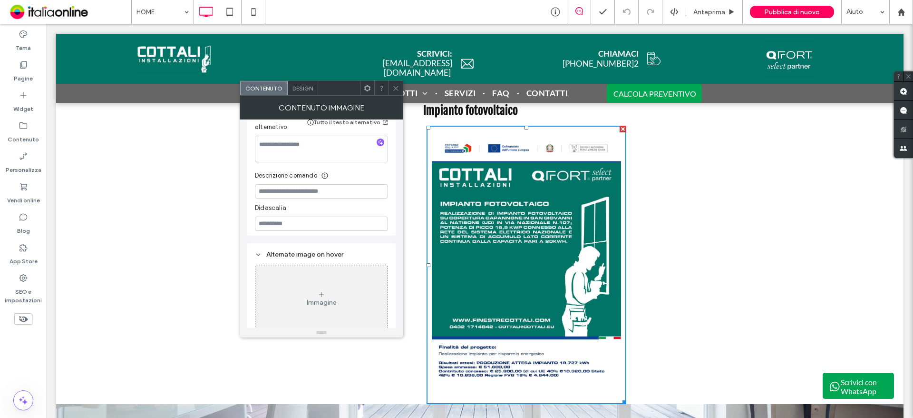
scroll to position [286, 0]
click at [392, 90] on div at bounding box center [396, 88] width 14 height 14
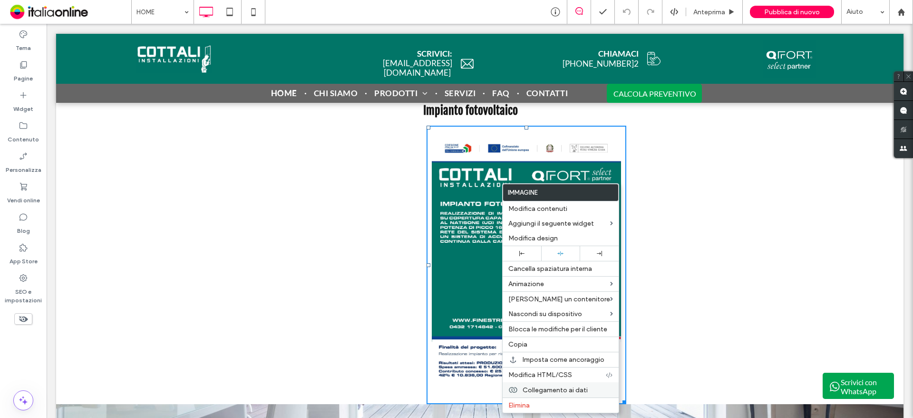
click at [533, 388] on span "Collegamento ai dati" at bounding box center [555, 390] width 65 height 8
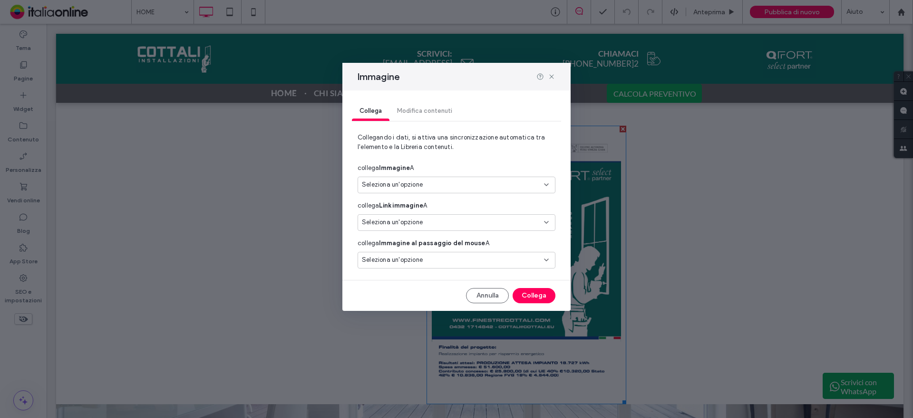
click at [435, 109] on div "Collega Modifica contenuti" at bounding box center [456, 111] width 209 height 19
click at [440, 223] on div "Seleziona un'opzione" at bounding box center [451, 222] width 178 height 10
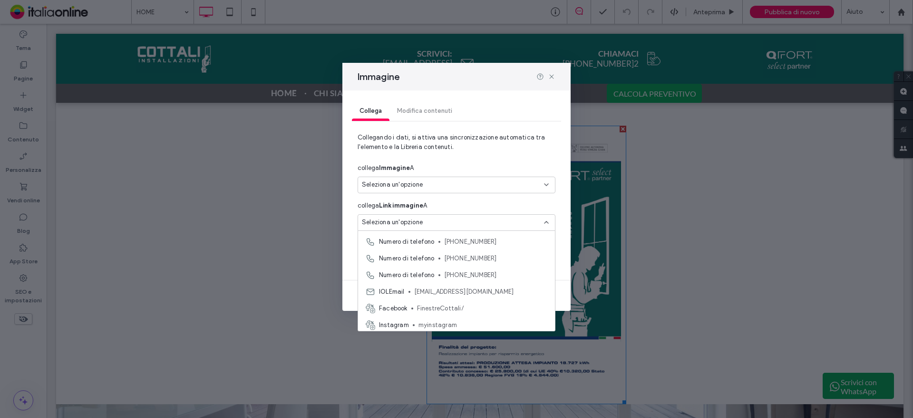
scroll to position [50, 0]
click at [467, 183] on div "Seleziona un'opzione" at bounding box center [451, 185] width 178 height 10
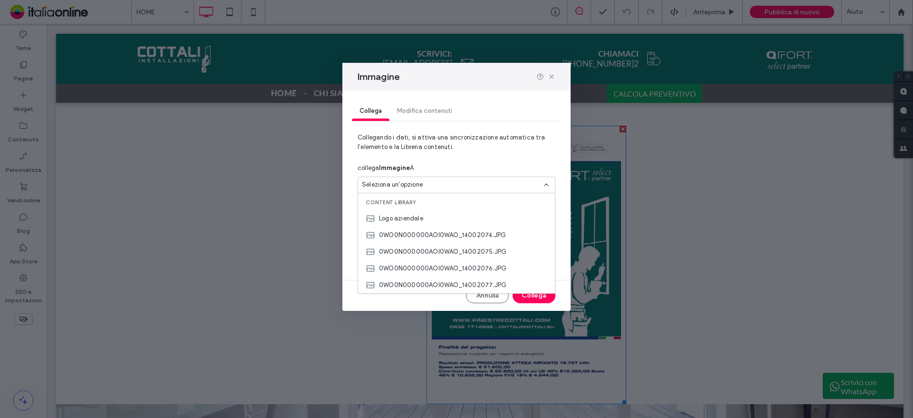
click at [570, 253] on div "Collega Modifica contenuti Collegando i dati, si attiva una sincronizzazione au…" at bounding box center [456, 200] width 228 height 220
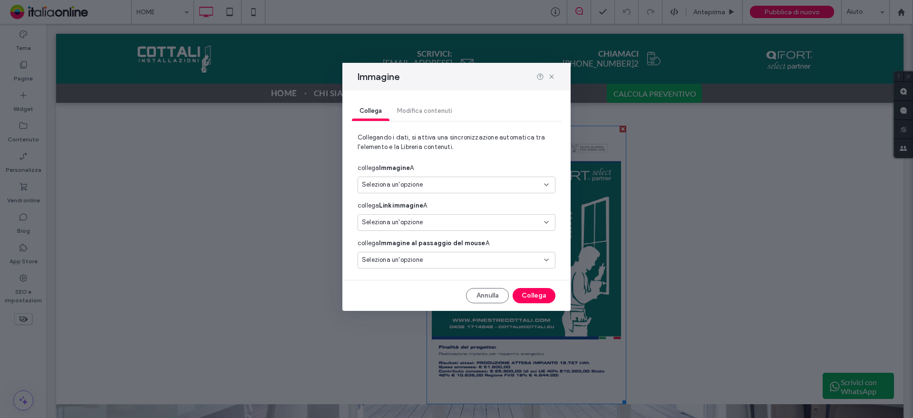
click at [499, 255] on div "Seleziona un'opzione" at bounding box center [451, 260] width 178 height 10
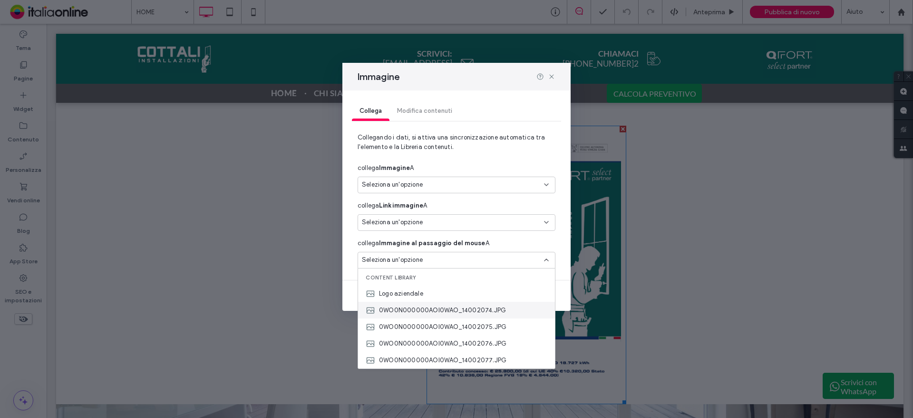
scroll to position [83, 0]
drag, startPoint x: 307, startPoint y: 335, endPoint x: 332, endPoint y: 329, distance: 26.1
click at [307, 333] on div "Immagine Collega Modifica contenuti Collegando i dati, si attiva una sincronizz…" at bounding box center [456, 209] width 913 height 418
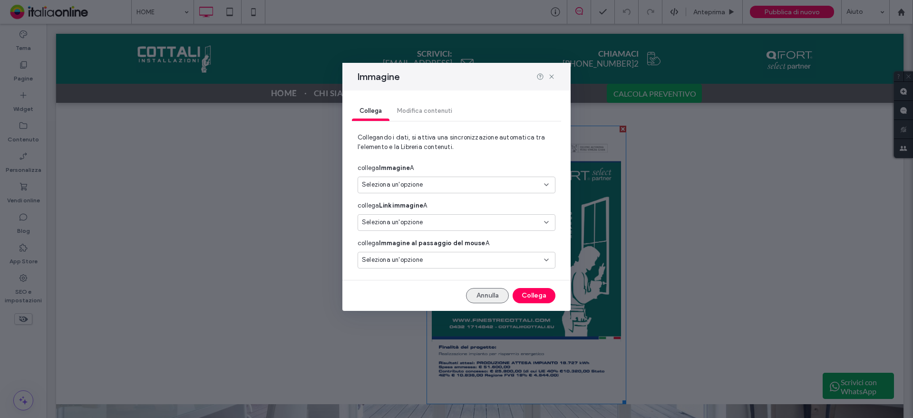
click at [498, 298] on button "Annulla" at bounding box center [487, 295] width 43 height 15
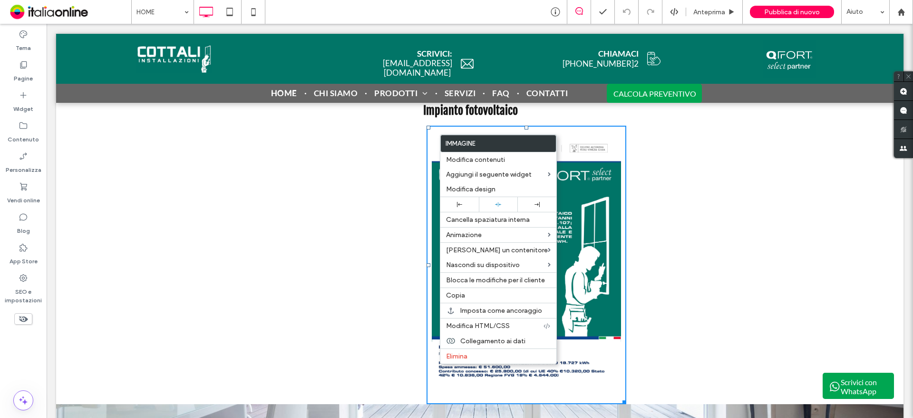
drag, startPoint x: 719, startPoint y: 164, endPoint x: 716, endPoint y: 176, distance: 12.7
click at [720, 166] on div "Impianto fotovoltaico Click To Paste [GEOGRAPHIC_DATA] + Aggiungi sezione" at bounding box center [479, 248] width 847 height 311
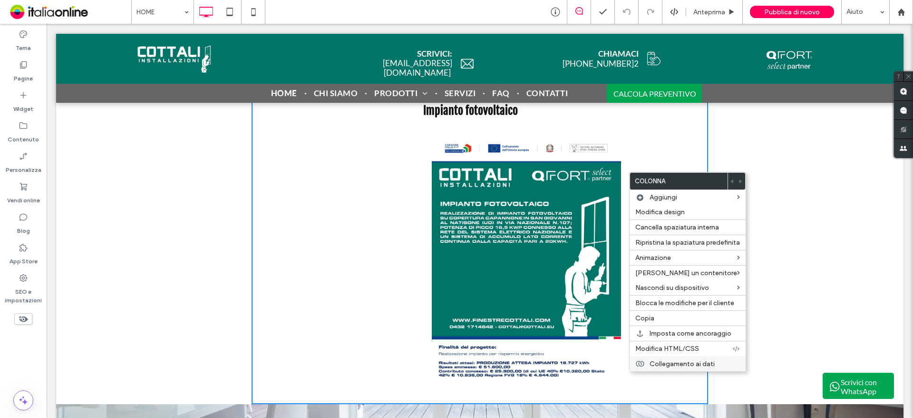
click at [685, 364] on span "Collegamento ai dati" at bounding box center [682, 363] width 65 height 8
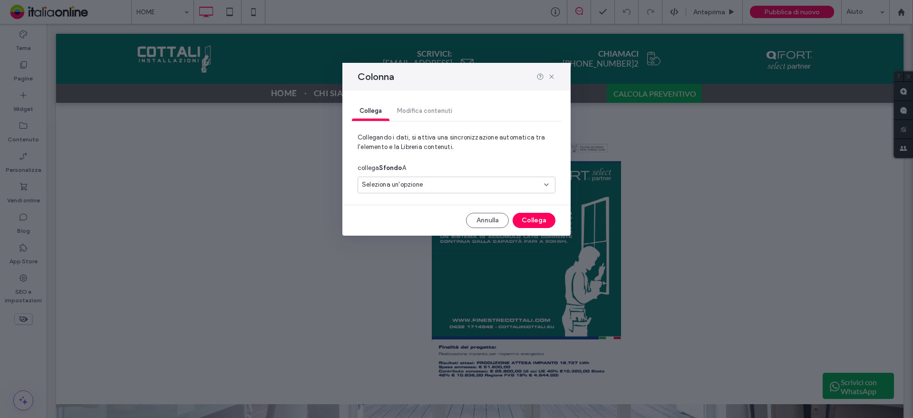
click at [481, 186] on div "Seleziona un'opzione" at bounding box center [451, 185] width 178 height 10
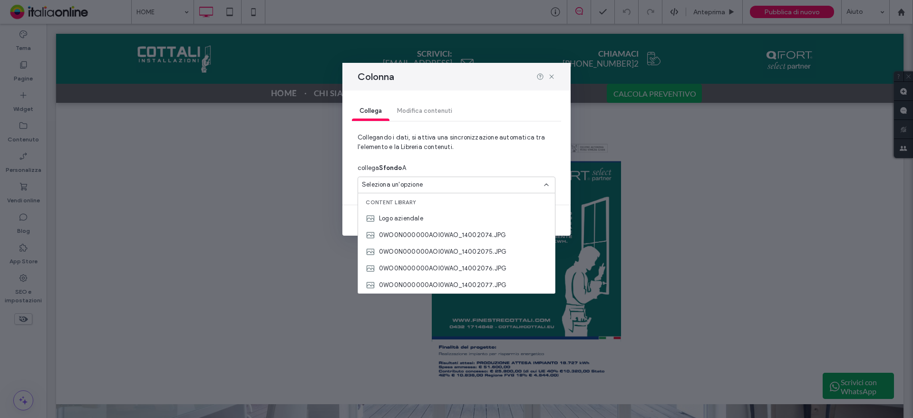
drag, startPoint x: 443, startPoint y: 111, endPoint x: 498, endPoint y: 92, distance: 58.2
click at [443, 111] on div "Collega Modifica contenuti" at bounding box center [456, 111] width 209 height 19
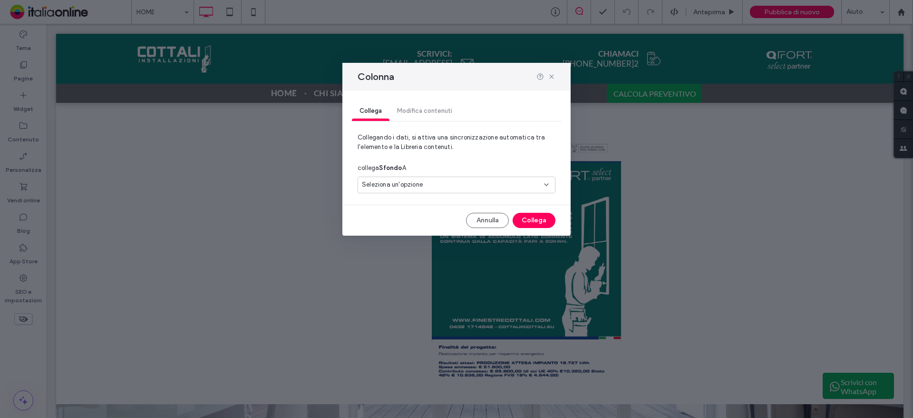
click at [423, 116] on div "Collega Modifica contenuti" at bounding box center [456, 111] width 209 height 19
click at [471, 210] on div "Collega Modifica contenuti Collegando i dati, si attiva una sincronizzazione au…" at bounding box center [456, 162] width 228 height 145
click at [478, 214] on button "Annulla" at bounding box center [487, 220] width 43 height 15
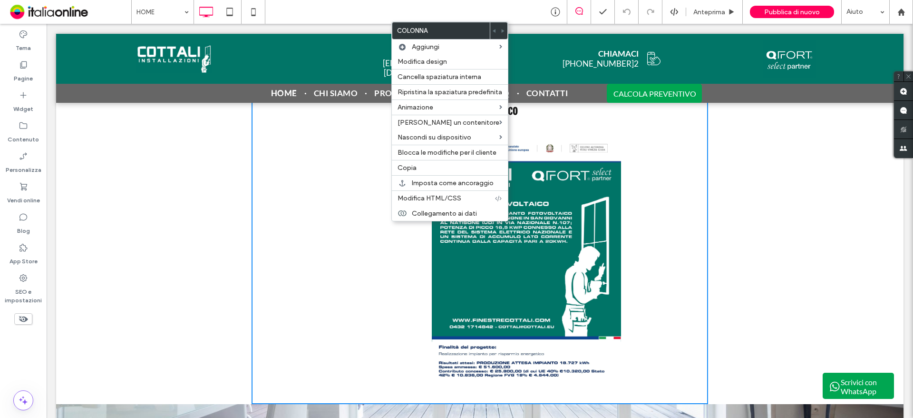
click at [297, 210] on div "Impianto fotovoltaico Click To Paste" at bounding box center [480, 248] width 457 height 311
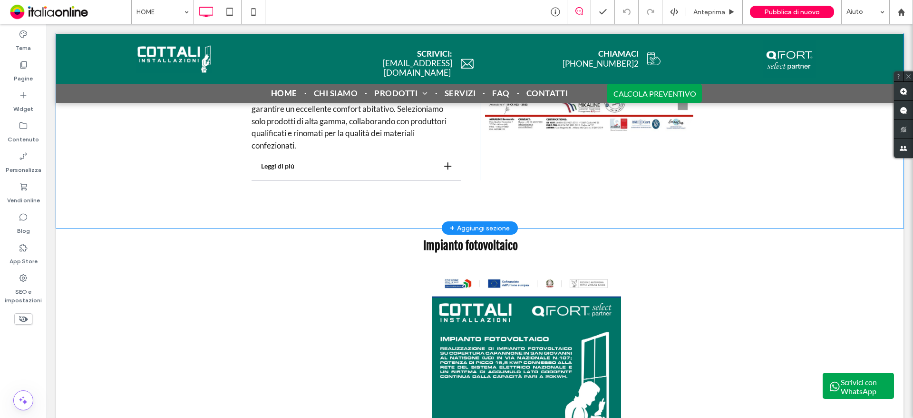
scroll to position [1785, 0]
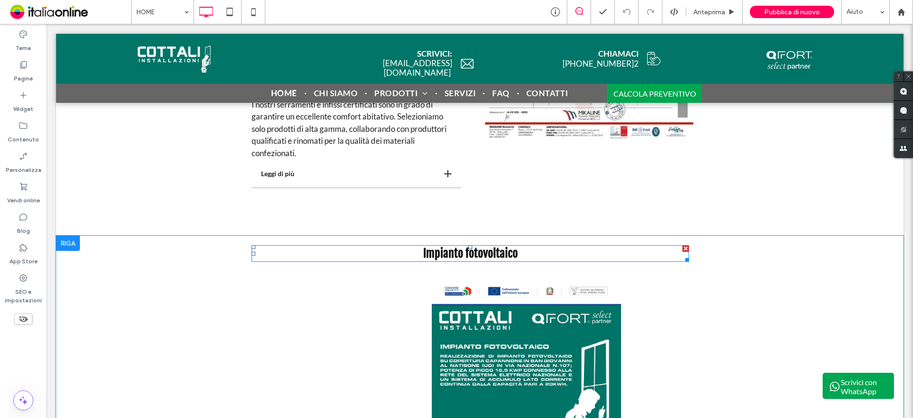
click at [466, 251] on strong "Impianto fotovoltaico" at bounding box center [470, 253] width 95 height 14
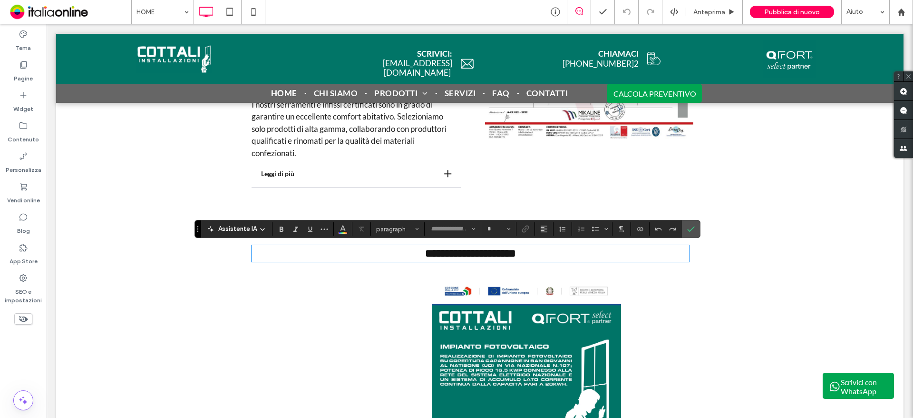
type input "**********"
type input "**"
click at [20, 96] on icon at bounding box center [24, 95] width 10 height 10
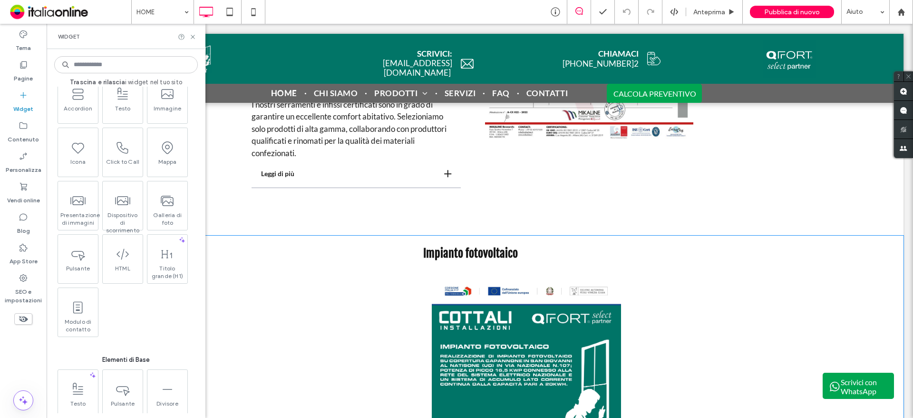
scroll to position [190, 0]
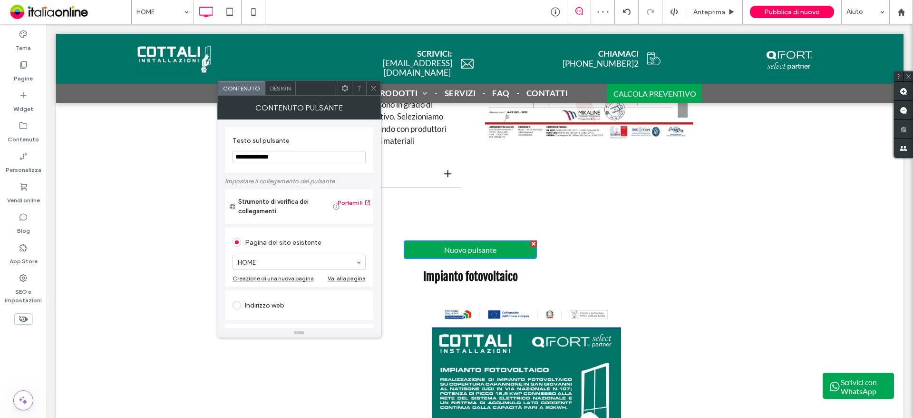
drag, startPoint x: 328, startPoint y: 181, endPoint x: 99, endPoint y: 143, distance: 232.4
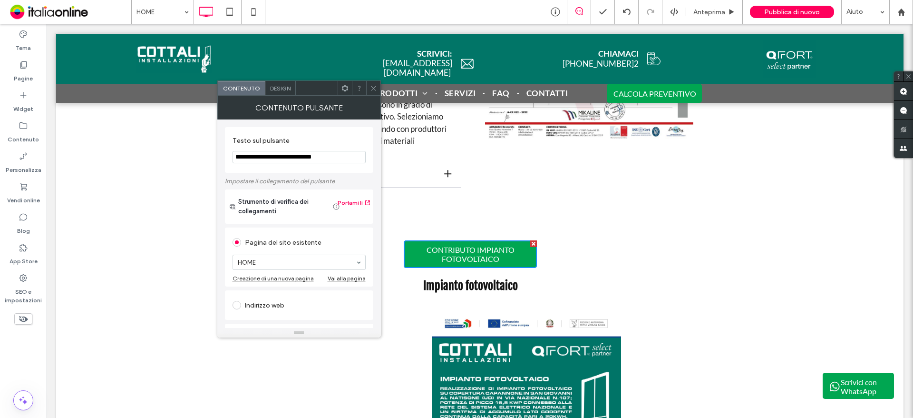
type input "**********"
click at [290, 85] on span "Design" at bounding box center [280, 88] width 20 height 7
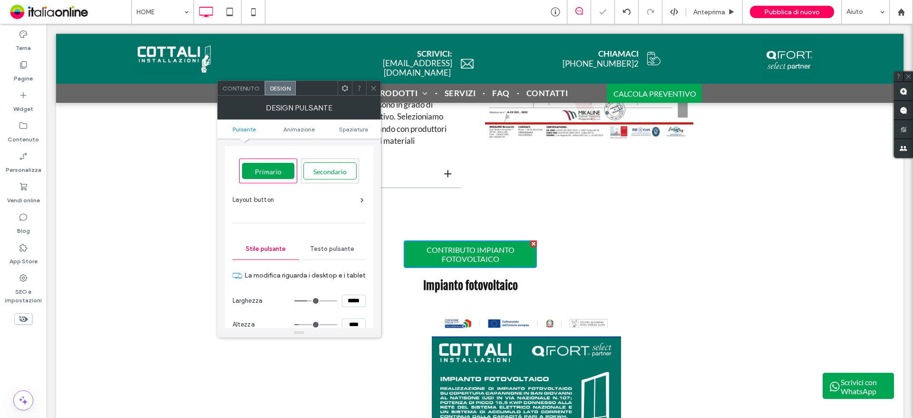
click at [338, 251] on span "Testo pulsante" at bounding box center [332, 249] width 44 height 8
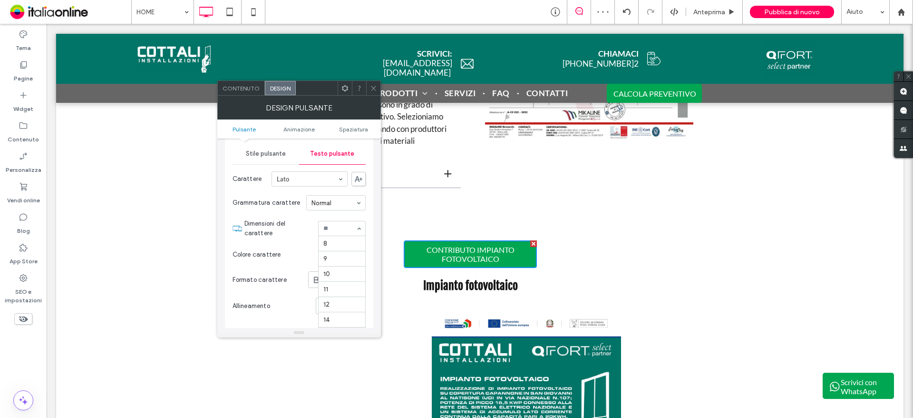
scroll to position [91, 0]
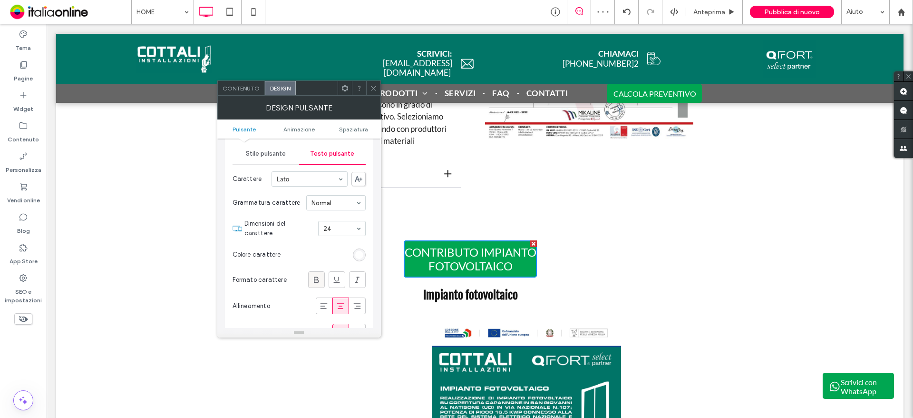
click at [316, 281] on icon at bounding box center [316, 280] width 10 height 10
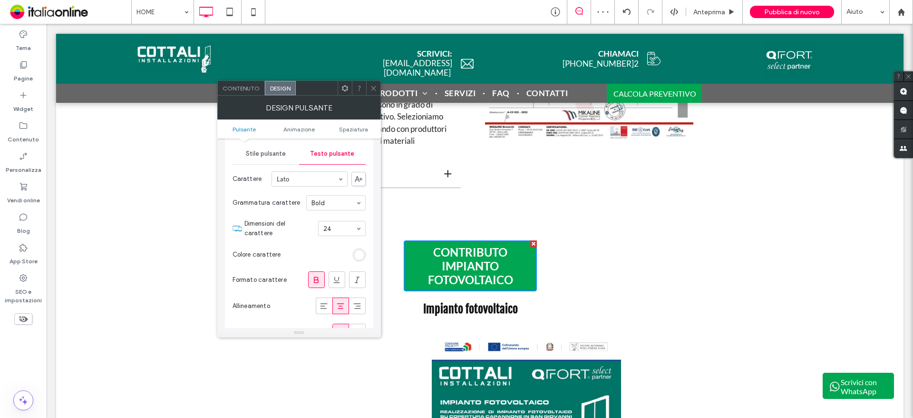
click at [375, 90] on use at bounding box center [373, 88] width 5 height 5
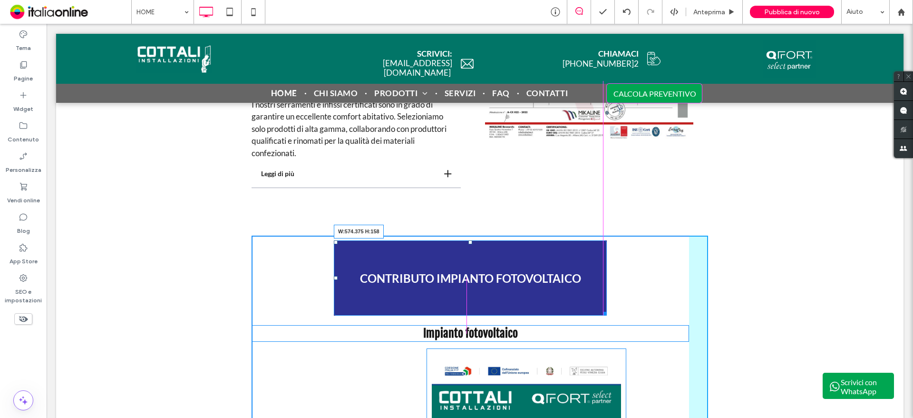
drag, startPoint x: 533, startPoint y: 287, endPoint x: 602, endPoint y: 311, distance: 73.5
click at [602, 311] on div at bounding box center [603, 311] width 7 height 7
drag, startPoint x: 600, startPoint y: 311, endPoint x: 589, endPoint y: 301, distance: 15.1
click at [600, 308] on div at bounding box center [603, 311] width 7 height 7
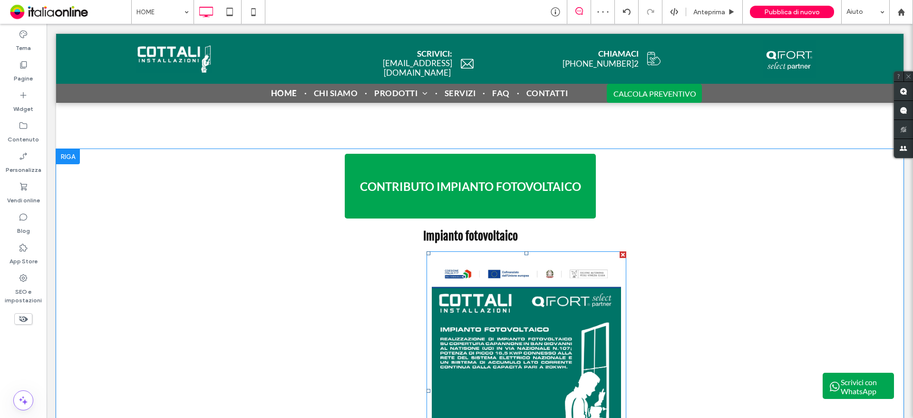
scroll to position [1880, 0]
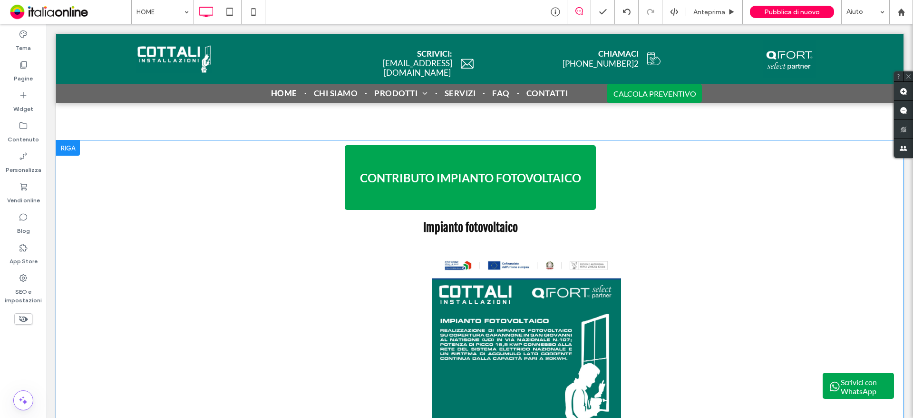
click at [421, 381] on div "CONTRIBUTO IMPIANTO FOTOVOLTAICO Impianto fotovoltaico Click To Paste" at bounding box center [480, 330] width 457 height 380
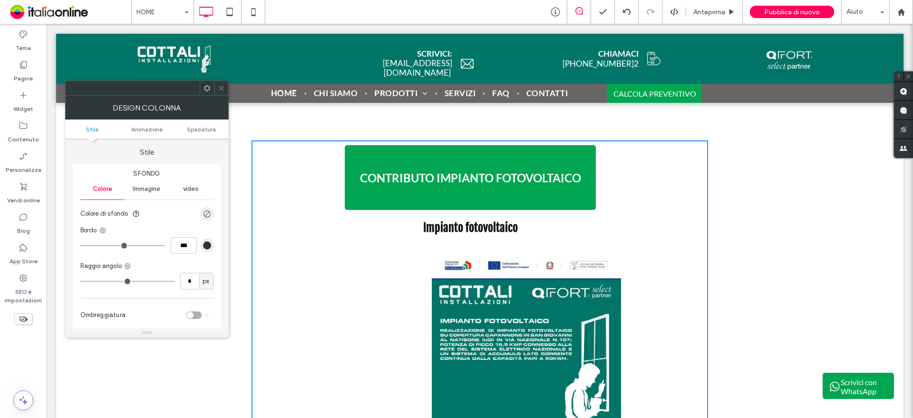
click at [220, 95] on div at bounding box center [147, 87] width 164 height 15
click at [221, 93] on span at bounding box center [221, 88] width 7 height 14
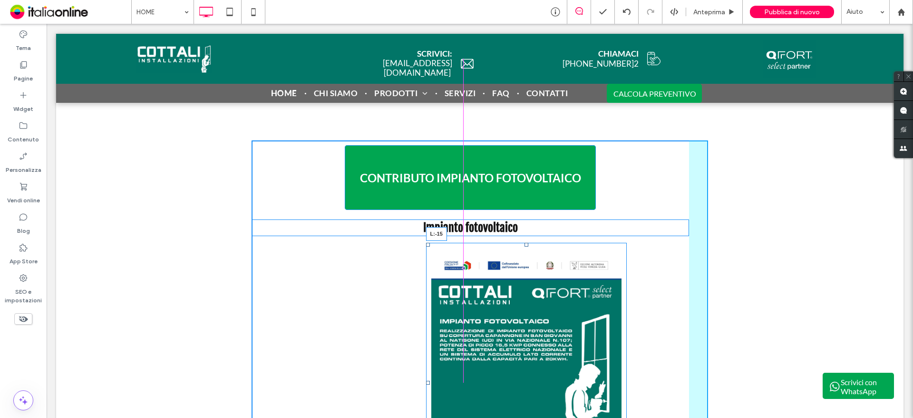
drag, startPoint x: 423, startPoint y: 382, endPoint x: 304, endPoint y: 354, distance: 122.1
click at [304, 354] on div "CONTRIBUTO IMPIANTO FOTOVOLTAICO Impianto fotovoltaico L:-15 Click To Paste" at bounding box center [480, 330] width 457 height 381
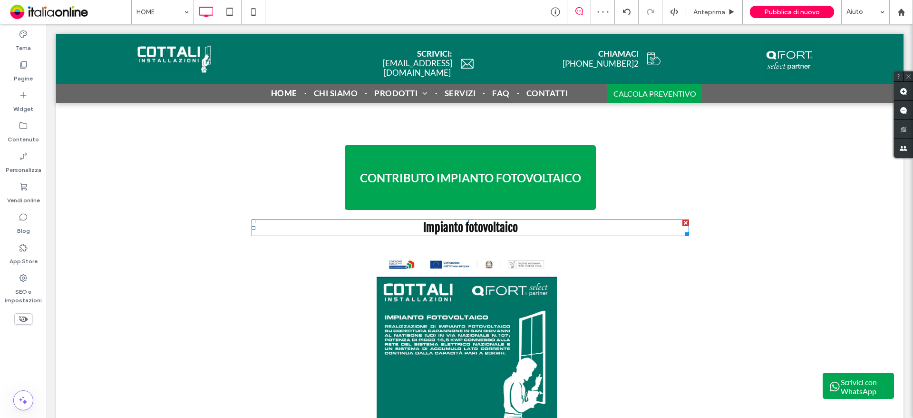
click at [682, 223] on div at bounding box center [685, 222] width 7 height 7
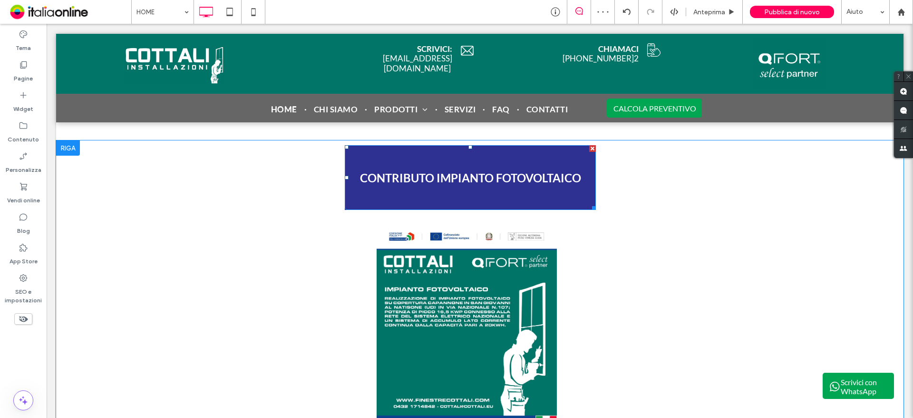
click at [459, 169] on link "CONTRIBUTO IMPIANTO FOTOVOLTAICO" at bounding box center [470, 177] width 251 height 65
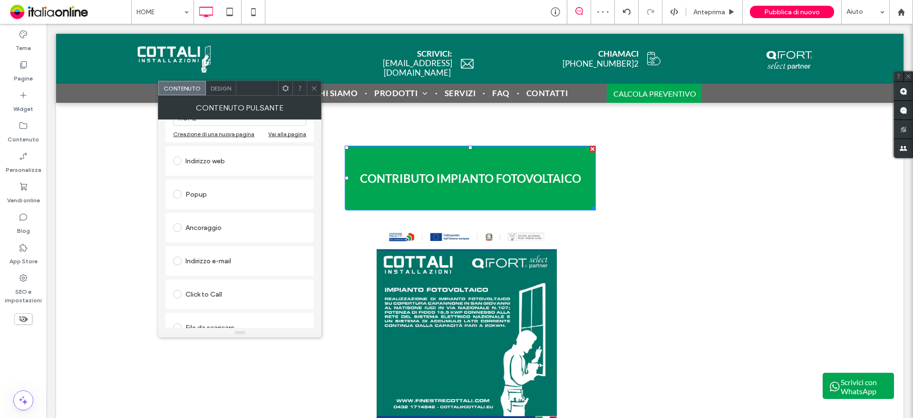
scroll to position [159, 0]
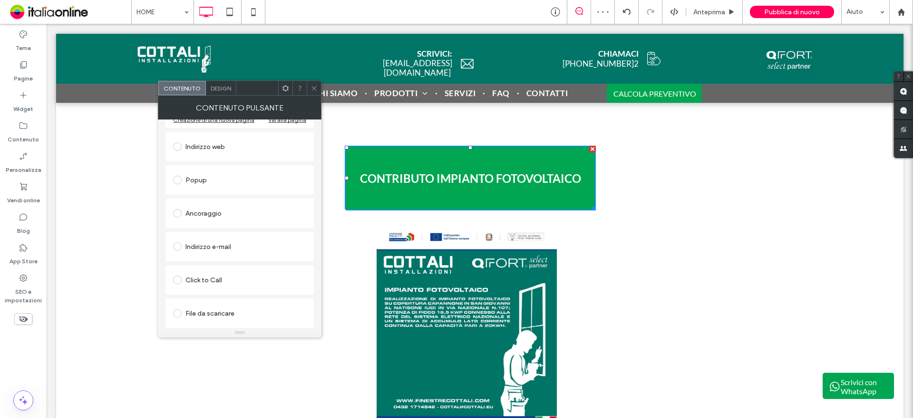
click at [205, 317] on div "File da scaricare" at bounding box center [239, 312] width 133 height 15
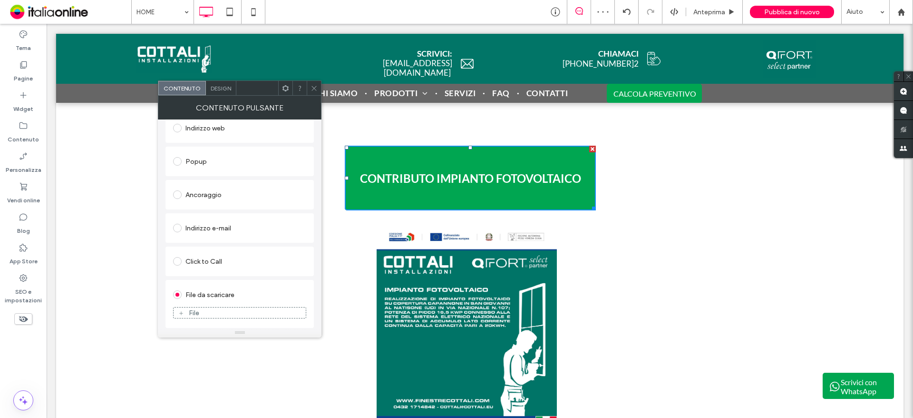
scroll to position [148, 0]
click at [208, 307] on figure "File" at bounding box center [239, 312] width 133 height 11
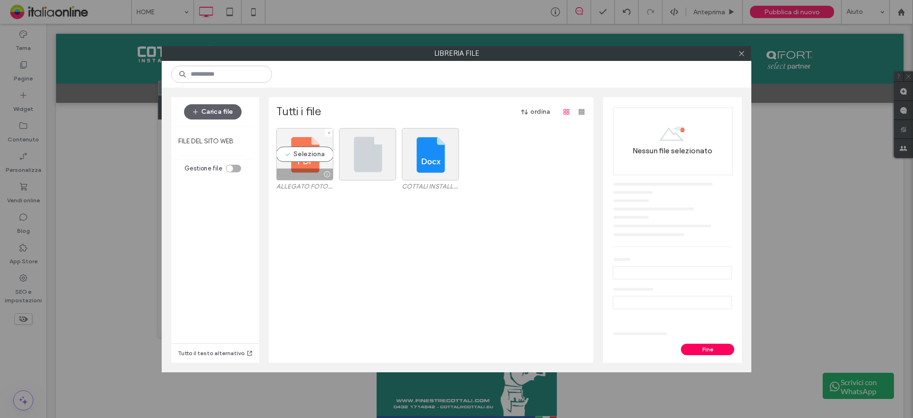
click at [308, 155] on div "Seleziona" at bounding box center [304, 154] width 57 height 52
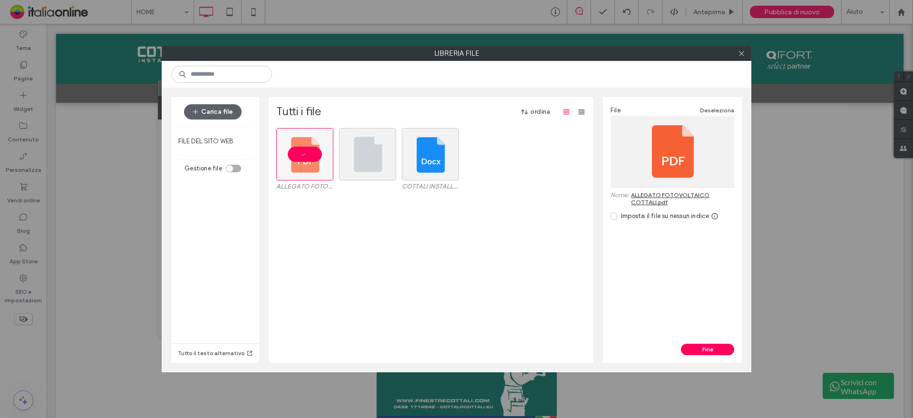
click at [724, 342] on div "File Deseleziona Nome: ALLEGATO FOTOVOLTAICO COTTALI.pdf Imposta il file su nes…" at bounding box center [672, 220] width 139 height 246
click at [720, 346] on button "Fine" at bounding box center [707, 348] width 53 height 11
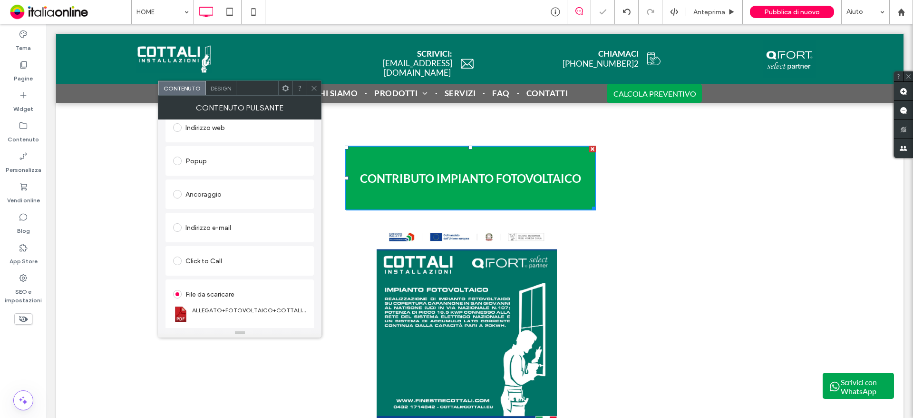
click at [312, 90] on icon at bounding box center [314, 88] width 7 height 7
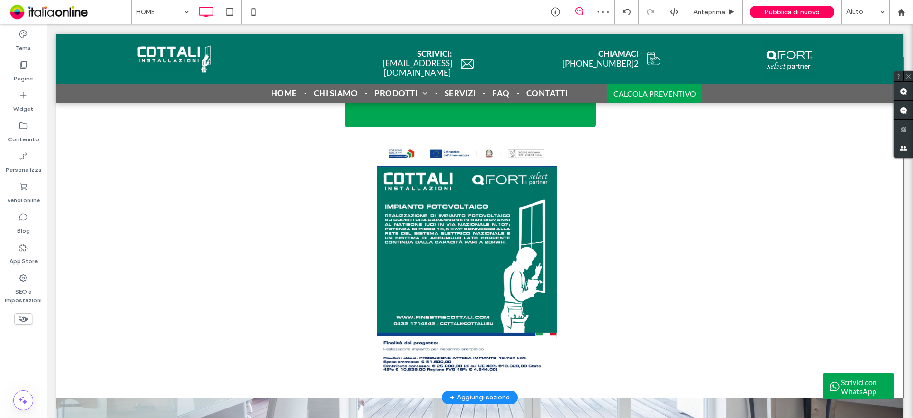
scroll to position [1997, 0]
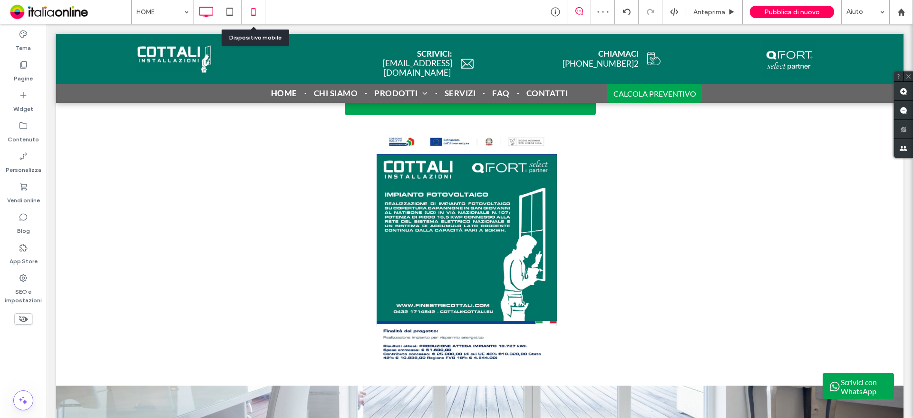
click at [253, 17] on icon at bounding box center [253, 11] width 19 height 19
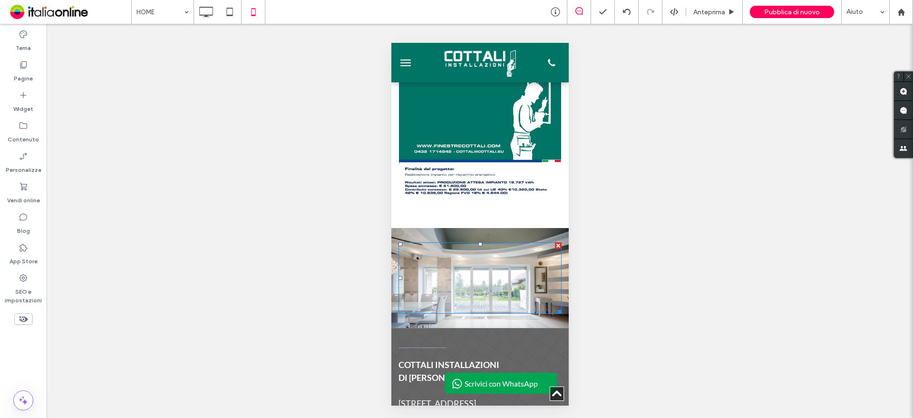
scroll to position [2901, 0]
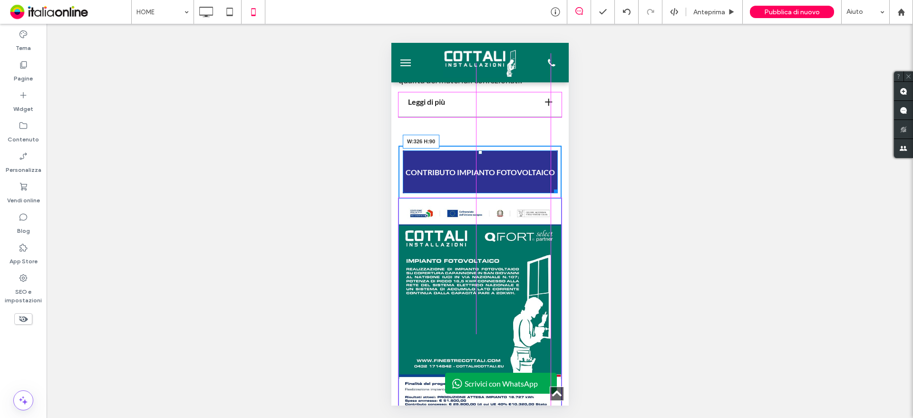
drag, startPoint x: 551, startPoint y: 208, endPoint x: 551, endPoint y: 232, distance: 24.3
click at [551, 193] on div at bounding box center [553, 189] width 7 height 7
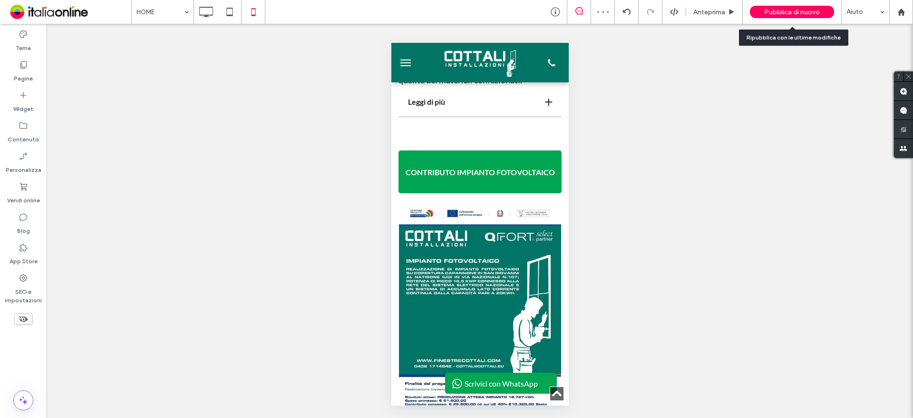
click at [766, 10] on span "Pubblica di nuovo" at bounding box center [792, 12] width 56 height 8
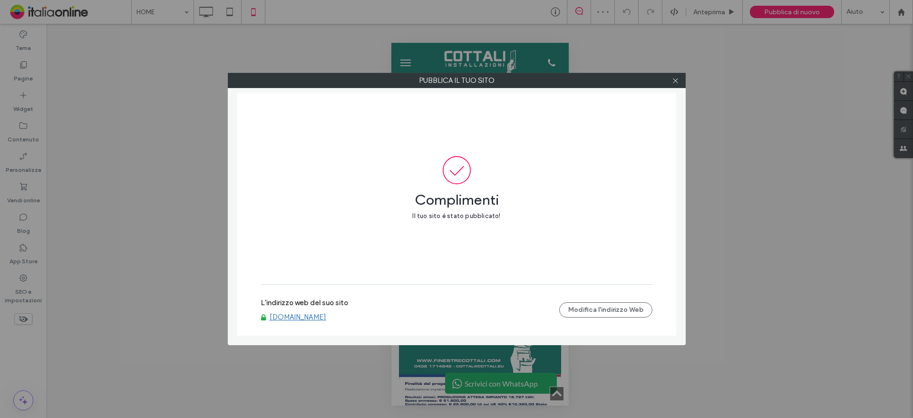
click at [288, 318] on link "www.finestrecottali.com" at bounding box center [298, 316] width 57 height 9
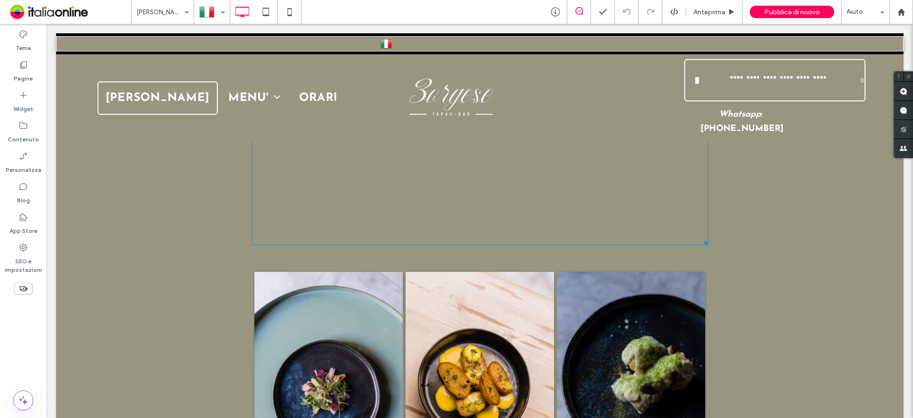
scroll to position [1094, 0]
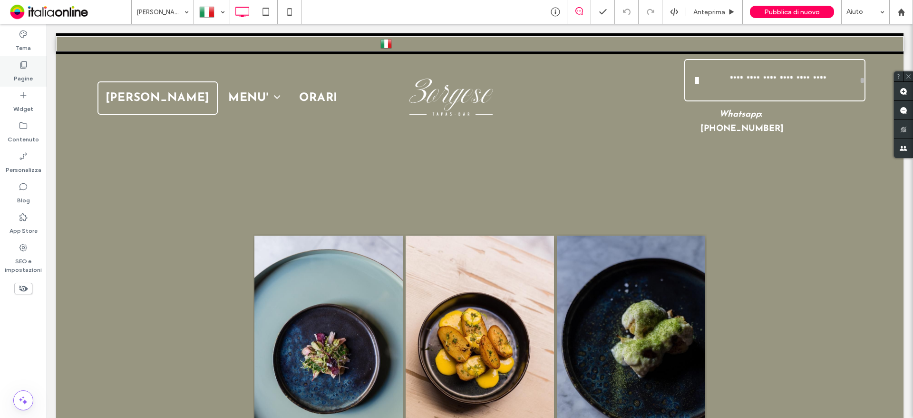
click at [32, 83] on div "Pagine" at bounding box center [23, 71] width 47 height 30
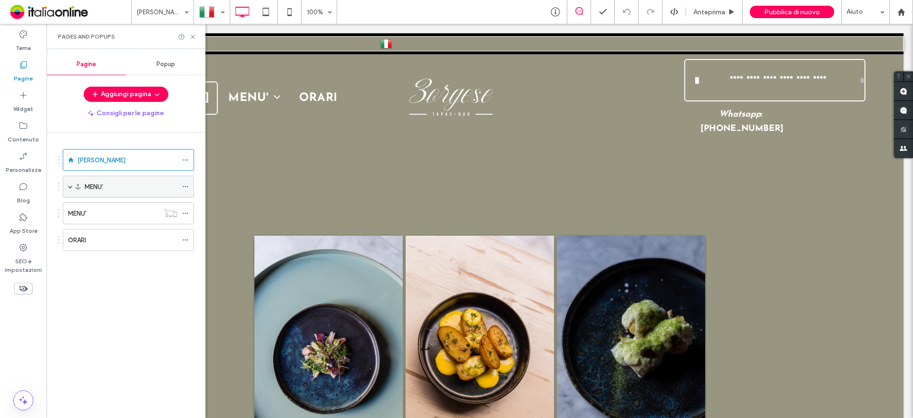
click at [77, 181] on div "MENU'" at bounding box center [128, 186] width 131 height 22
click at [83, 204] on div "MENU'" at bounding box center [113, 213] width 91 height 21
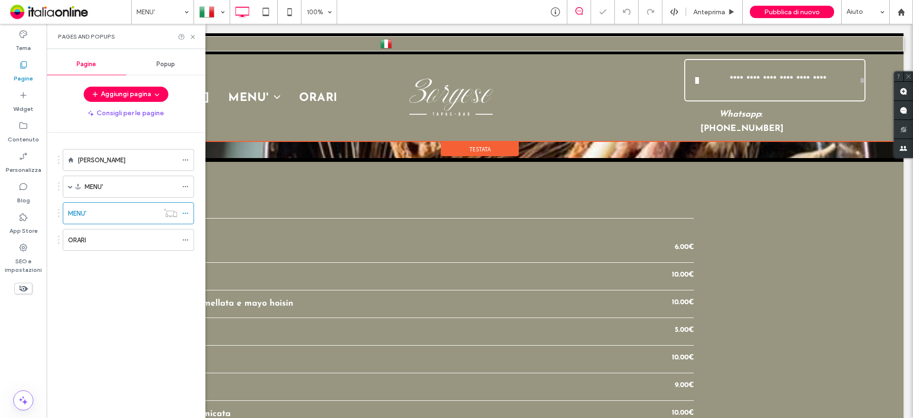
scroll to position [333, 0]
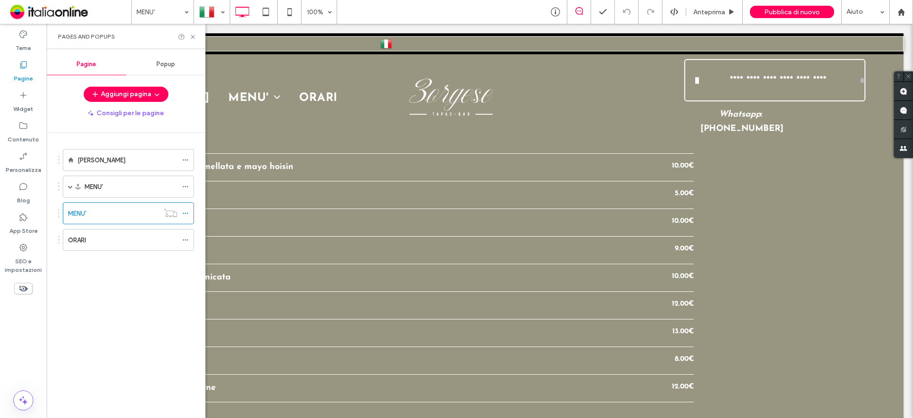
click at [188, 35] on div "Pages and Popups" at bounding box center [126, 37] width 136 height 8
click at [194, 35] on icon at bounding box center [192, 36] width 7 height 7
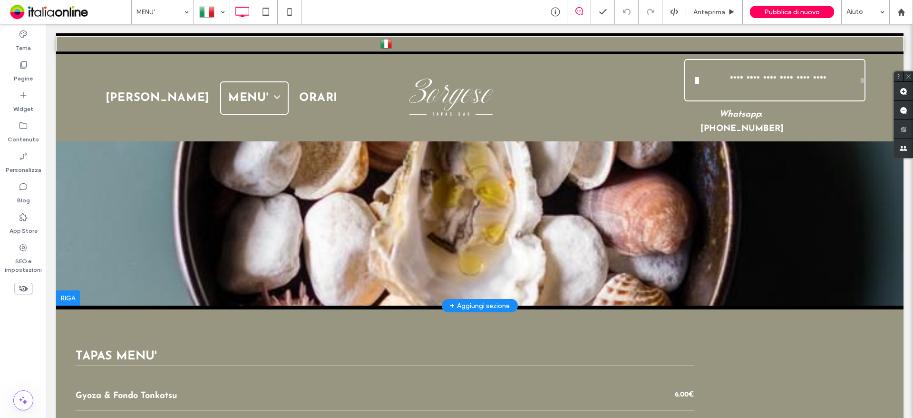
scroll to position [143, 0]
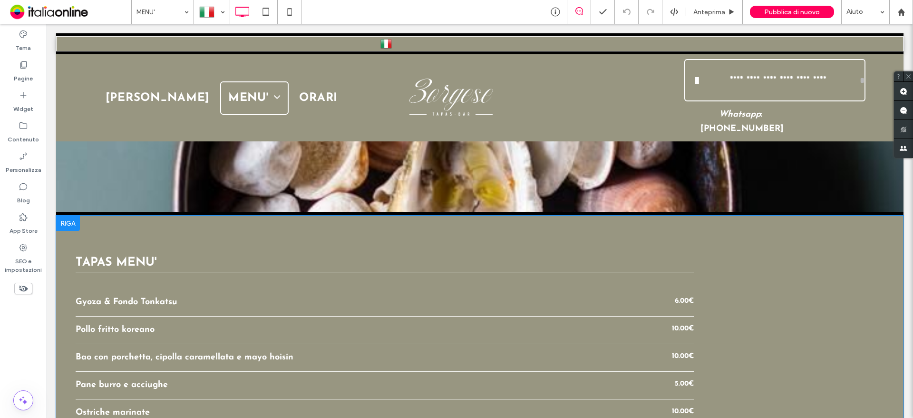
click at [68, 221] on div at bounding box center [68, 222] width 24 height 15
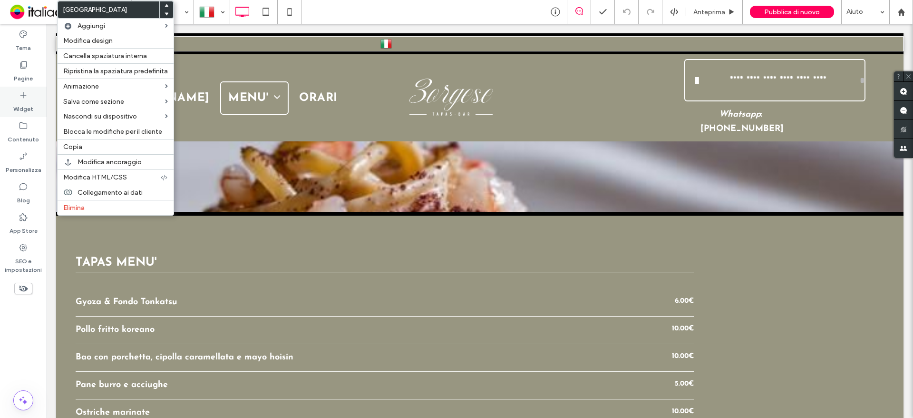
click at [27, 102] on label "Widget" at bounding box center [23, 106] width 20 height 13
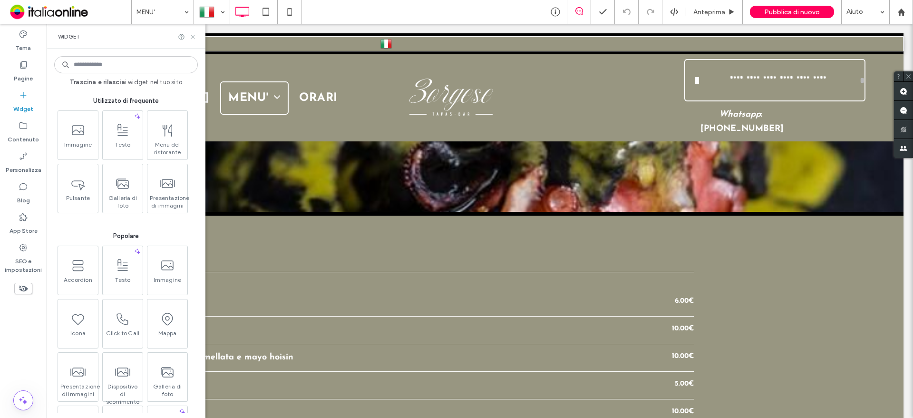
click at [193, 35] on icon at bounding box center [192, 36] width 7 height 7
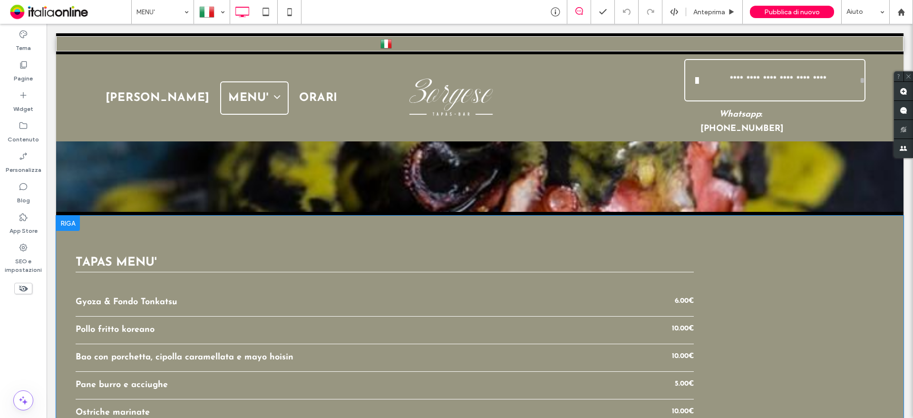
click at [67, 225] on div at bounding box center [68, 222] width 24 height 15
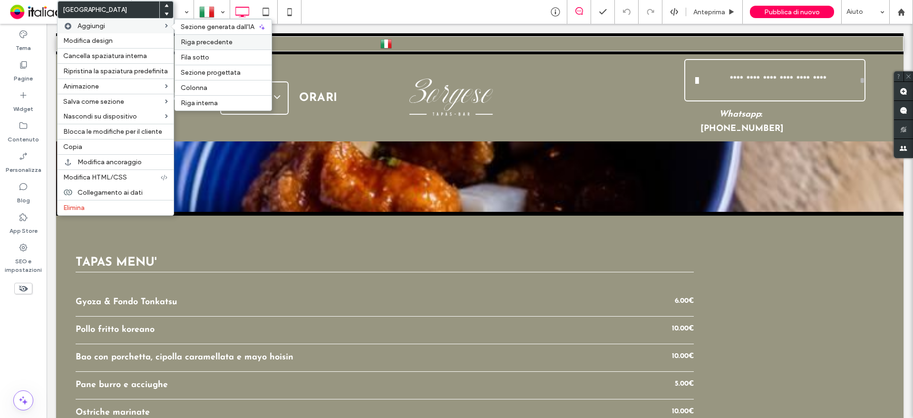
click at [193, 41] on span "Riga precedente" at bounding box center [207, 42] width 52 height 8
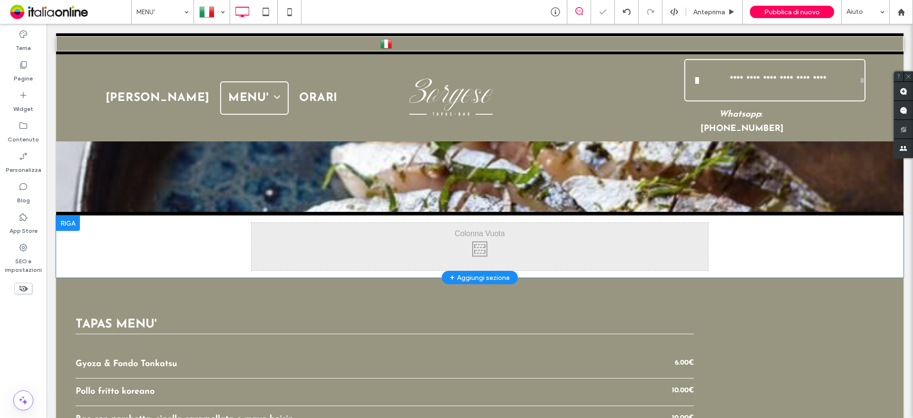
click at [276, 253] on div "Click To Paste Click To Paste" at bounding box center [480, 247] width 457 height 48
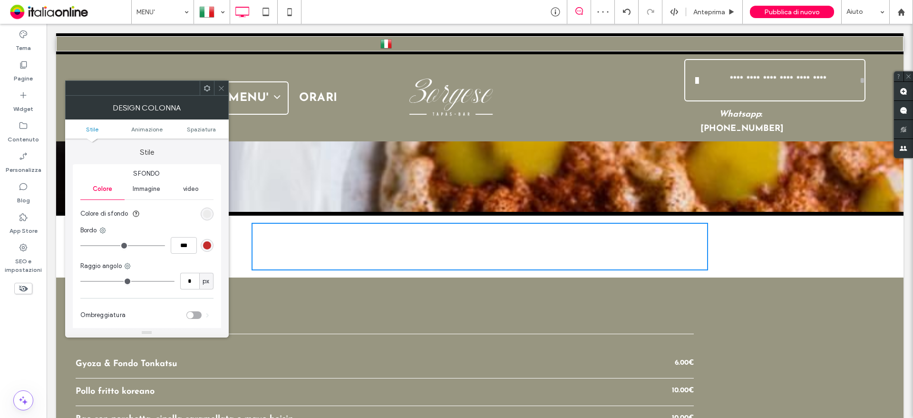
click at [218, 86] on icon at bounding box center [221, 88] width 7 height 7
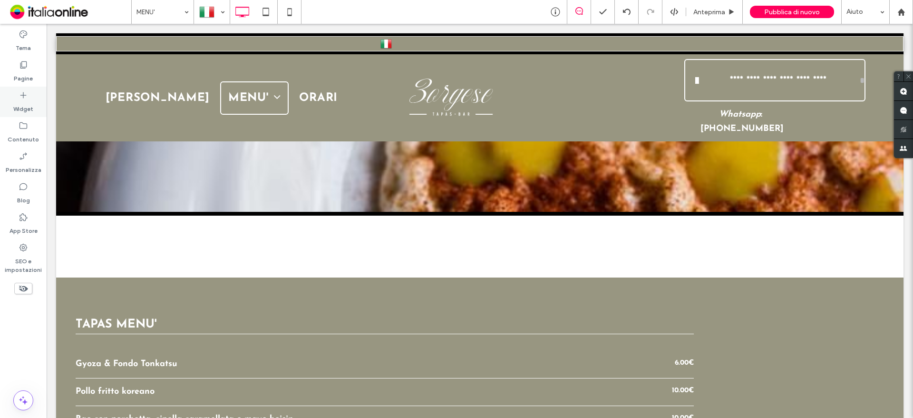
click at [34, 106] on div "Widget" at bounding box center [23, 102] width 47 height 30
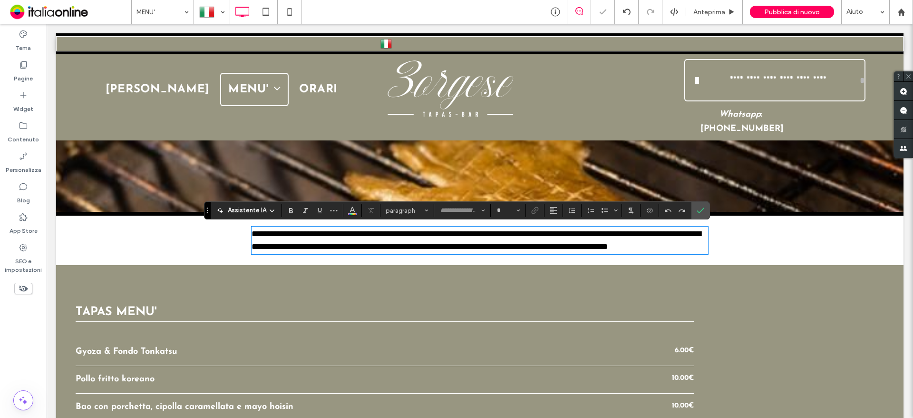
type input "****"
type input "**"
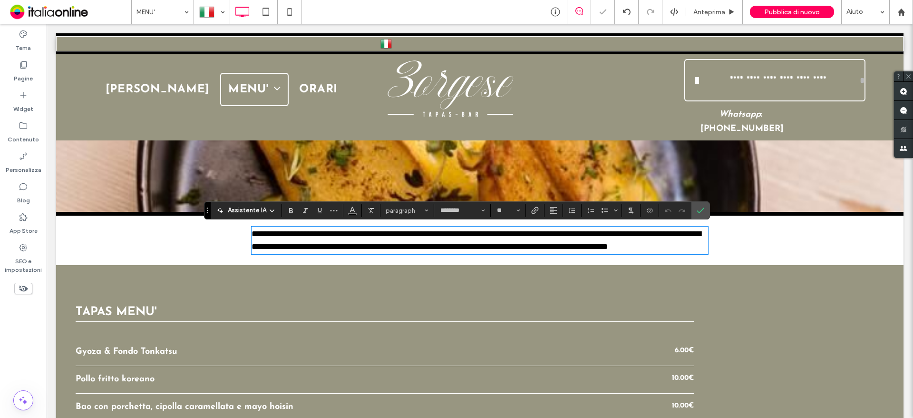
scroll to position [0, 0]
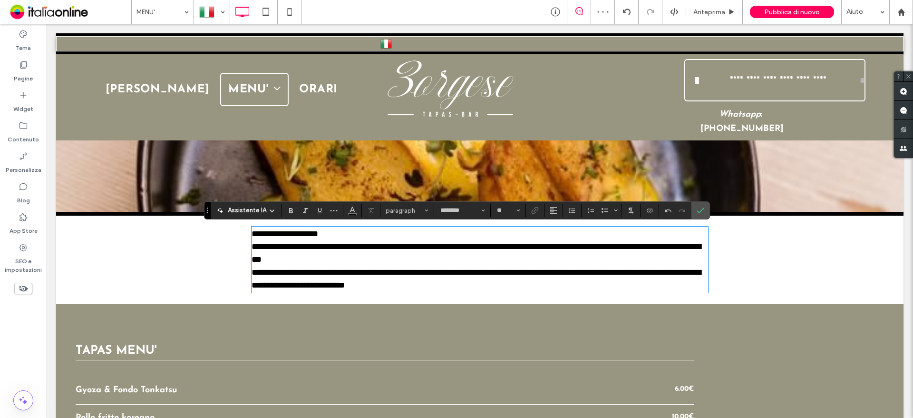
type input "****"
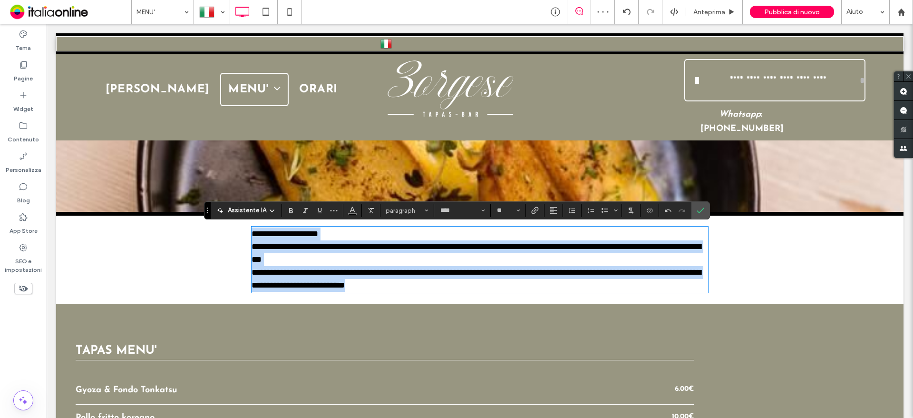
drag, startPoint x: 419, startPoint y: 288, endPoint x: 217, endPoint y: 233, distance: 209.0
click at [217, 233] on div "**********" at bounding box center [479, 259] width 847 height 88
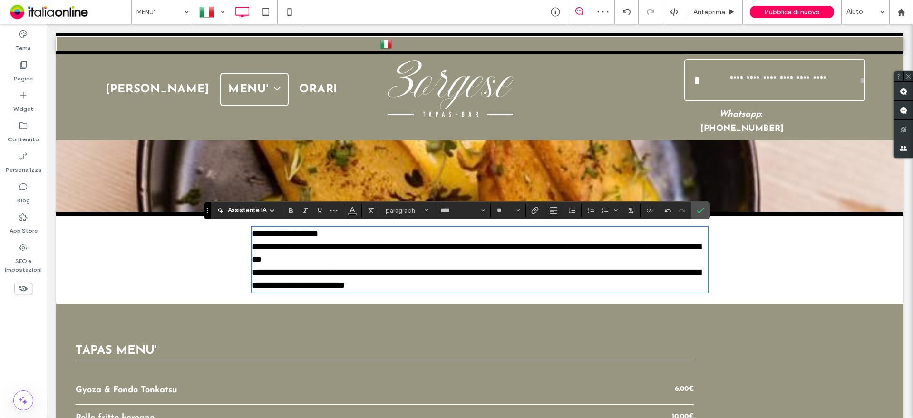
click at [110, 254] on div "**********" at bounding box center [479, 259] width 847 height 88
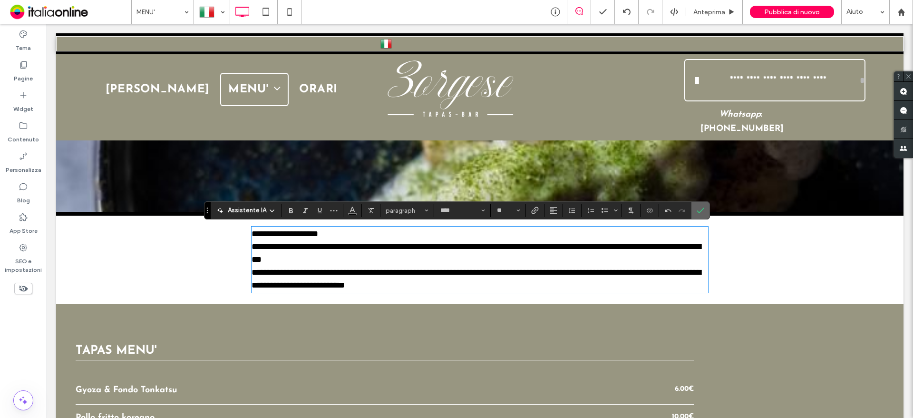
click at [701, 210] on use "Conferma" at bounding box center [701, 210] width 8 height 6
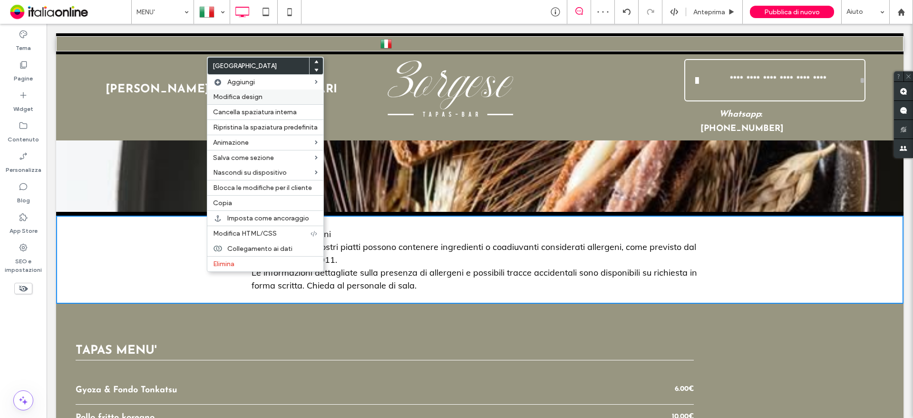
click at [256, 95] on span "Modifica design" at bounding box center [237, 97] width 49 height 8
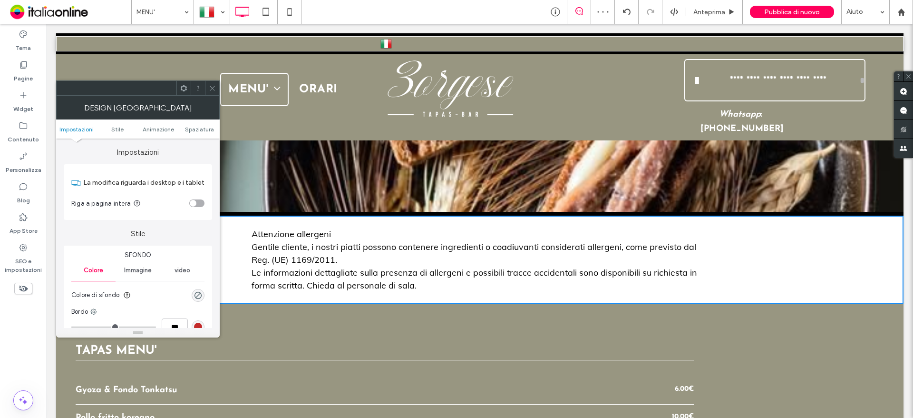
click at [146, 276] on div "Immagine" at bounding box center [138, 270] width 44 height 21
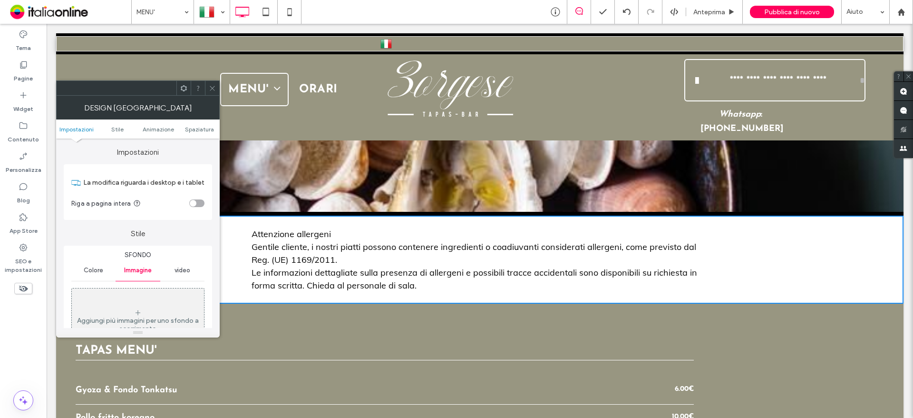
click at [87, 268] on span "Colore" at bounding box center [93, 270] width 19 height 8
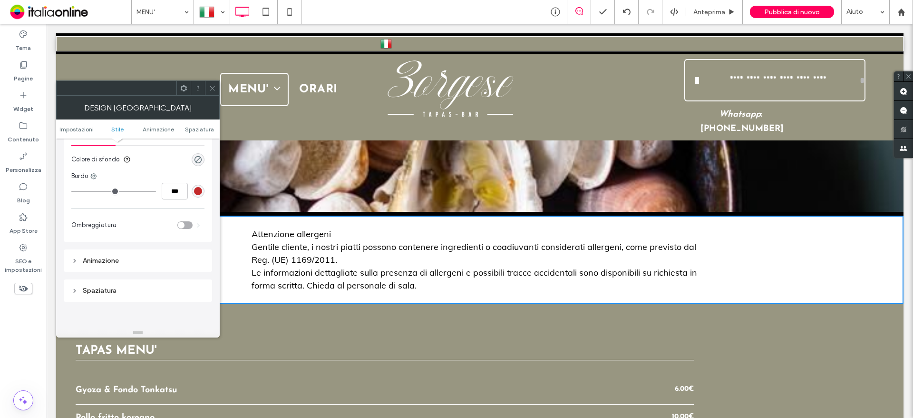
scroll to position [143, 0]
drag, startPoint x: 198, startPoint y: 145, endPoint x: 198, endPoint y: 150, distance: 5.2
click at [198, 145] on section "Colore di sfondo" at bounding box center [137, 152] width 133 height 24
click at [198, 151] on div "rgba(0, 0, 0, 0)" at bounding box center [198, 152] width 8 height 8
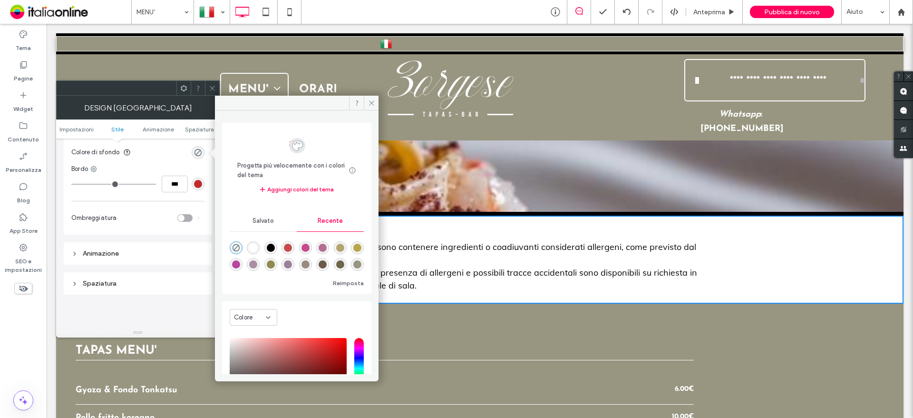
click at [275, 265] on div "rgba(142, 138, 81, 1)" at bounding box center [271, 264] width 8 height 8
type input "*******"
type input "***"
type input "****"
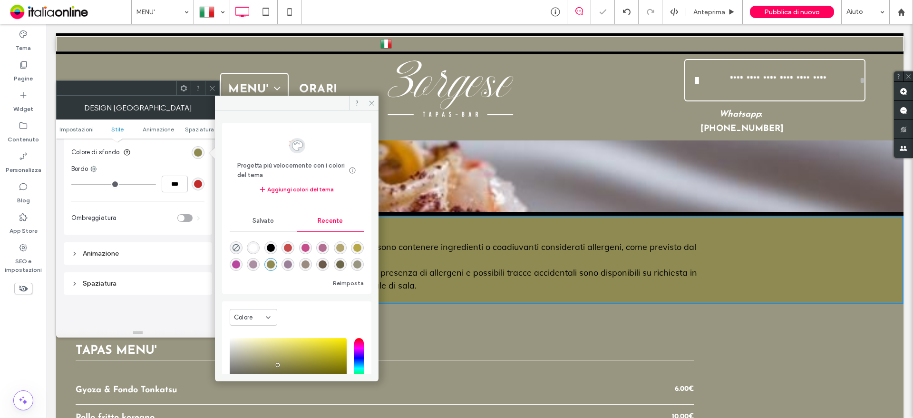
click at [347, 247] on div "rgba(178, 165, 111, 1)" at bounding box center [340, 247] width 13 height 13
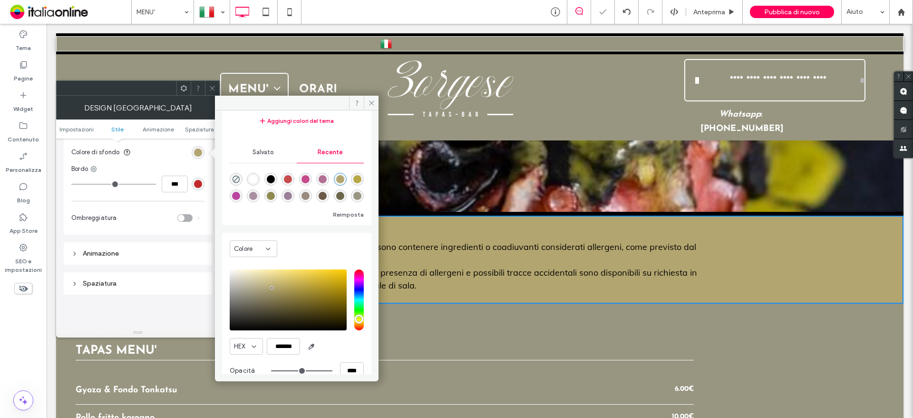
scroll to position [85, 0]
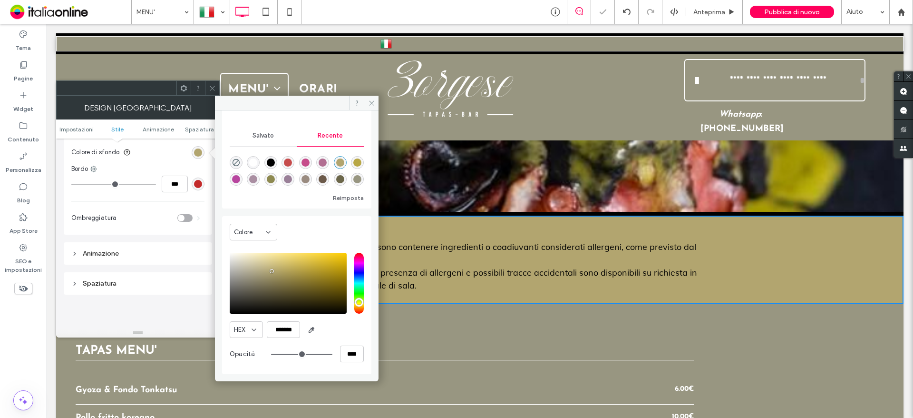
click at [253, 187] on div "Reimposta" at bounding box center [297, 177] width 134 height 52
click at [353, 183] on div "rgba(152, 150, 129, 1)" at bounding box center [357, 179] width 8 height 8
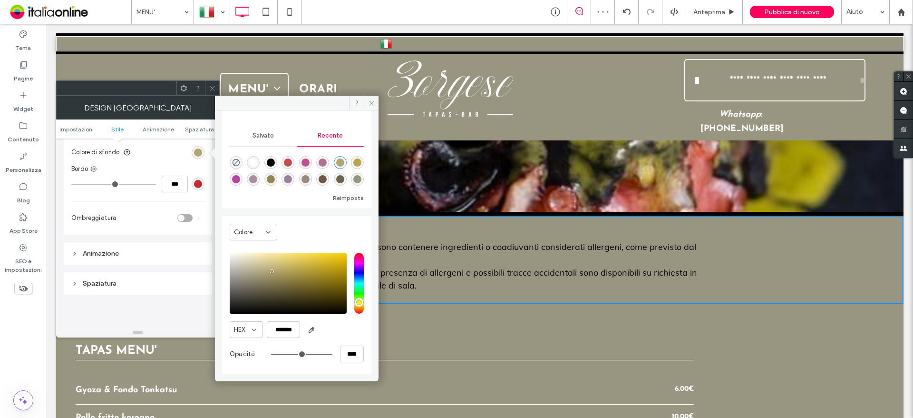
type input "*******"
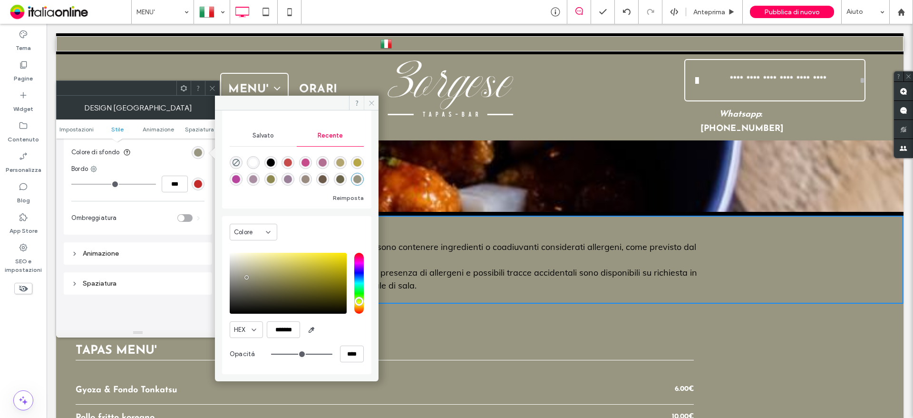
click at [369, 105] on icon at bounding box center [371, 102] width 7 height 7
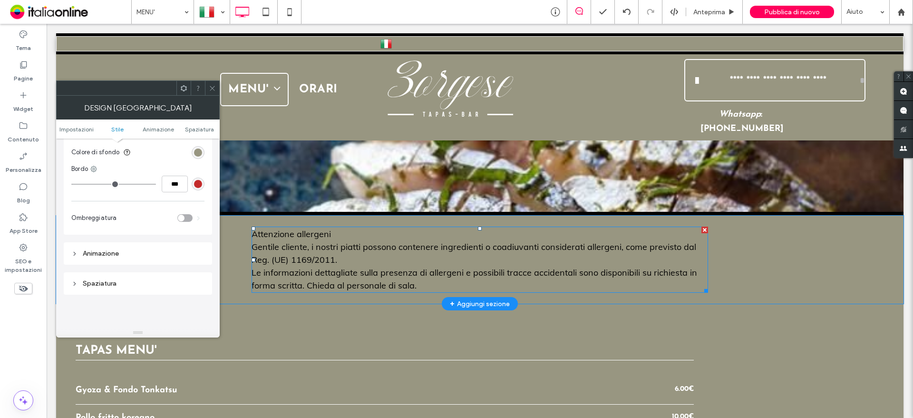
click at [381, 271] on span "Attenzione allergeni Gentile cliente, i nostri piatti possono contenere ingredi…" at bounding box center [475, 259] width 446 height 62
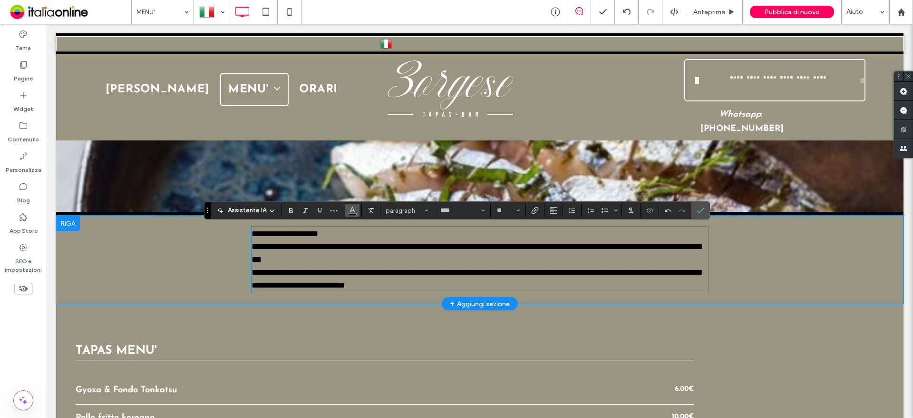
click at [349, 211] on icon "Colore" at bounding box center [353, 209] width 8 height 8
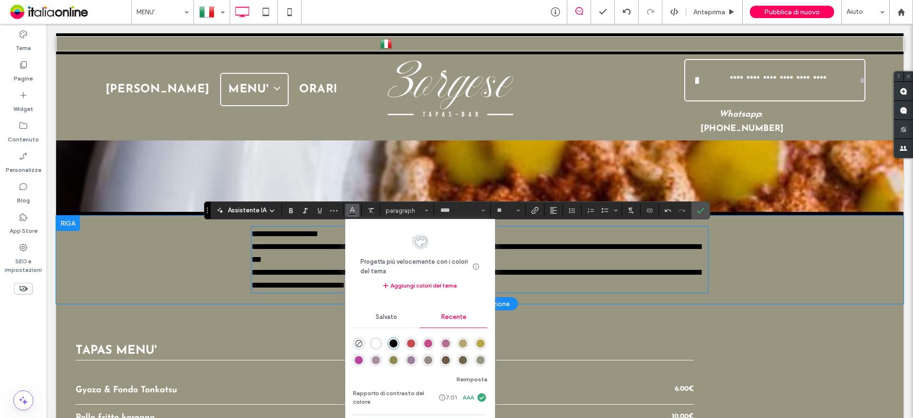
click at [373, 339] on div "rgba(255, 255, 255, 1)" at bounding box center [376, 343] width 12 height 12
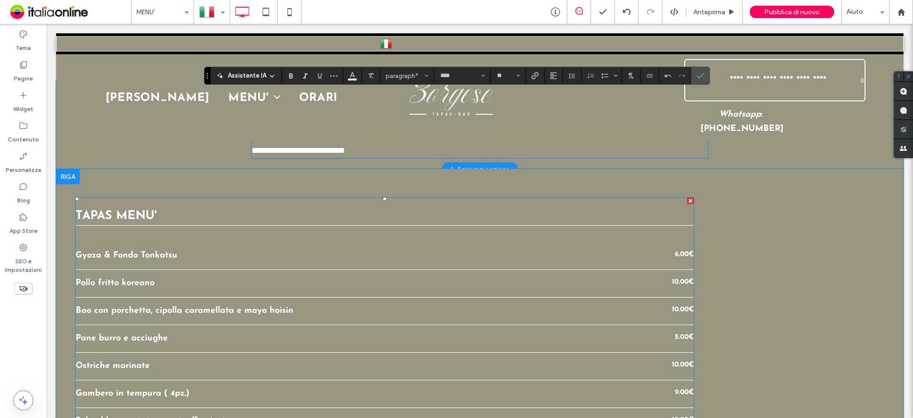
scroll to position [285, 0]
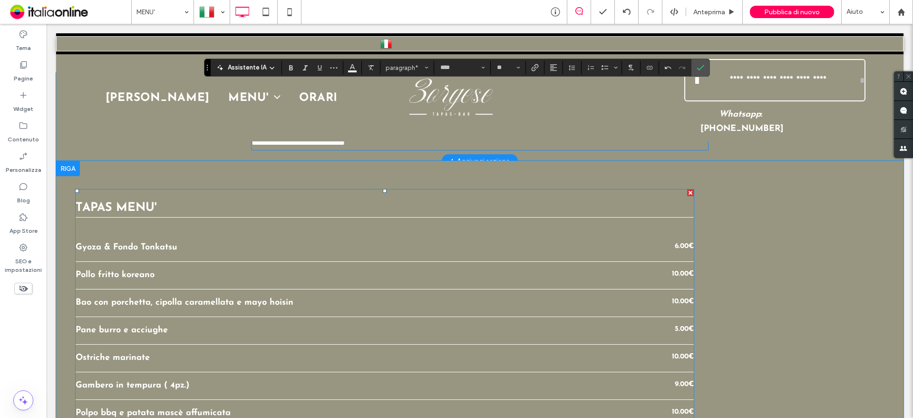
click at [147, 295] on div "Bao con porchetta, cipolla caramellata e mayo hoisin 10.00€" at bounding box center [385, 303] width 618 height 28
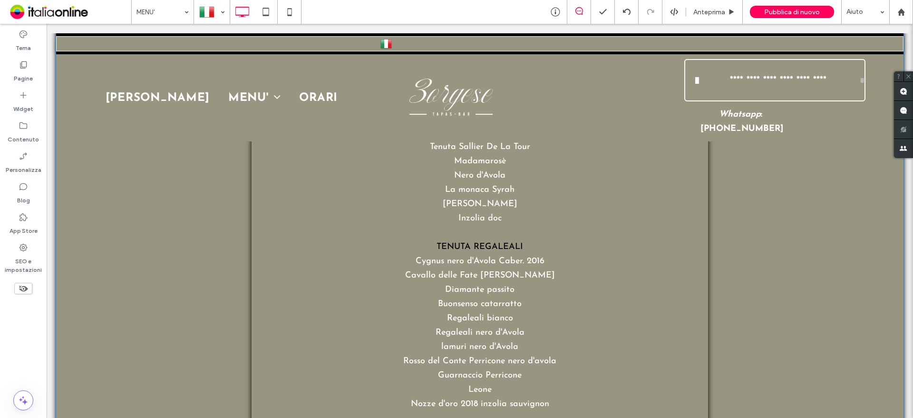
scroll to position [2756, 0]
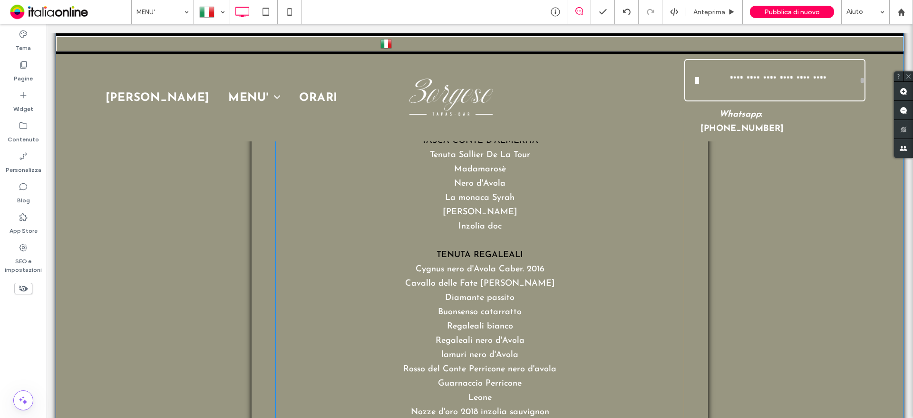
click at [479, 279] on span "Cavallo delle Fate Grillo" at bounding box center [480, 283] width 150 height 9
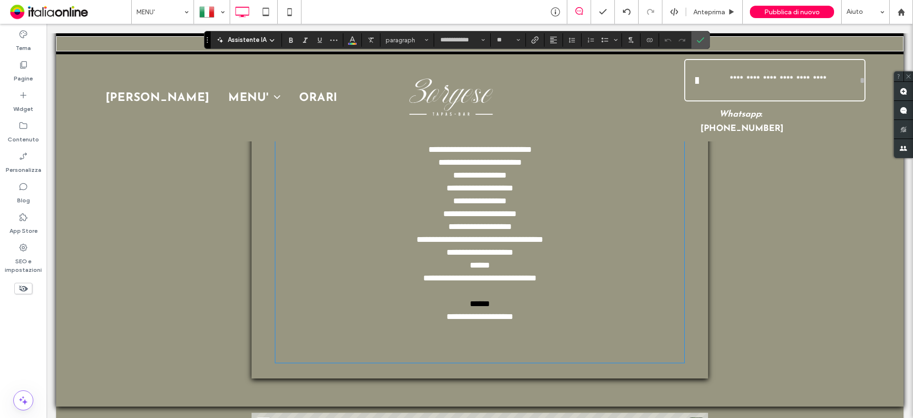
type input "**********"
type input "**"
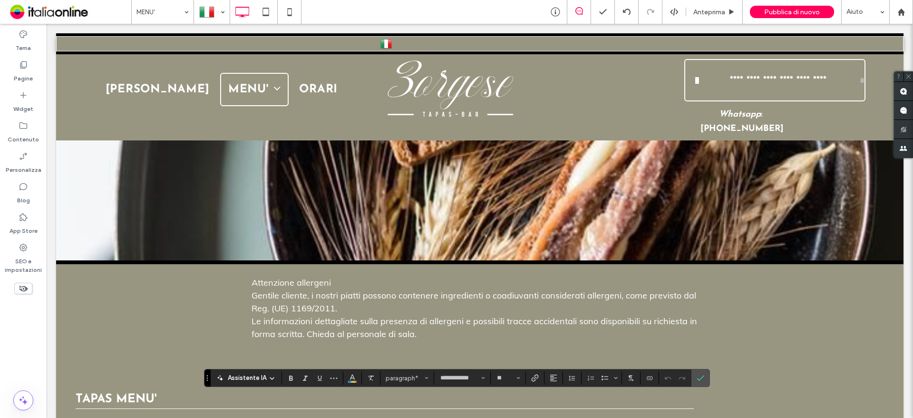
scroll to position [95, 0]
click at [341, 321] on span "Attenzione allergeni Gentile cliente, i nostri piatti possono contenere ingredi…" at bounding box center [475, 307] width 446 height 62
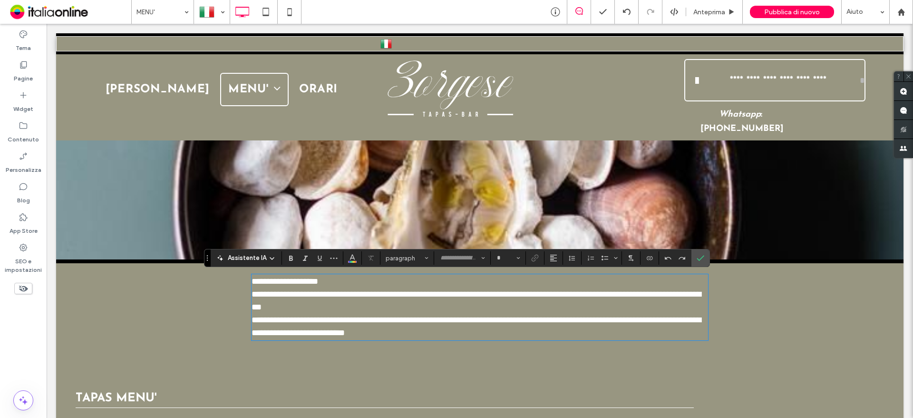
type input "****"
type input "**"
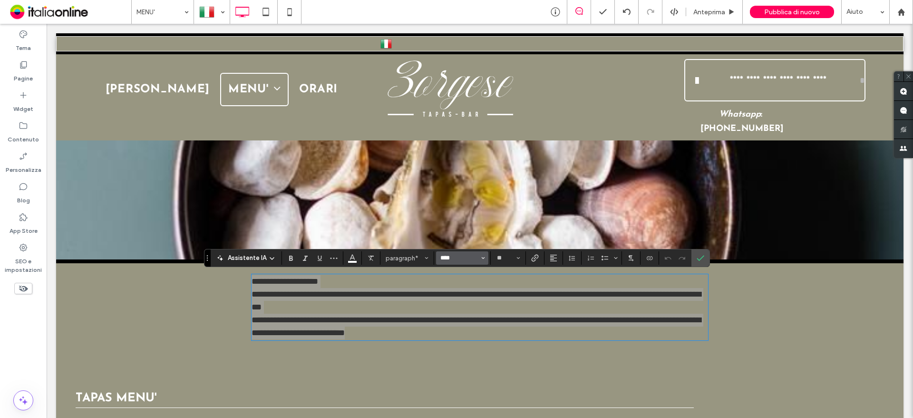
click at [442, 256] on input "****" at bounding box center [459, 258] width 40 height 8
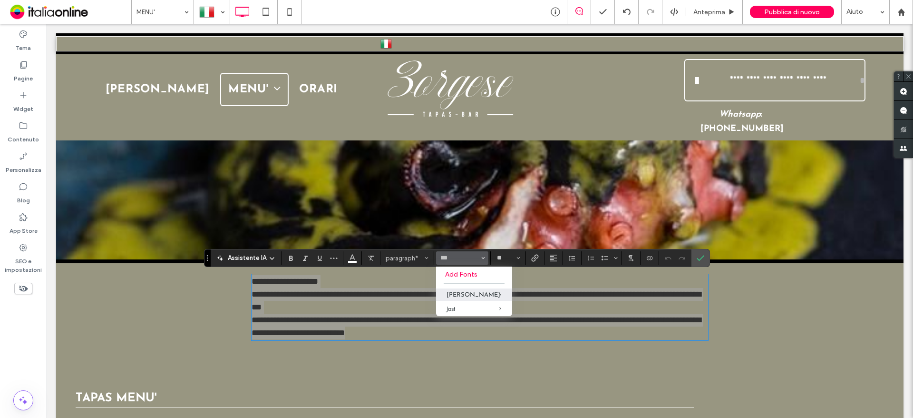
click at [465, 290] on label "Josefin Sans" at bounding box center [474, 294] width 76 height 12
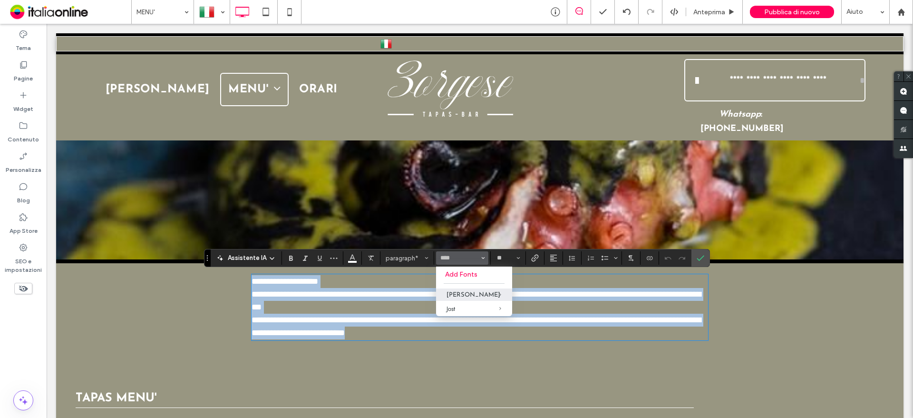
type input "**********"
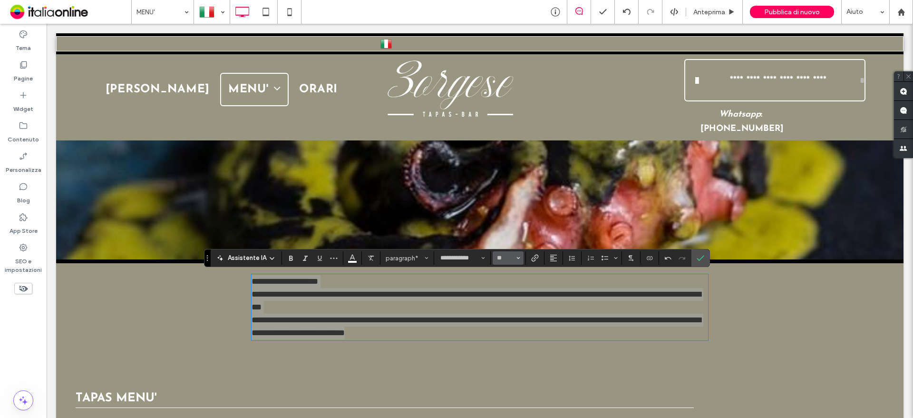
click at [512, 259] on input "**" at bounding box center [505, 258] width 19 height 8
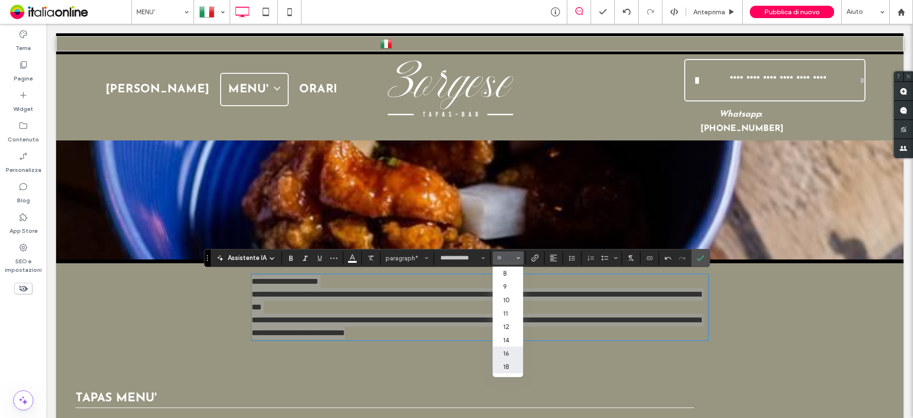
click at [503, 358] on label "16" at bounding box center [508, 352] width 30 height 13
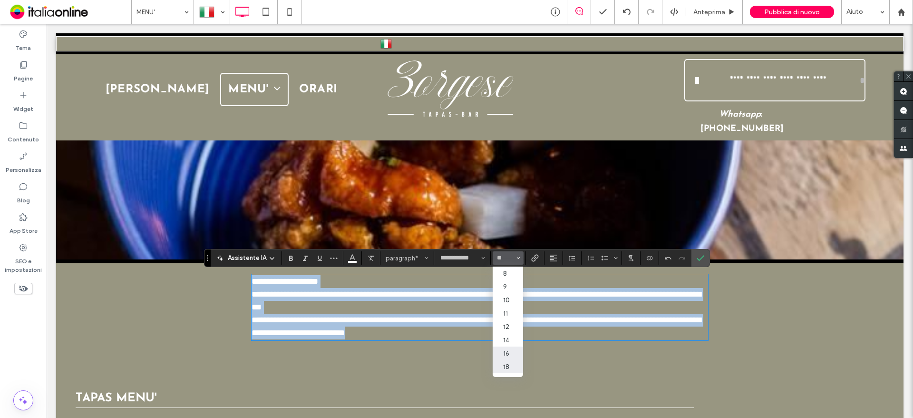
type input "**"
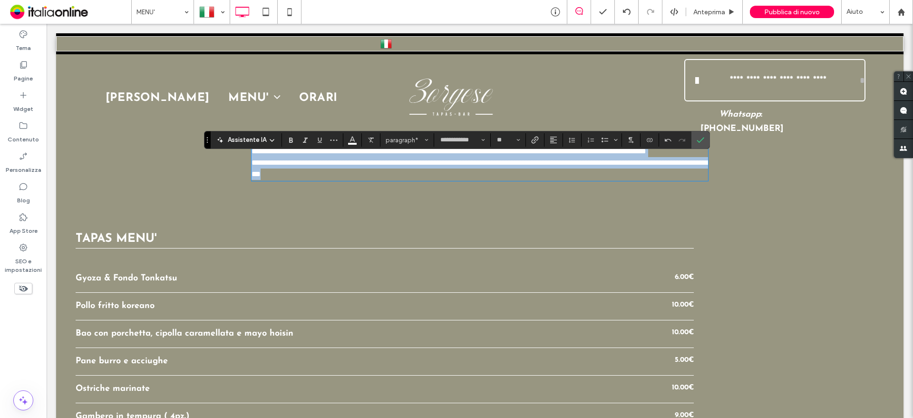
scroll to position [238, 0]
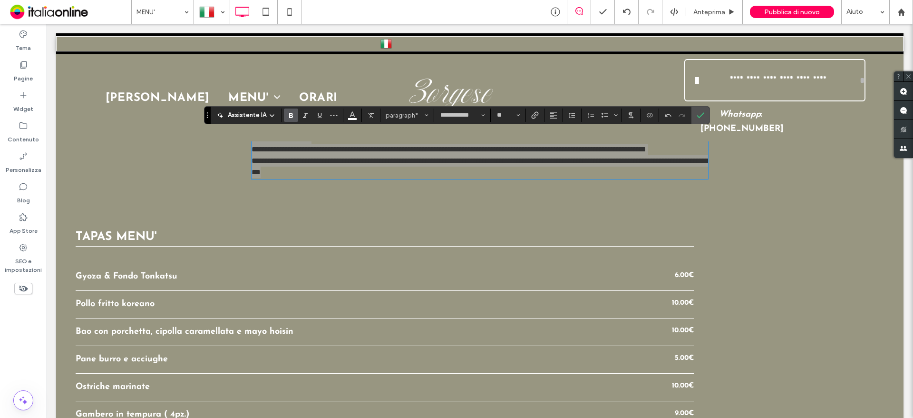
click at [291, 115] on icon "Grassetto" at bounding box center [291, 115] width 8 height 8
click at [553, 122] on div "**********" at bounding box center [457, 115] width 506 height 18
click at [553, 118] on use "Allineamento" at bounding box center [553, 115] width 7 height 7
click at [561, 145] on icon "ui.textEditor.alignment.center" at bounding box center [561, 145] width 8 height 8
click at [354, 117] on icon "Colore" at bounding box center [353, 114] width 8 height 8
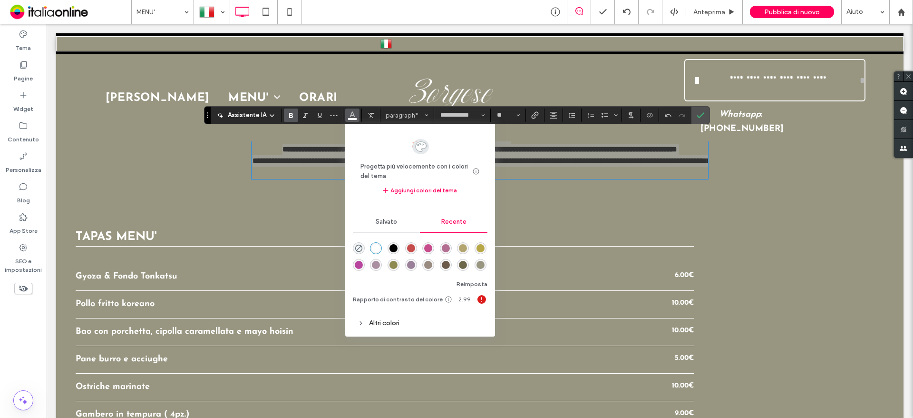
click at [372, 249] on div "rgba(255, 255, 255, 1)" at bounding box center [376, 248] width 8 height 8
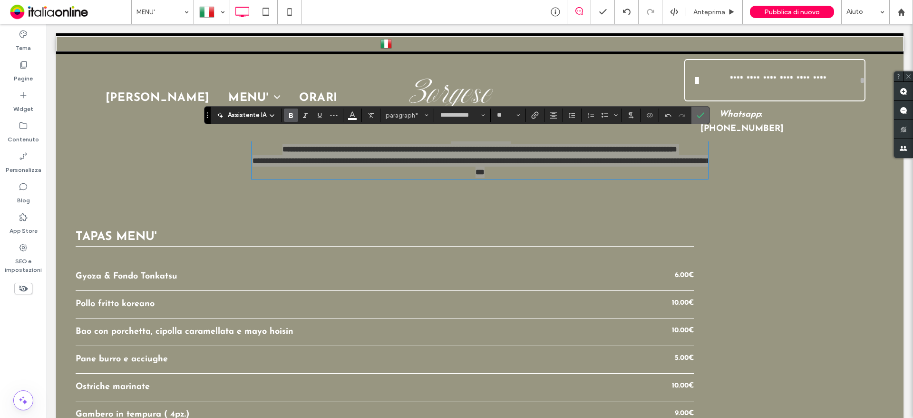
click at [707, 114] on label "Conferma" at bounding box center [700, 115] width 14 height 17
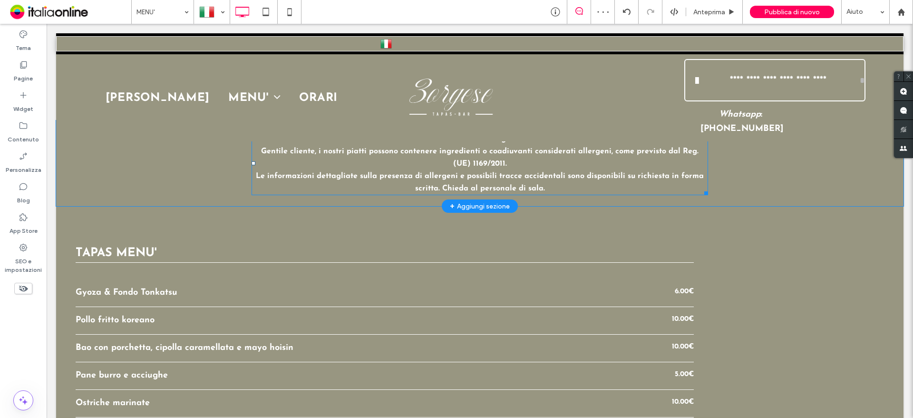
click at [456, 173] on strong "Attenzione allergeni Gentile cliente, i nostri piatti possono contenere ingredi…" at bounding box center [480, 163] width 448 height 57
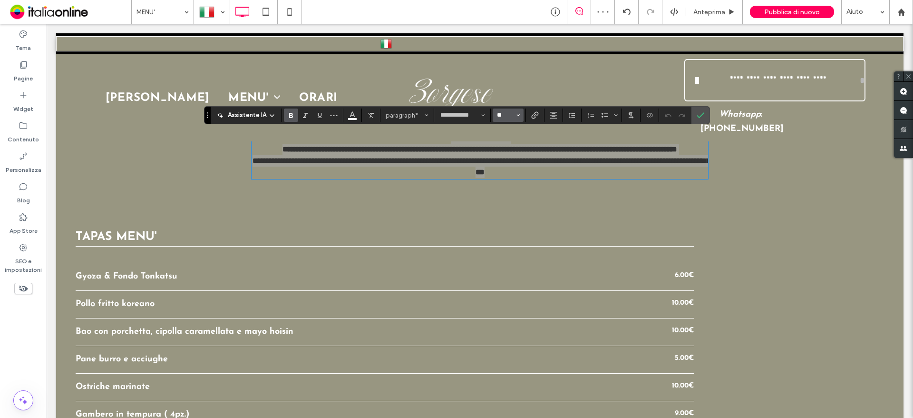
click at [504, 114] on input "**" at bounding box center [505, 115] width 19 height 8
click at [510, 218] on label "18" at bounding box center [508, 223] width 30 height 13
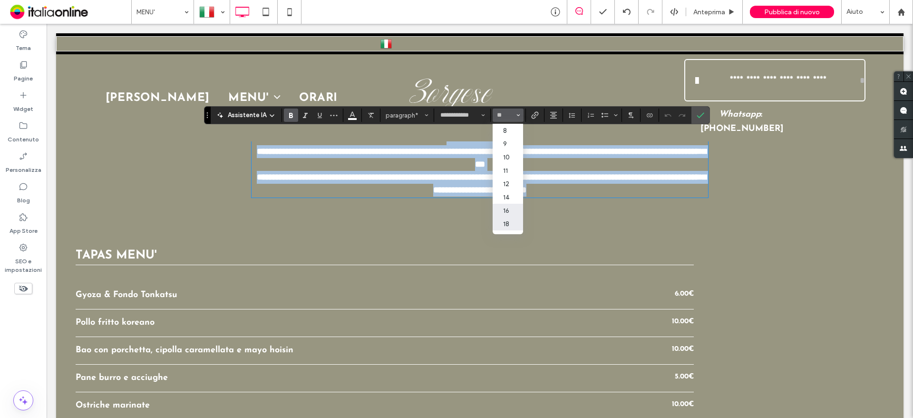
type input "**"
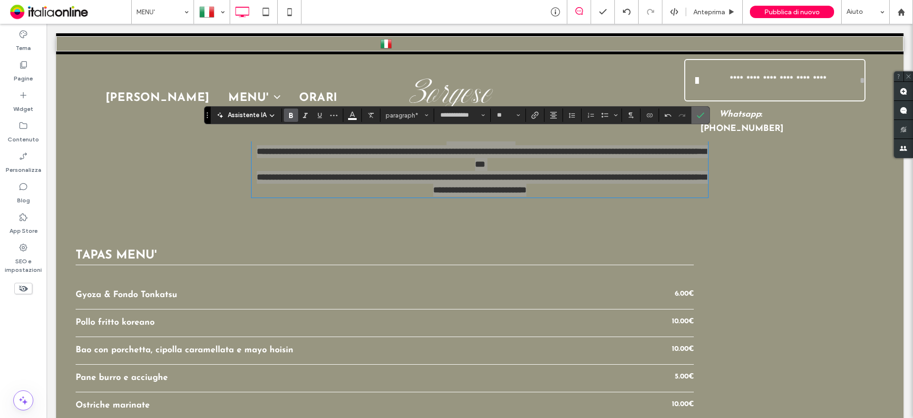
click at [698, 118] on icon "Conferma" at bounding box center [701, 115] width 8 height 8
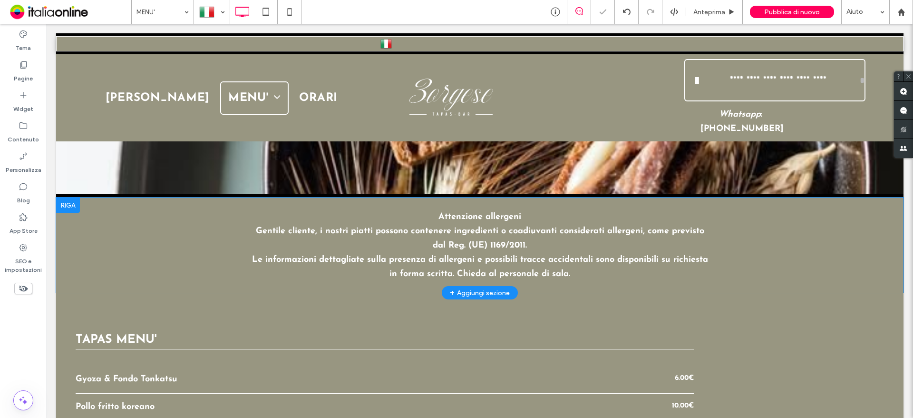
scroll to position [95, 0]
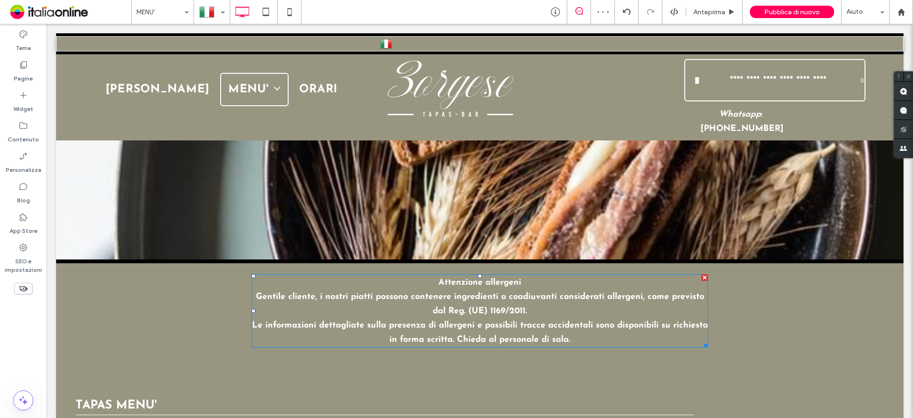
click at [449, 281] on strong "Attenzione allergeni Gentile cliente, i nostri piatti possono contenere ingredi…" at bounding box center [480, 311] width 456 height 66
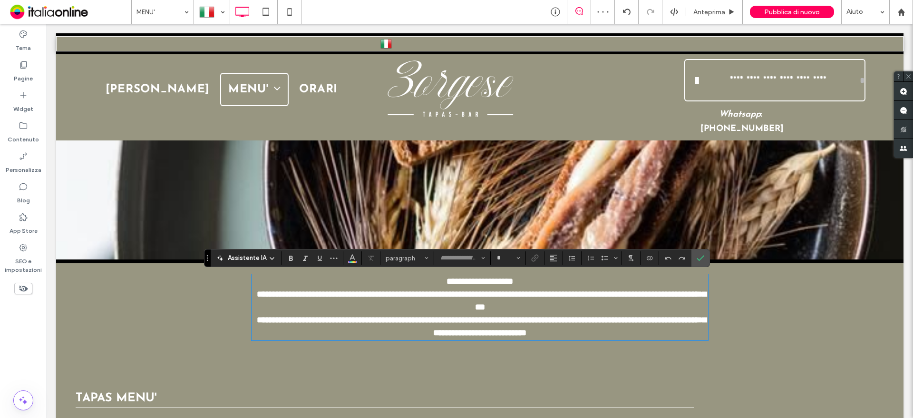
type input "**********"
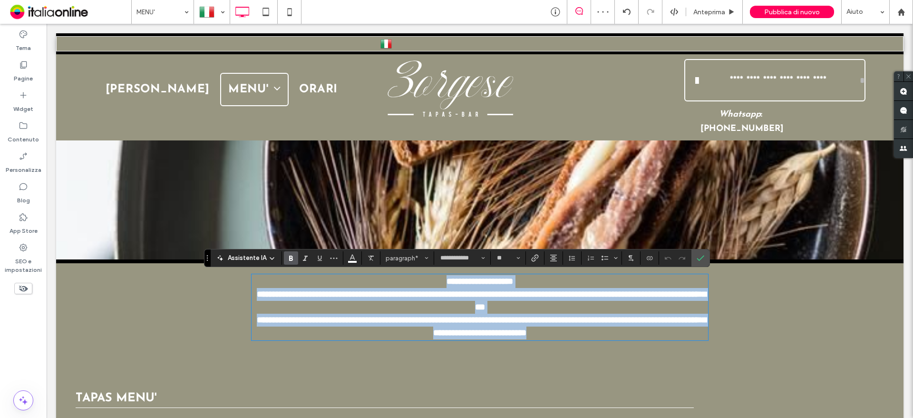
click at [439, 281] on strong "**********" at bounding box center [481, 307] width 449 height 60
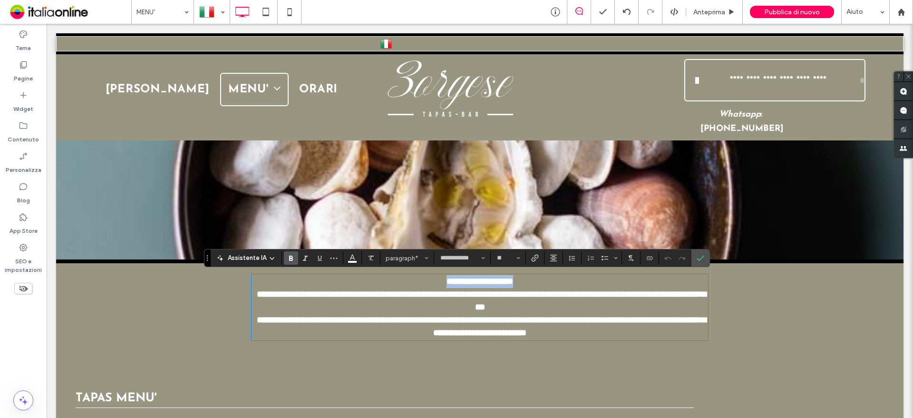
drag, startPoint x: 437, startPoint y: 280, endPoint x: 520, endPoint y: 280, distance: 83.7
click at [520, 280] on p "**********" at bounding box center [480, 307] width 457 height 64
click at [511, 262] on button "**" at bounding box center [508, 257] width 31 height 13
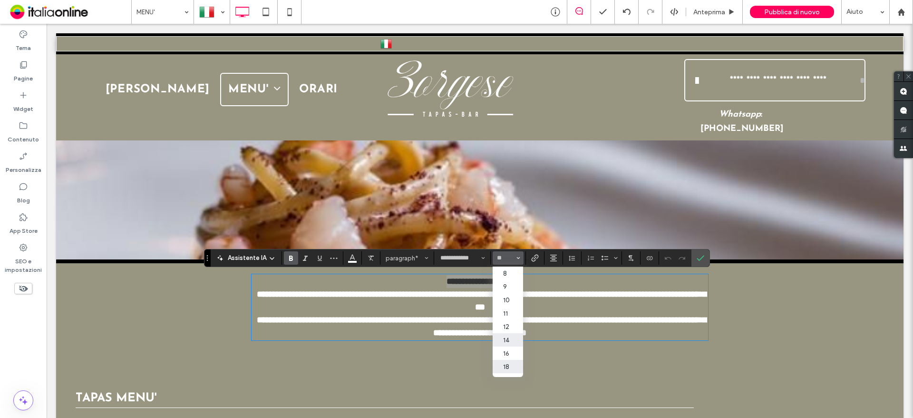
scroll to position [48, 0]
click at [507, 332] on label "24" at bounding box center [508, 331] width 30 height 13
type input "**"
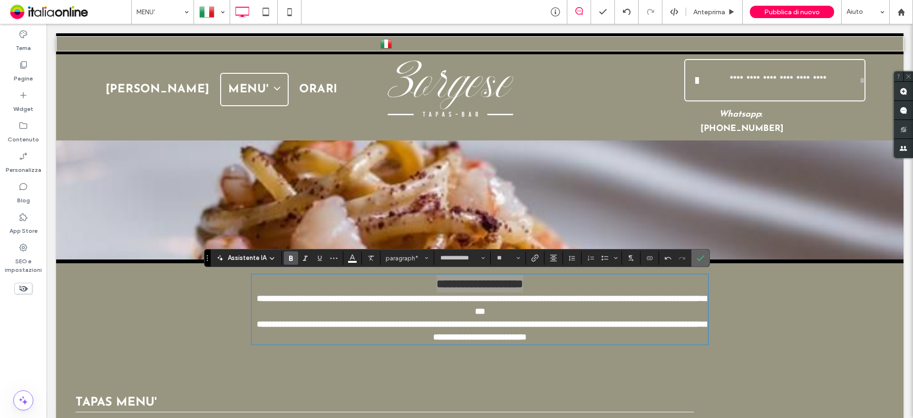
click at [701, 252] on span "Conferma" at bounding box center [701, 258] width 8 height 16
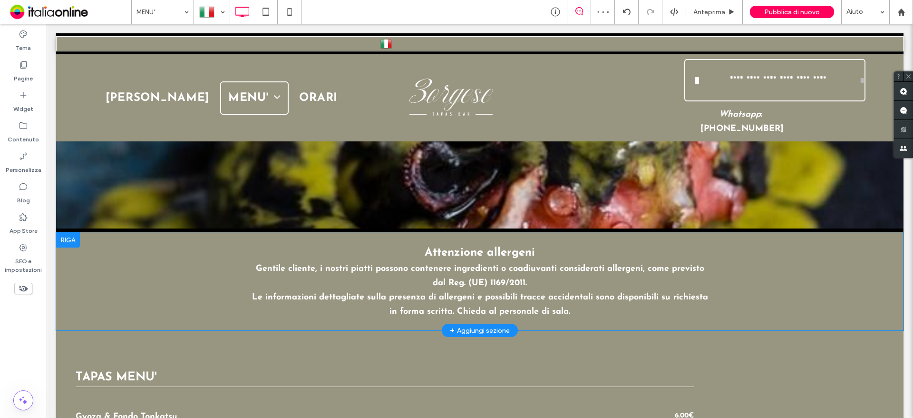
scroll to position [143, 0]
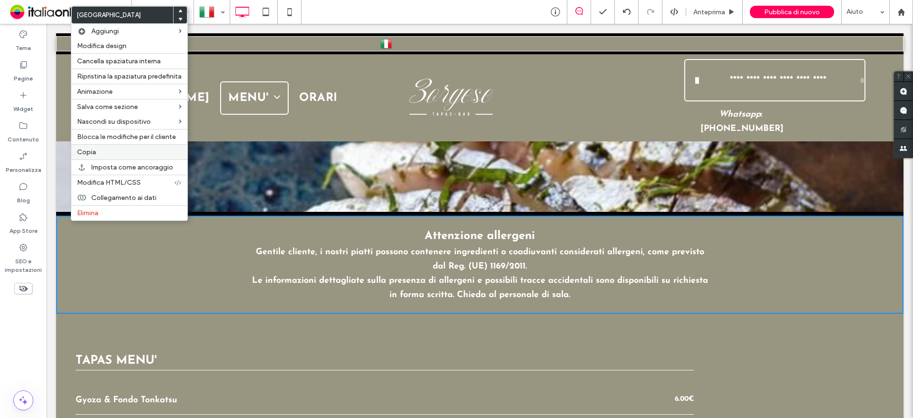
click at [94, 152] on span "Copia" at bounding box center [86, 152] width 19 height 8
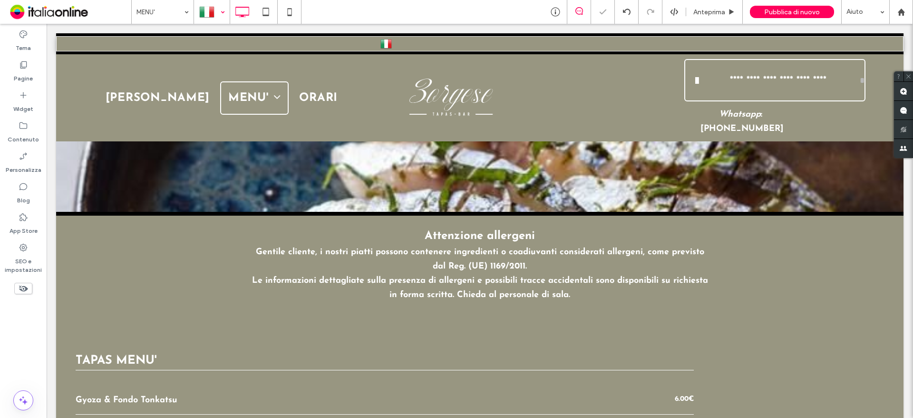
click at [216, 10] on div at bounding box center [211, 11] width 35 height 23
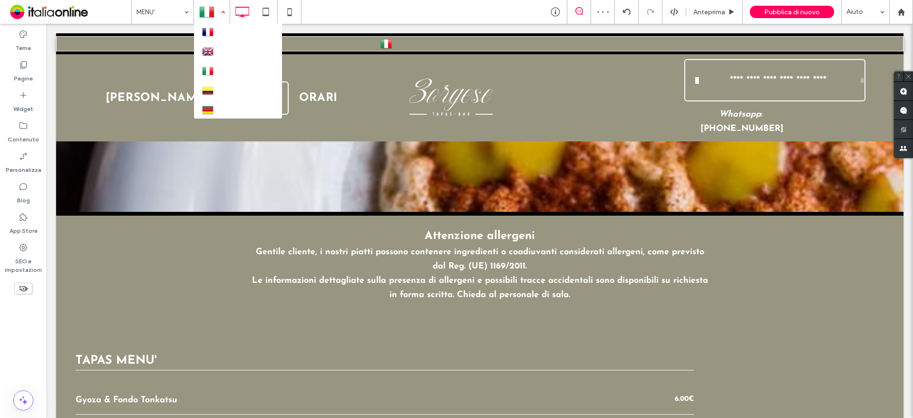
scroll to position [61, 0]
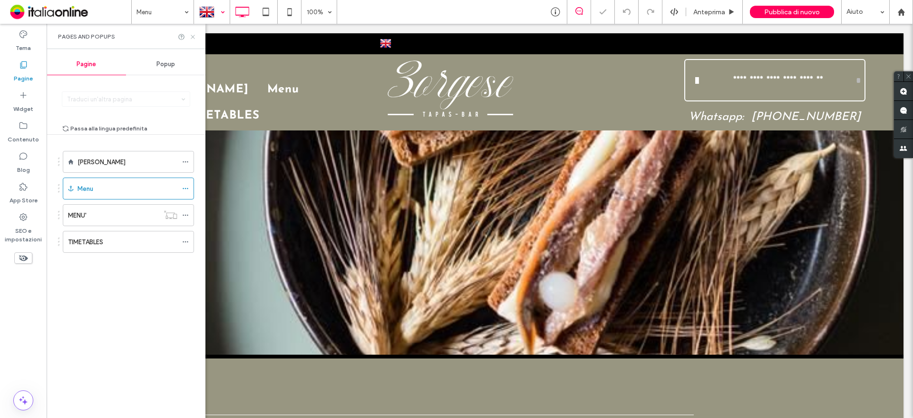
click at [194, 35] on use at bounding box center [193, 37] width 4 height 4
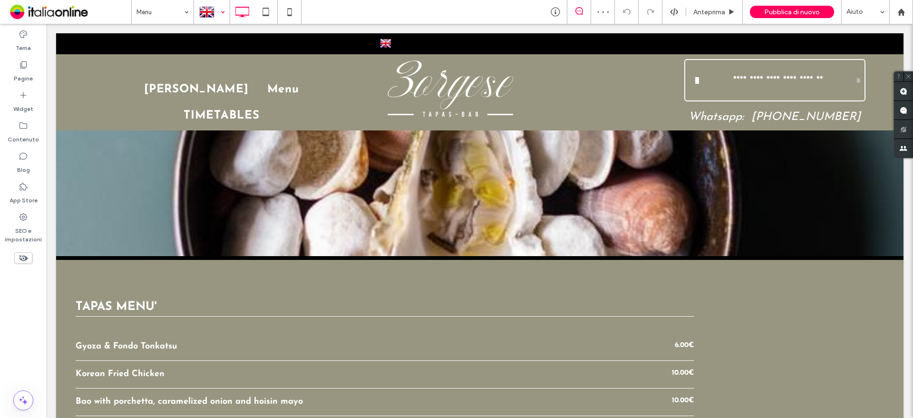
scroll to position [95, 0]
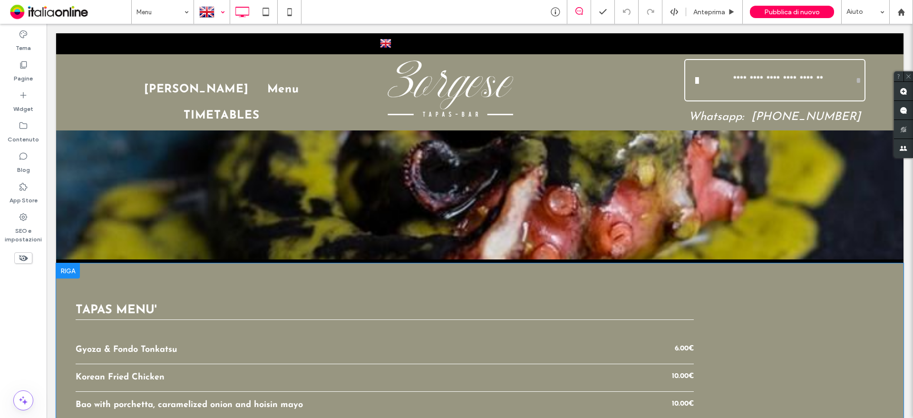
click at [65, 269] on div at bounding box center [68, 270] width 24 height 15
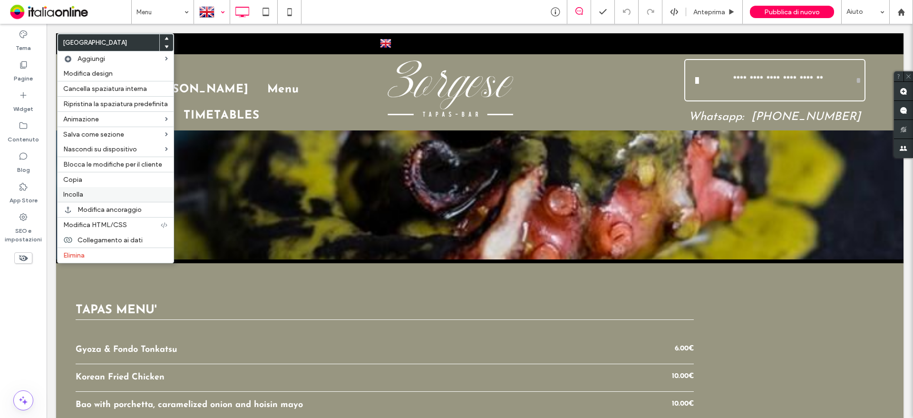
click at [79, 189] on div "Incolla" at bounding box center [116, 194] width 116 height 15
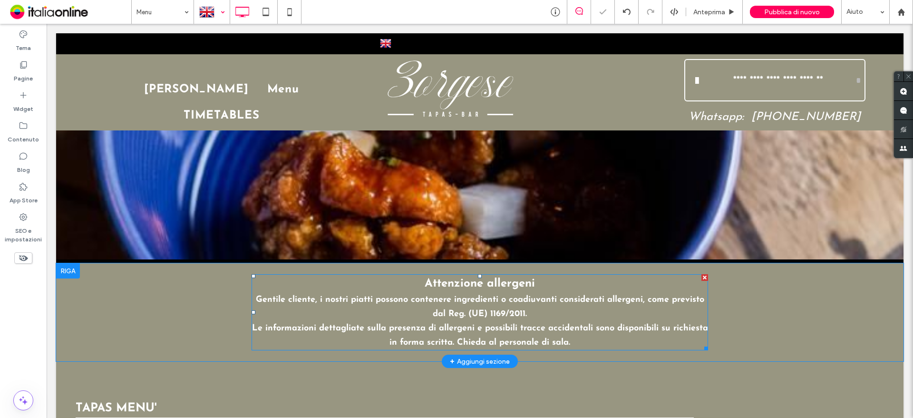
click at [421, 308] on p "Attenzione allergeni Gentile cliente, i nostri piatti possono contenere ingredi…" at bounding box center [480, 312] width 457 height 74
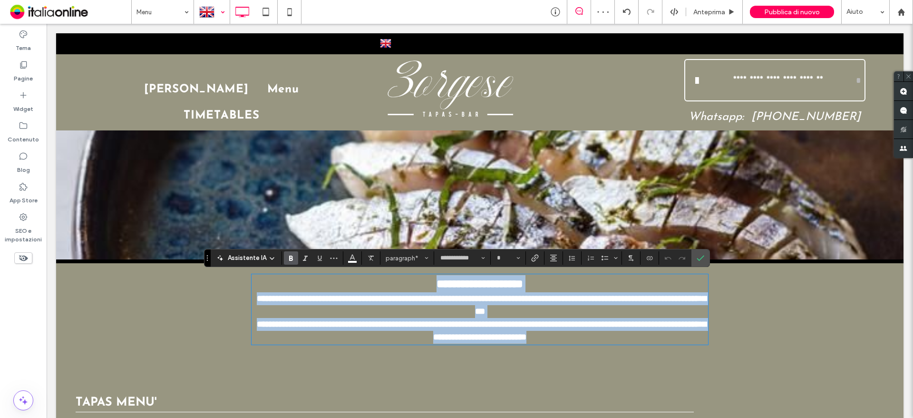
type input "********"
type input "**"
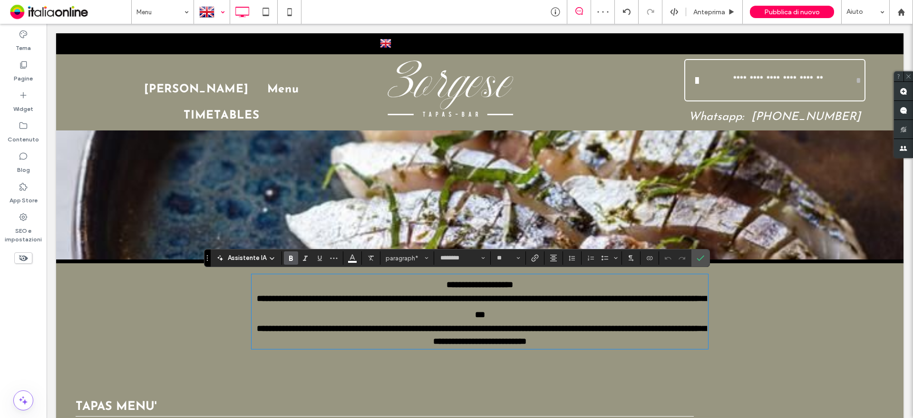
scroll to position [0, 0]
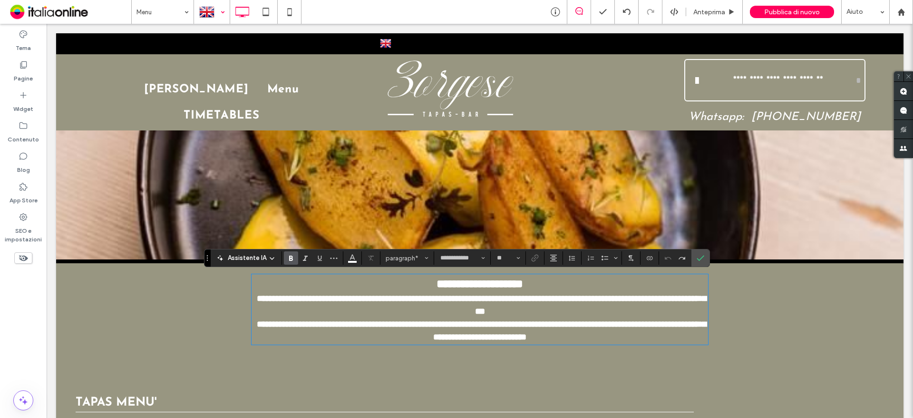
click at [326, 312] on p "**********" at bounding box center [480, 309] width 457 height 68
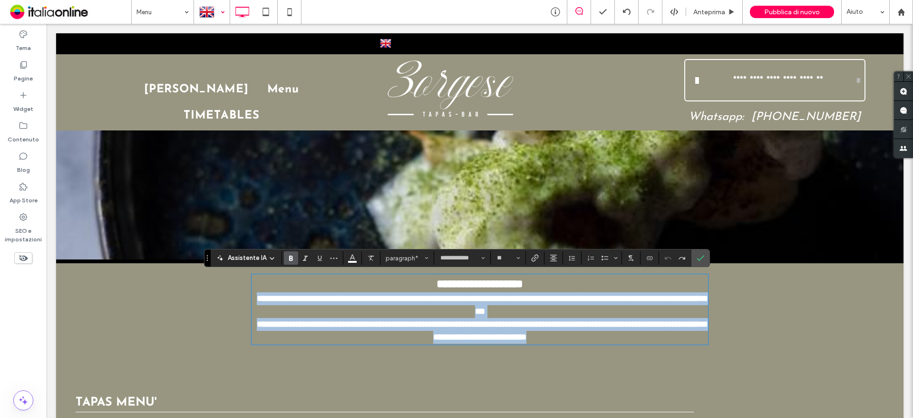
drag, startPoint x: 253, startPoint y: 296, endPoint x: 593, endPoint y: 343, distance: 343.7
click at [593, 343] on p "**********" at bounding box center [480, 309] width 457 height 68
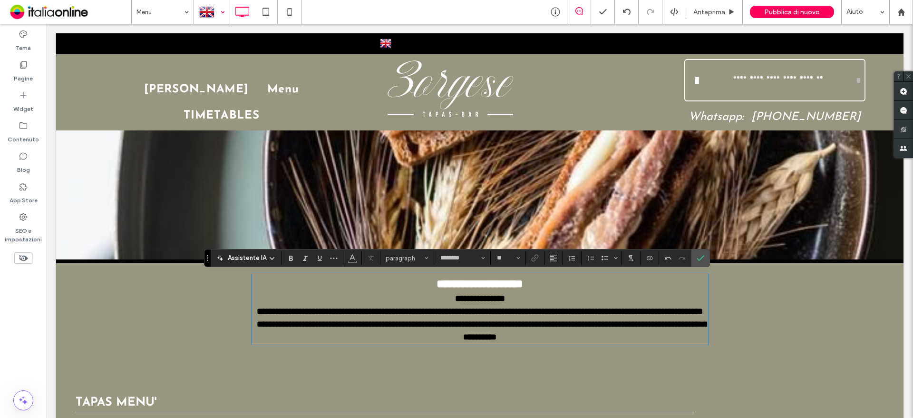
type input "****"
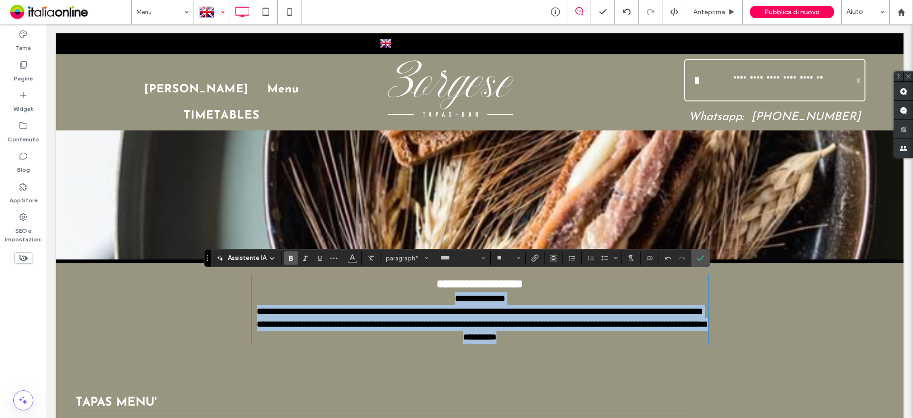
drag, startPoint x: 554, startPoint y: 351, endPoint x: 437, endPoint y: 297, distance: 128.9
click at [437, 297] on p "**********" at bounding box center [480, 309] width 457 height 68
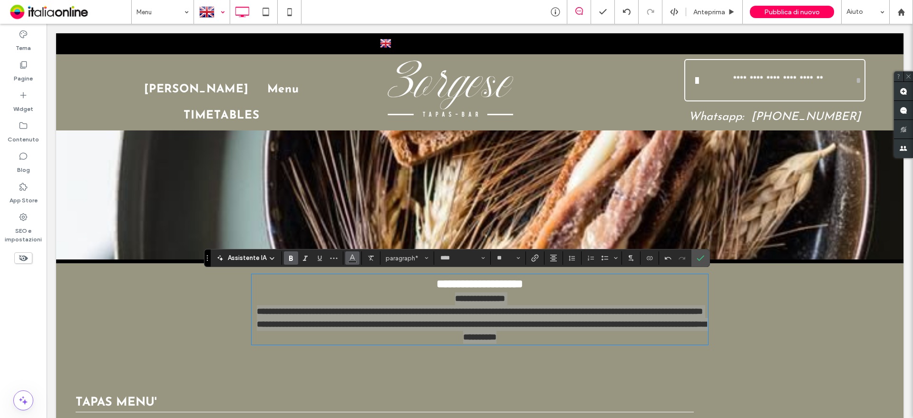
click at [350, 261] on span "Colore" at bounding box center [353, 257] width 8 height 12
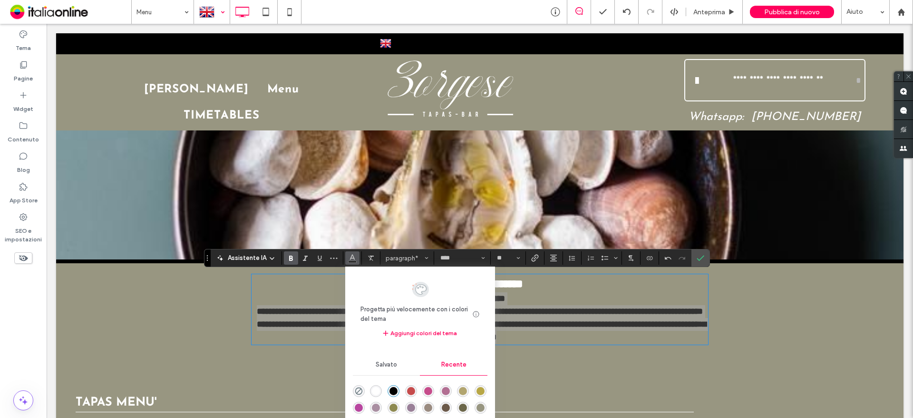
drag, startPoint x: 373, startPoint y: 387, endPoint x: 325, endPoint y: 361, distance: 54.9
click at [373, 387] on div "rgba(255, 255, 255, 1)" at bounding box center [376, 391] width 8 height 8
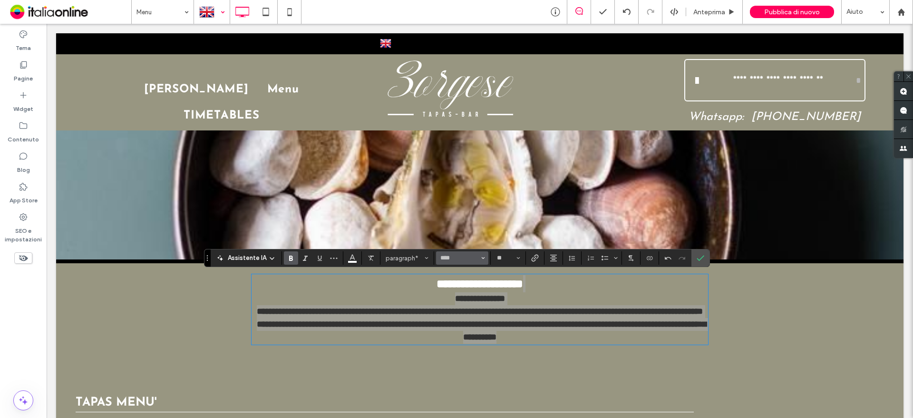
click at [483, 262] on span "Carattere e spessore del carattere" at bounding box center [483, 258] width 4 height 12
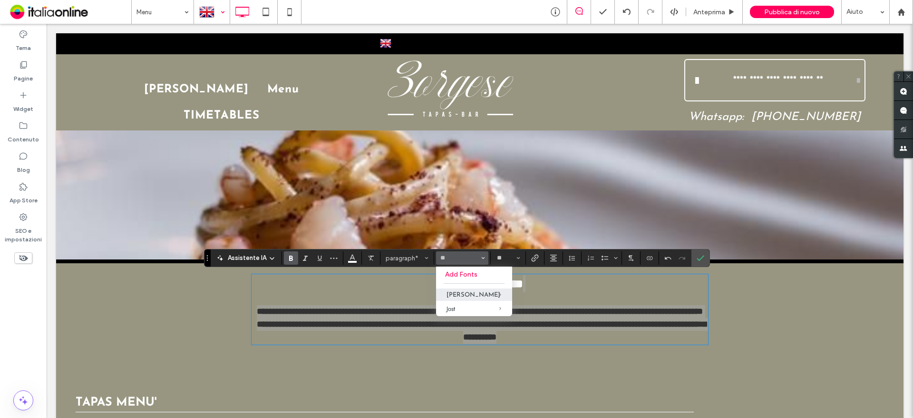
click at [458, 294] on div "Josefin Sans" at bounding box center [474, 294] width 55 height 6
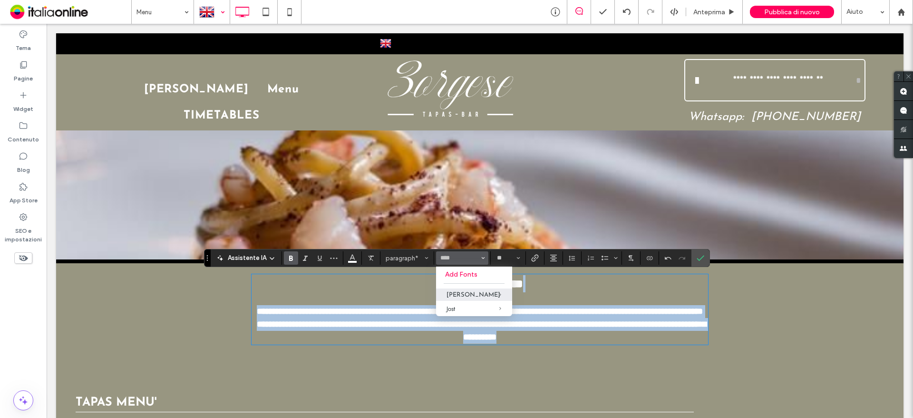
type input "**********"
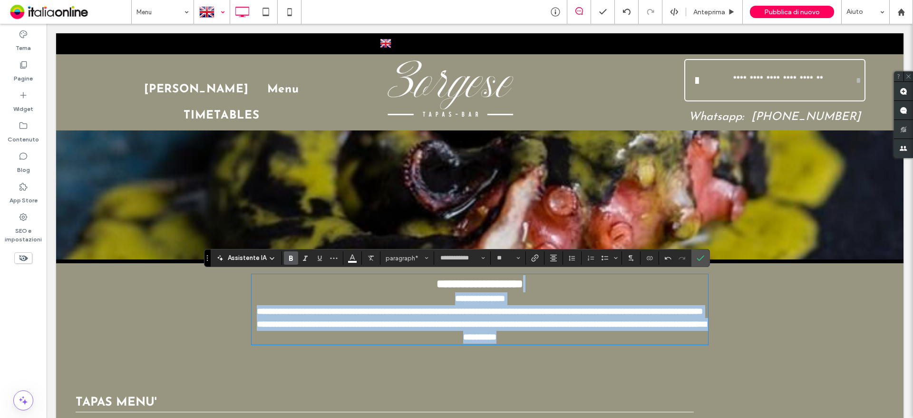
click at [543, 282] on p "**********" at bounding box center [480, 309] width 457 height 68
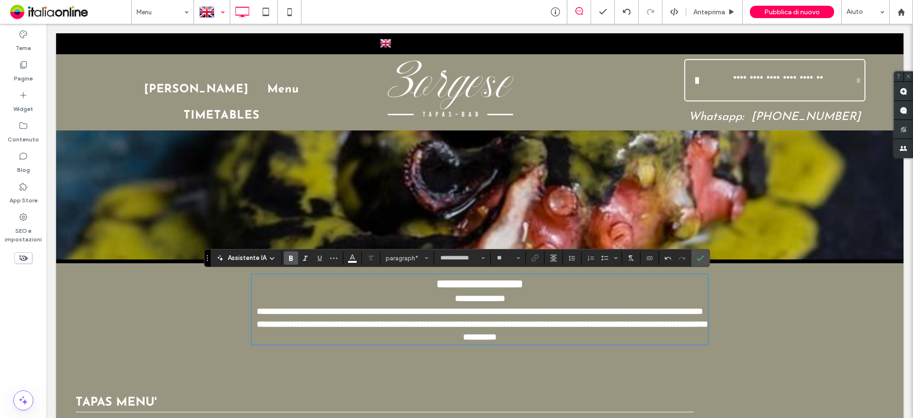
type input "**"
drag, startPoint x: 512, startPoint y: 297, endPoint x: 437, endPoint y: 298, distance: 75.1
click at [437, 298] on p "**********" at bounding box center [480, 309] width 457 height 68
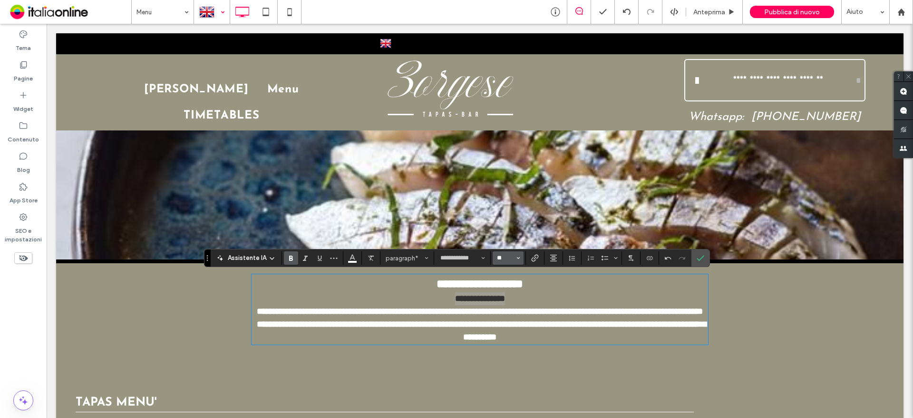
click at [511, 260] on input "**" at bounding box center [505, 258] width 19 height 8
click at [505, 337] on label "24" at bounding box center [508, 331] width 30 height 13
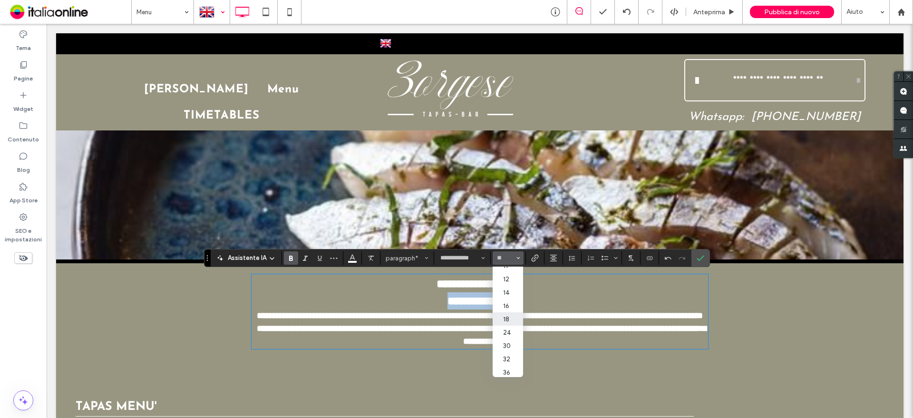
type input "**"
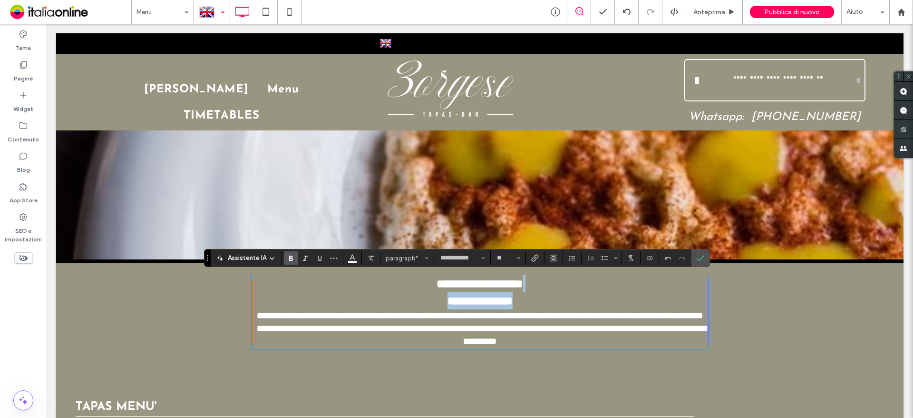
click at [533, 284] on p "**********" at bounding box center [480, 311] width 457 height 73
drag, startPoint x: 535, startPoint y: 281, endPoint x: 368, endPoint y: 273, distance: 167.5
click at [368, 273] on div "**********" at bounding box center [480, 311] width 457 height 82
type input "****"
type input "**"
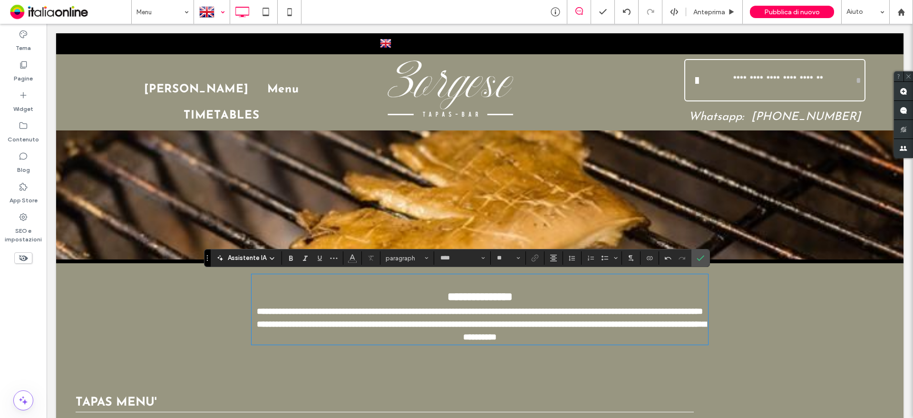
type input "**********"
type input "**"
click at [423, 296] on p "**********" at bounding box center [480, 309] width 457 height 68
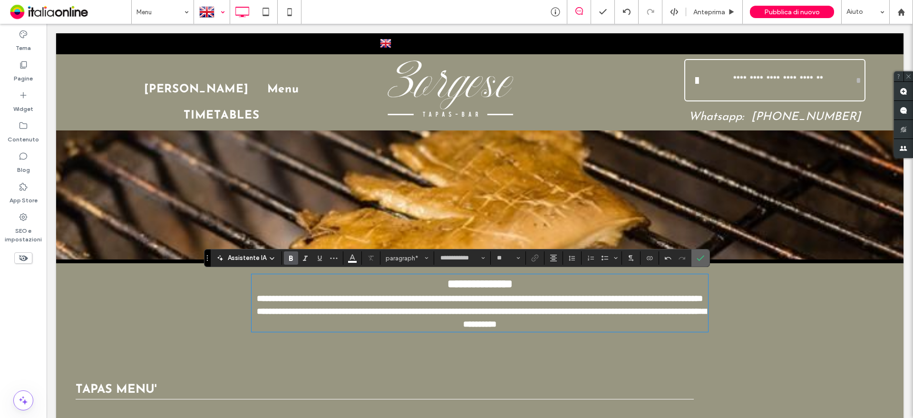
drag, startPoint x: 664, startPoint y: 242, endPoint x: 648, endPoint y: 237, distance: 16.3
click at [697, 261] on icon "Conferma" at bounding box center [701, 258] width 8 height 8
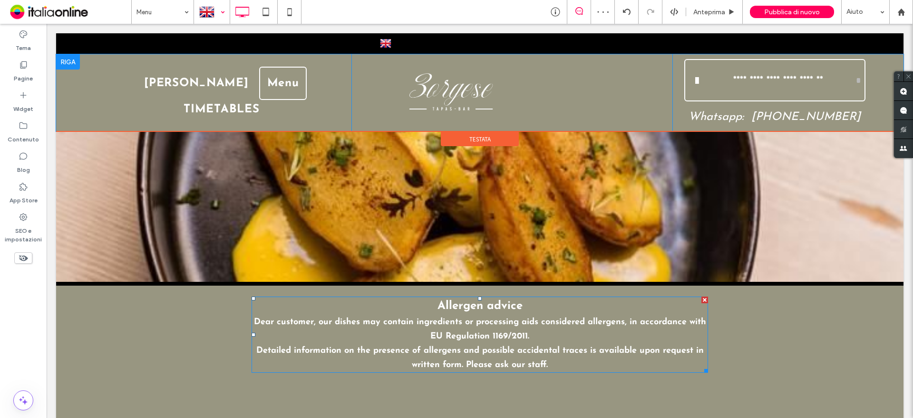
scroll to position [0, 0]
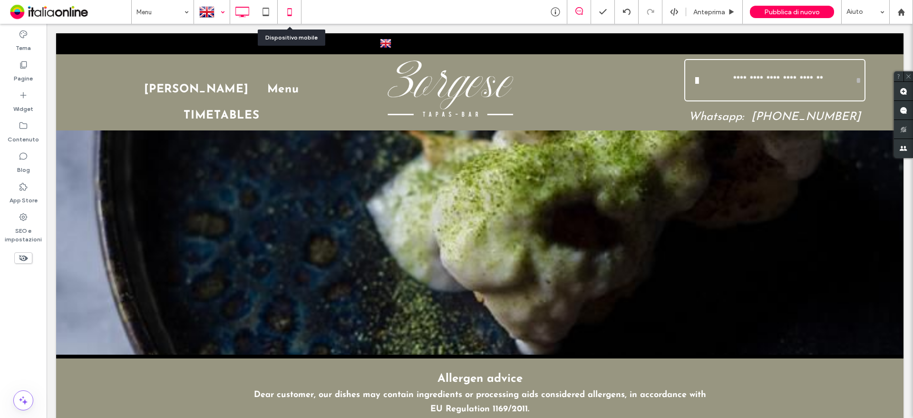
click at [300, 13] on div at bounding box center [289, 11] width 23 height 19
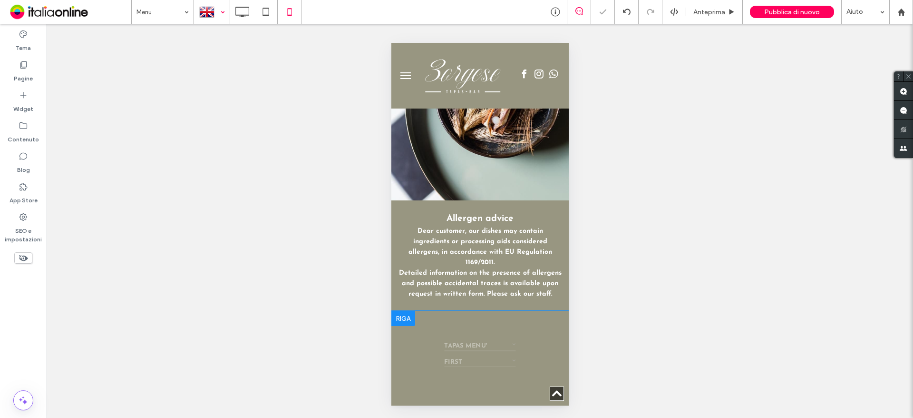
scroll to position [238, 0]
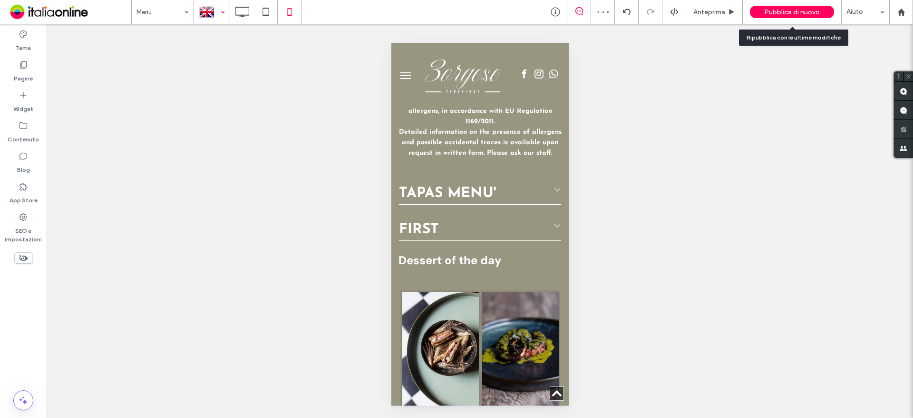
drag, startPoint x: 811, startPoint y: 12, endPoint x: 760, endPoint y: 2, distance: 51.4
click at [811, 12] on span "Pubblica di nuovo" at bounding box center [792, 12] width 56 height 8
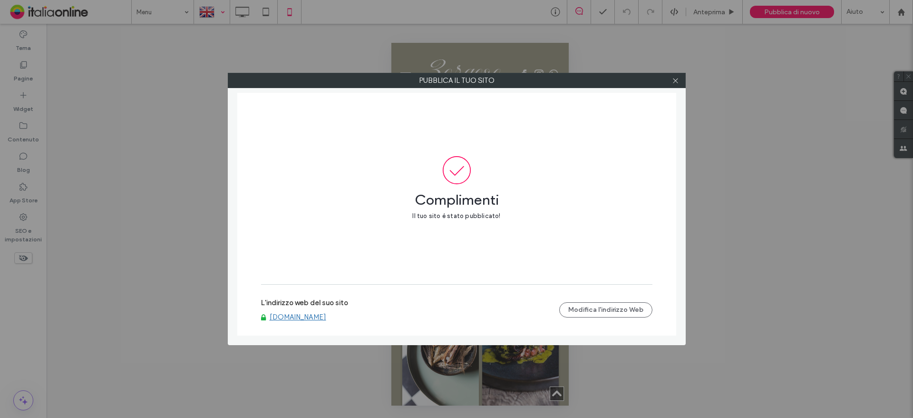
drag, startPoint x: 320, startPoint y: 318, endPoint x: 291, endPoint y: 282, distance: 46.3
click at [320, 318] on link "www.borgesetapasbar.it" at bounding box center [298, 316] width 57 height 9
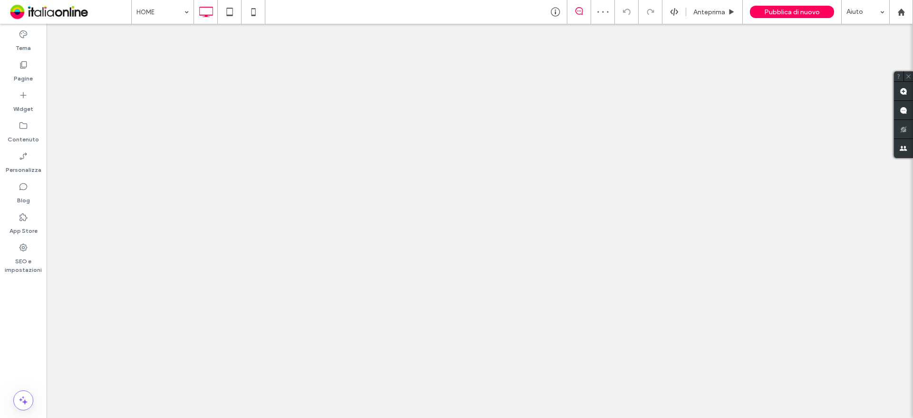
drag, startPoint x: 0, startPoint y: 0, endPoint x: 29, endPoint y: 155, distance: 158.3
click at [23, 157] on icon at bounding box center [24, 156] width 10 height 10
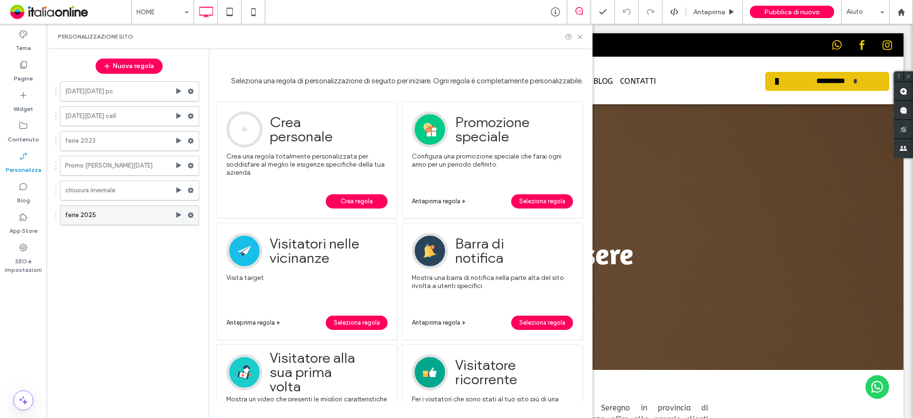
click at [127, 217] on label "ferie 2025" at bounding box center [120, 214] width 110 height 19
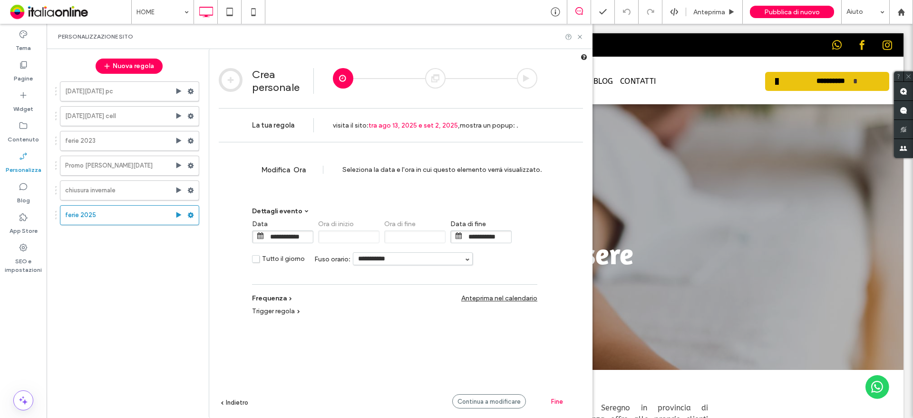
drag, startPoint x: 558, startPoint y: 14, endPoint x: 621, endPoint y: -50, distance: 89.8
click at [621, 0] on html ".wqwq-1{fill:#231f20;} .cls-1q, .cls-2q { fill-rule: evenodd; } .cls-2q { fill:…" at bounding box center [456, 209] width 913 height 418
drag, startPoint x: 554, startPoint y: 10, endPoint x: 545, endPoint y: 18, distance: 11.5
click at [554, 10] on icon at bounding box center [556, 12] width 10 height 10
